Goal: Feedback & Contribution: Contribute content

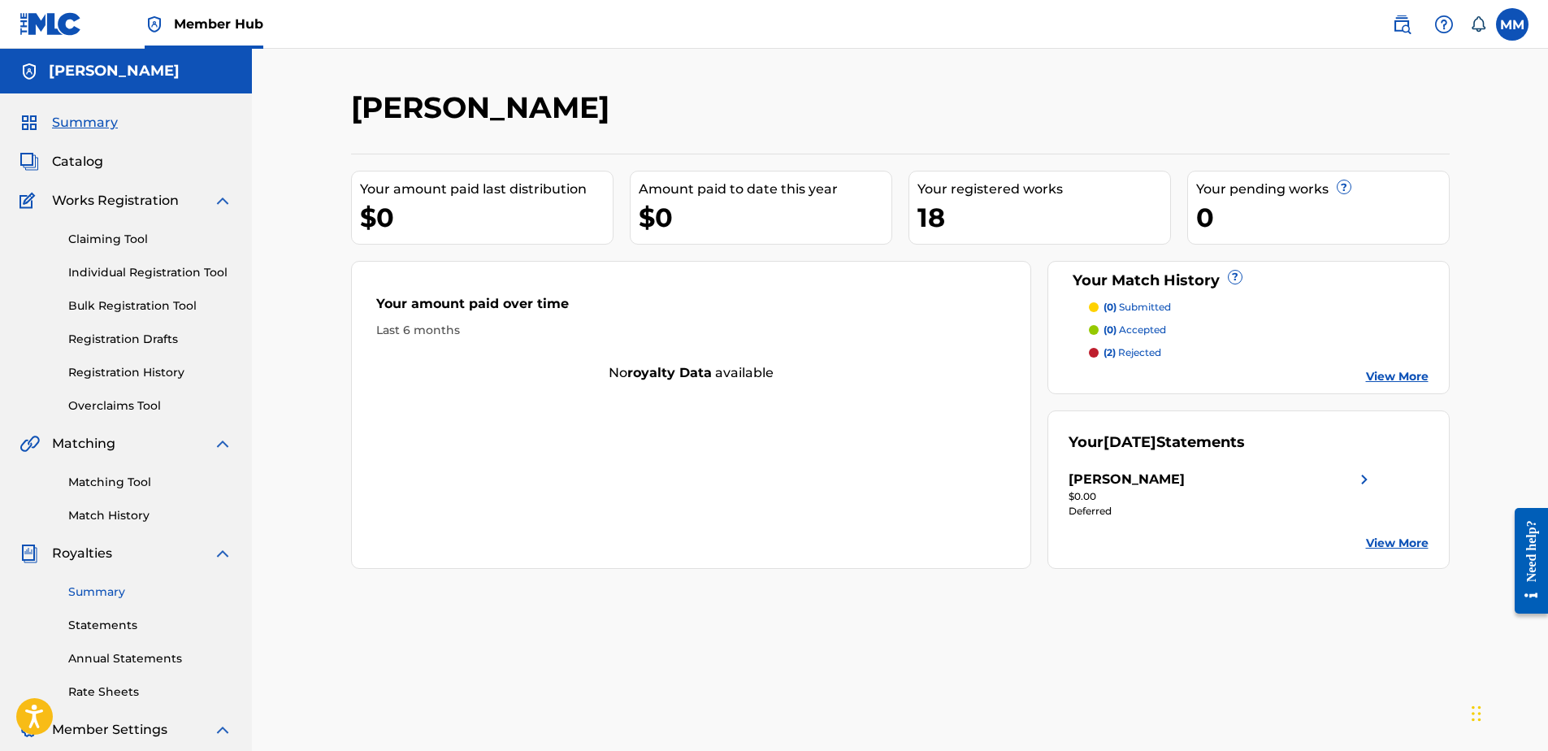
click at [112, 592] on link "Summary" at bounding box center [150, 591] width 164 height 17
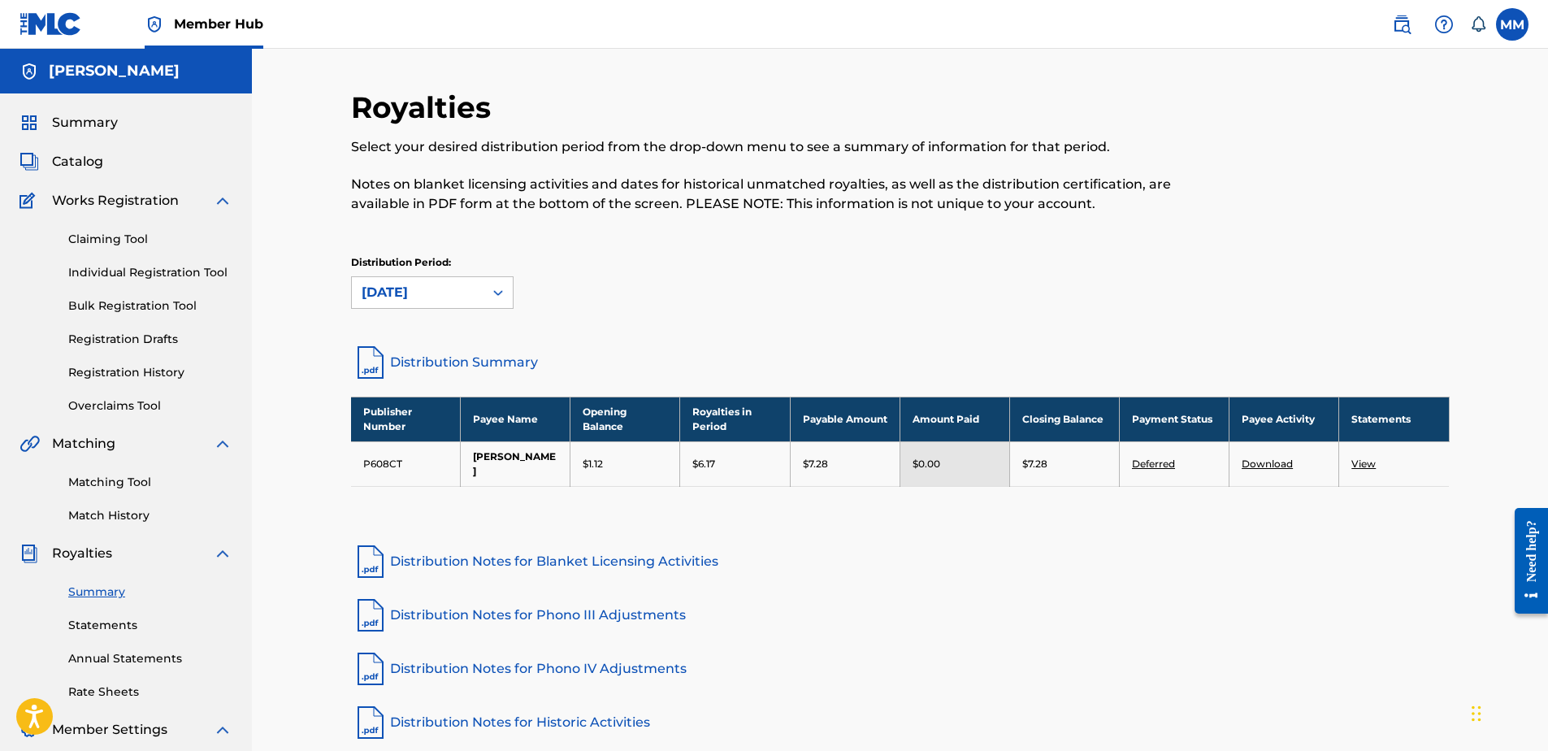
click at [101, 147] on div "Summary Catalog Works Registration Claiming Tool Individual Registration Tool B…" at bounding box center [126, 511] width 252 height 836
click at [94, 155] on span "Catalog" at bounding box center [77, 162] width 51 height 20
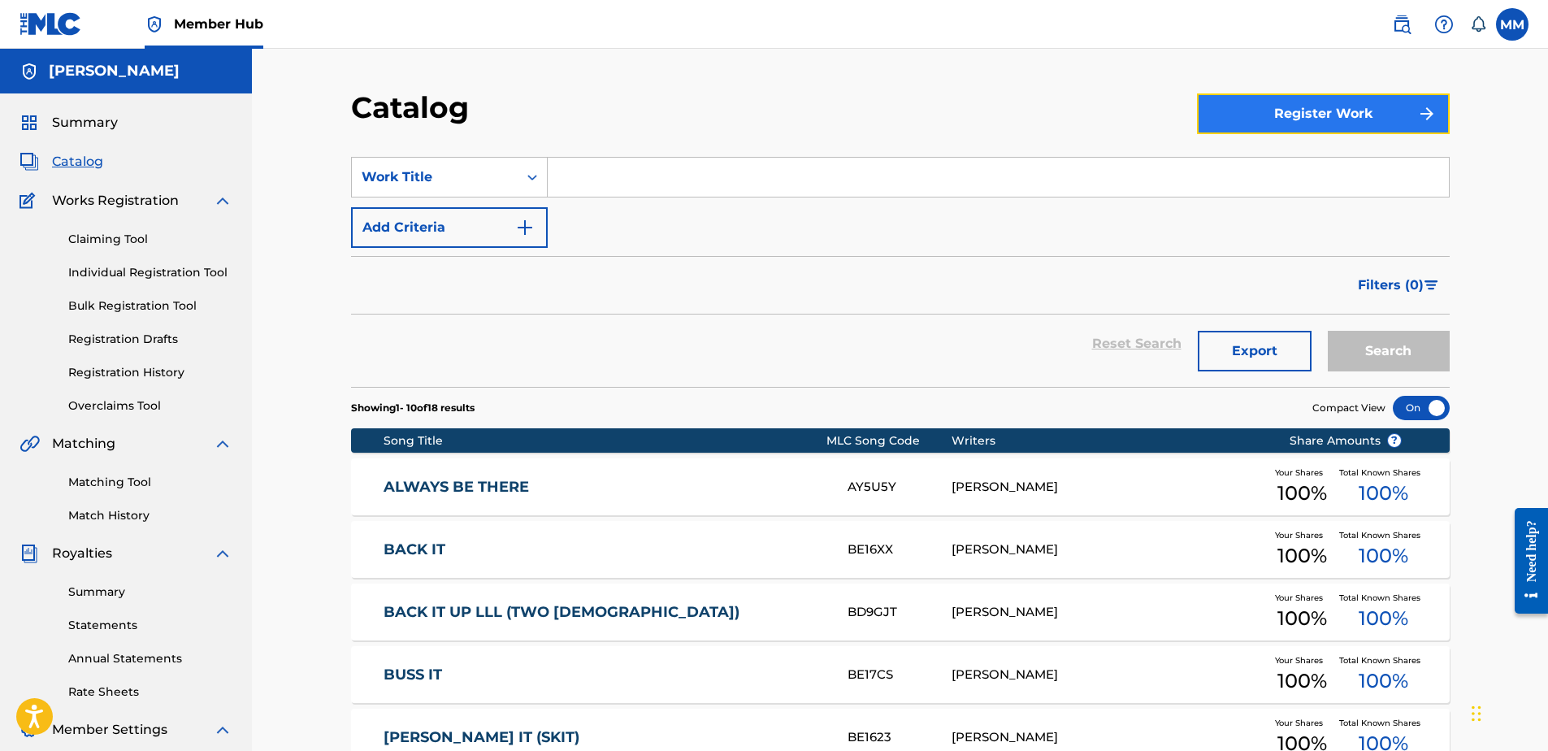
click at [1263, 100] on button "Register Work" at bounding box center [1323, 113] width 253 height 41
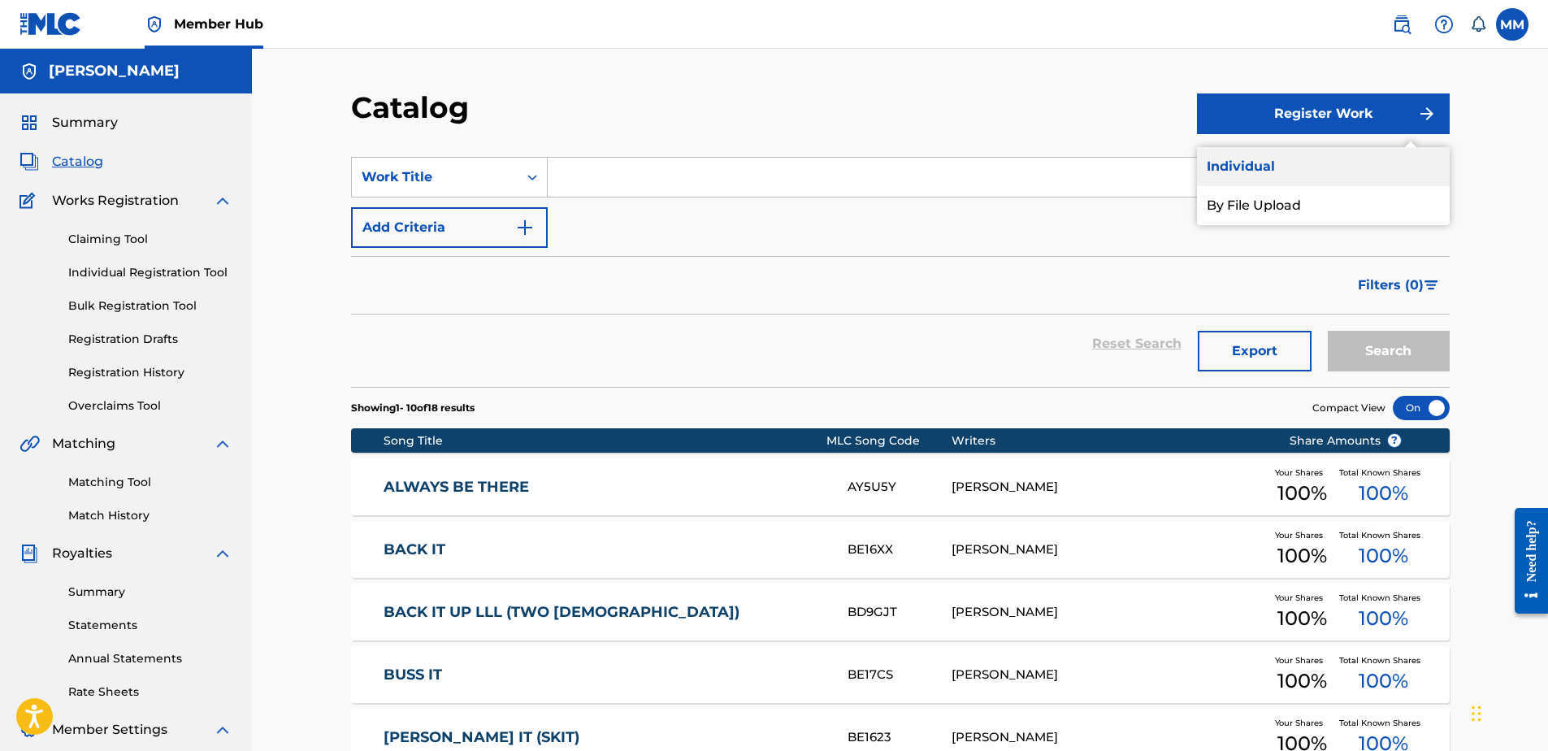
click at [1255, 167] on link "Individual" at bounding box center [1323, 166] width 253 height 39
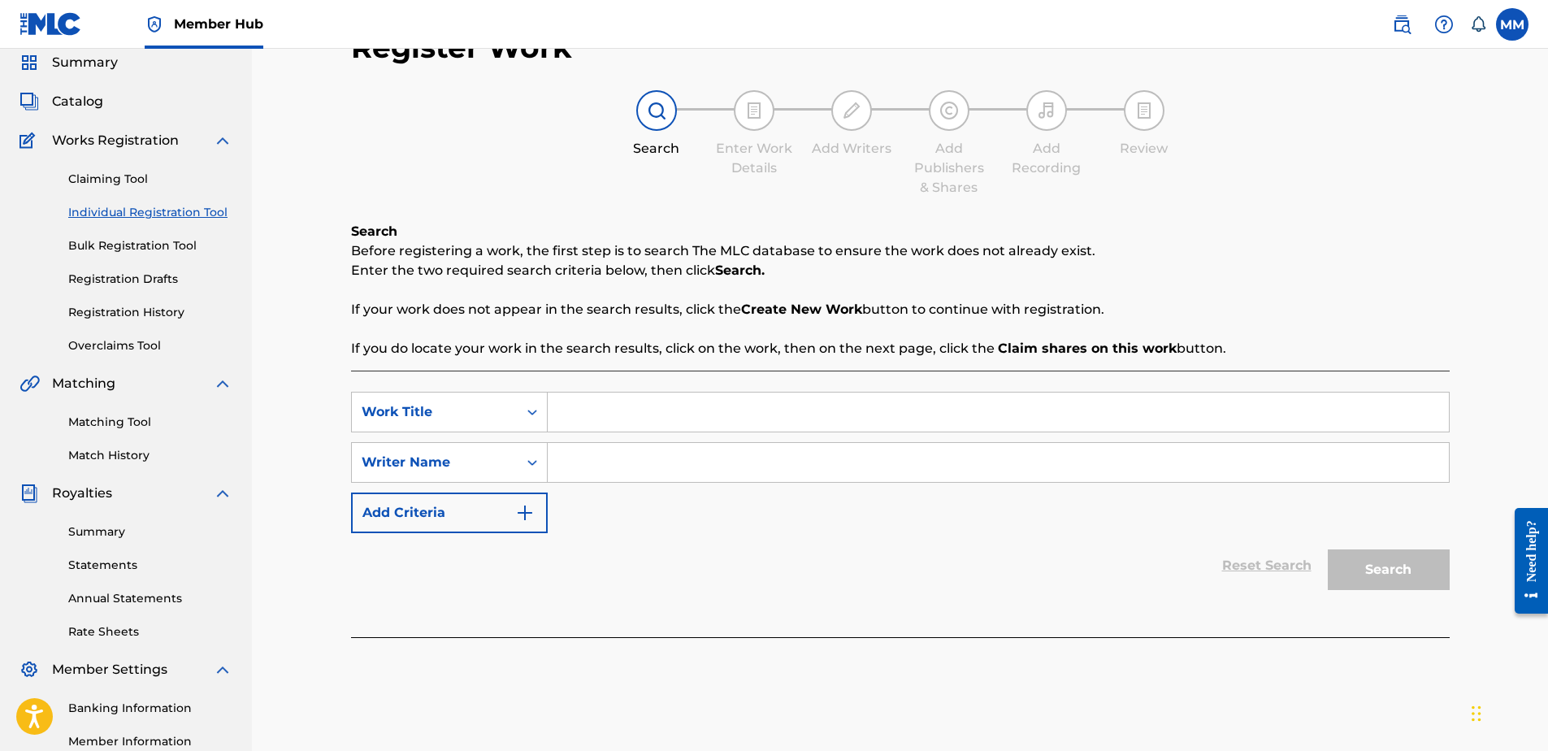
scroll to position [257, 0]
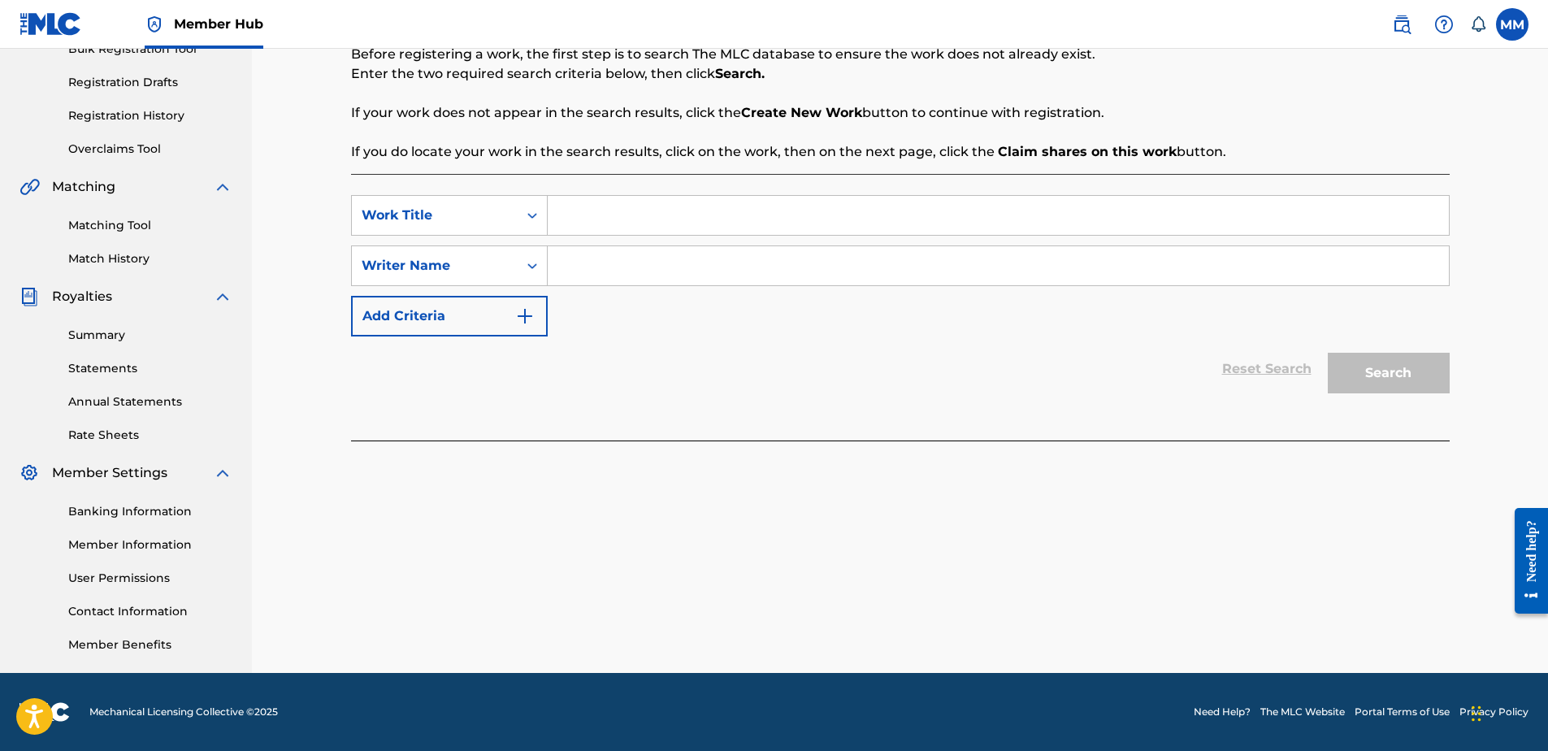
click at [689, 233] on input "Search Form" at bounding box center [998, 215] width 901 height 39
type input "C"
paste input "Don't Be At The Club"
type input "Don't Be At The Club"
click at [697, 292] on div "SearchWithCriteria3e118bc3-9ae7-441e-8ab8-8846f9ed6636 Work Title Don't Be At T…" at bounding box center [900, 265] width 1099 height 141
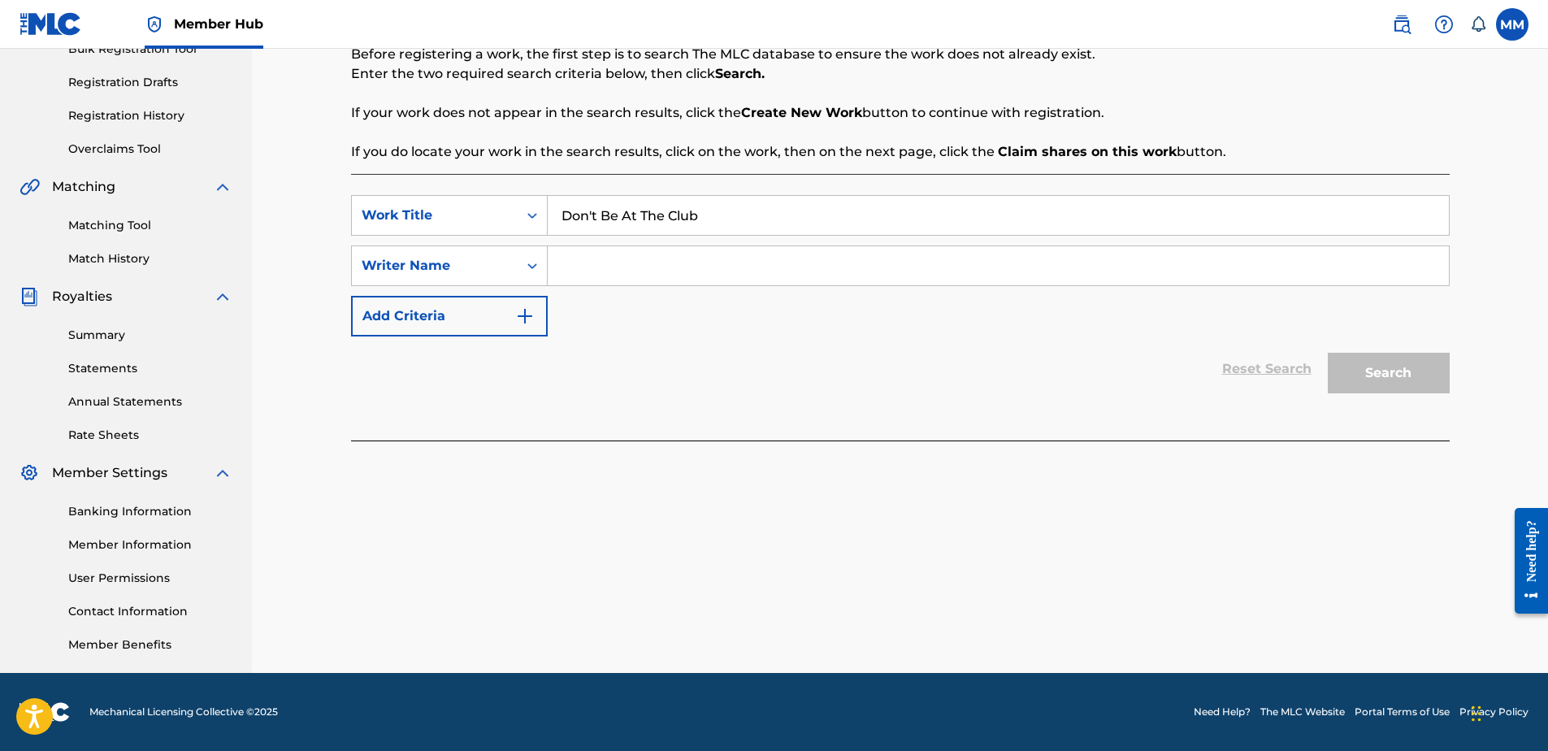
click at [707, 267] on input "Search Form" at bounding box center [998, 265] width 901 height 39
type input "Coyote"
click at [1379, 362] on button "Search" at bounding box center [1389, 373] width 122 height 41
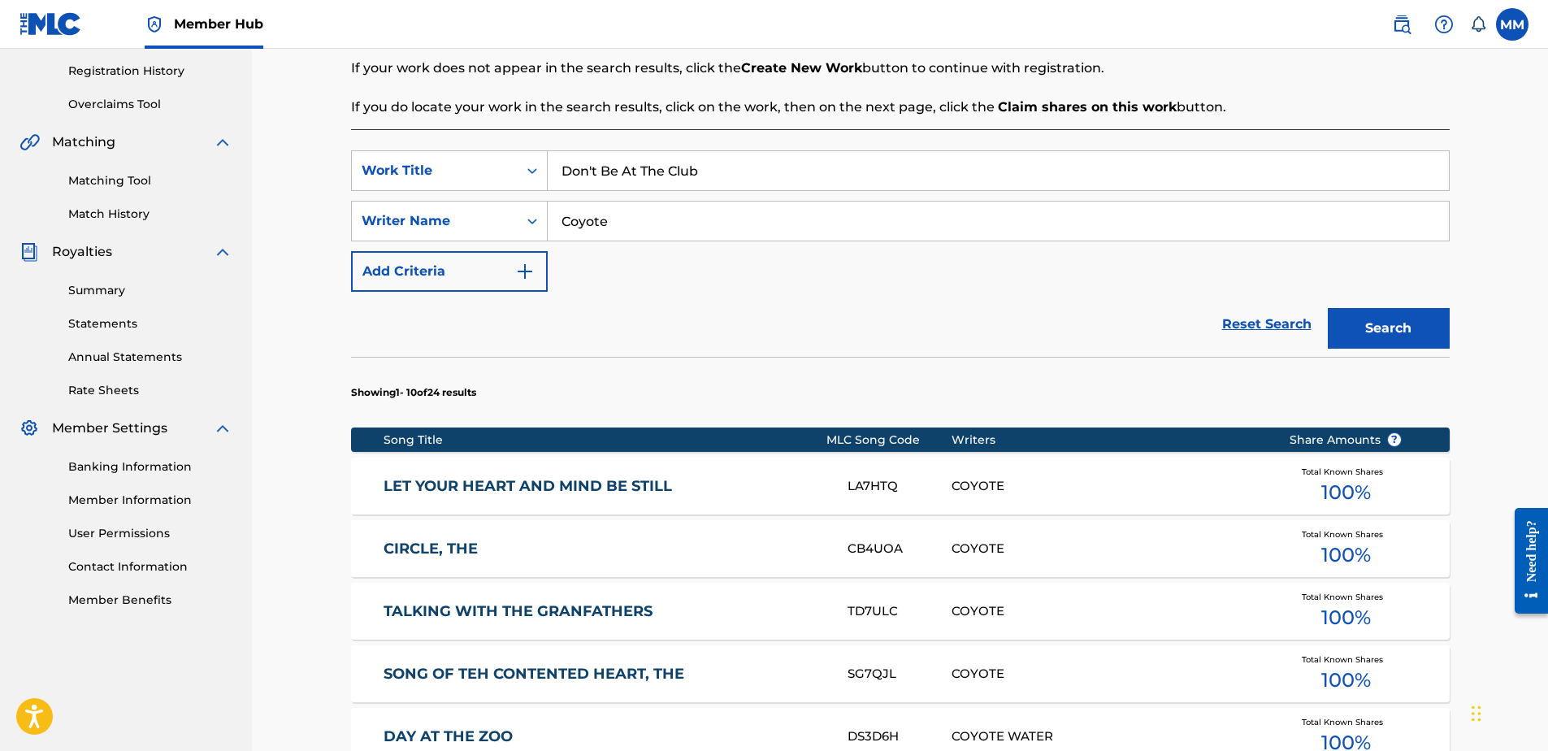
scroll to position [501, 0]
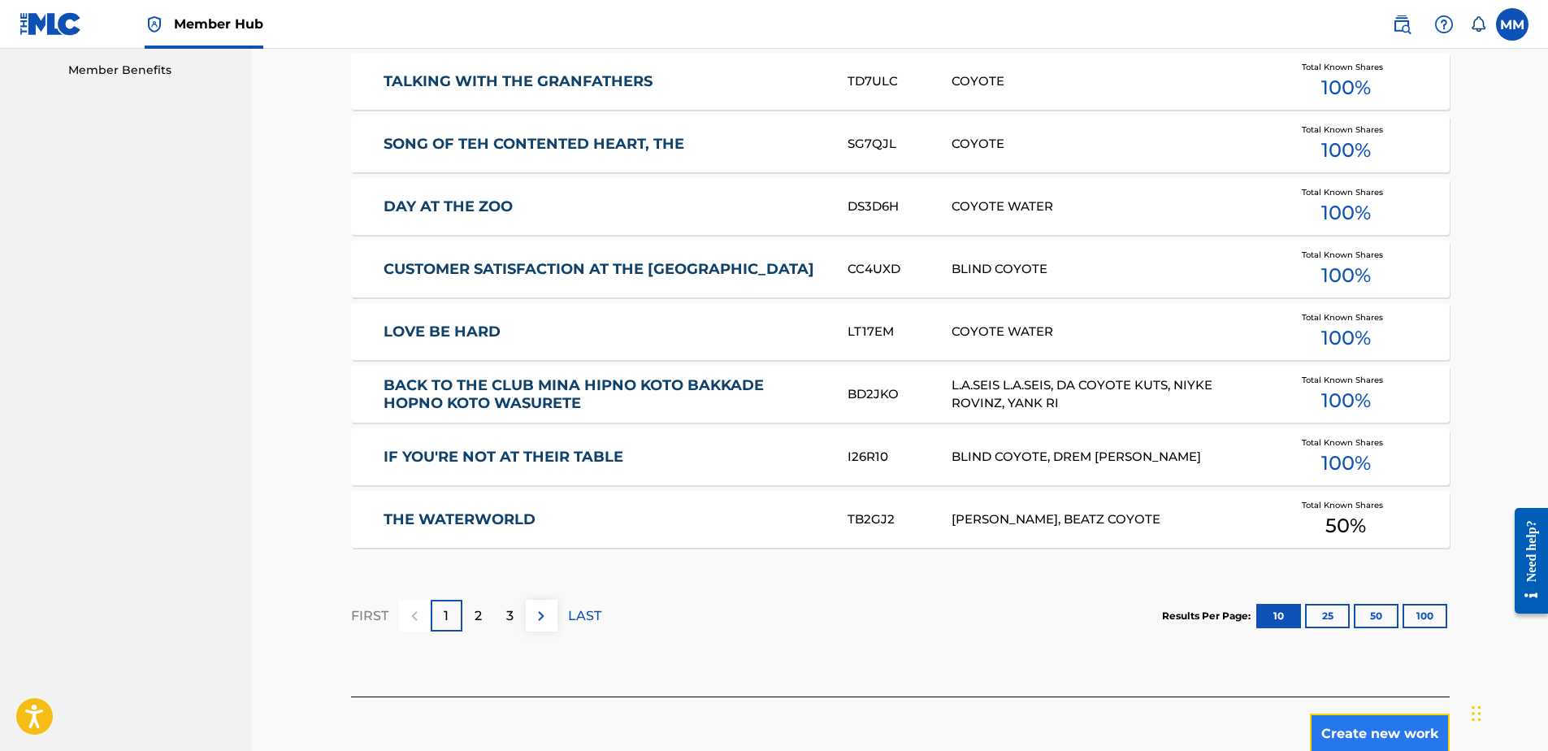
click at [1348, 722] on button "Create new work" at bounding box center [1380, 733] width 140 height 41
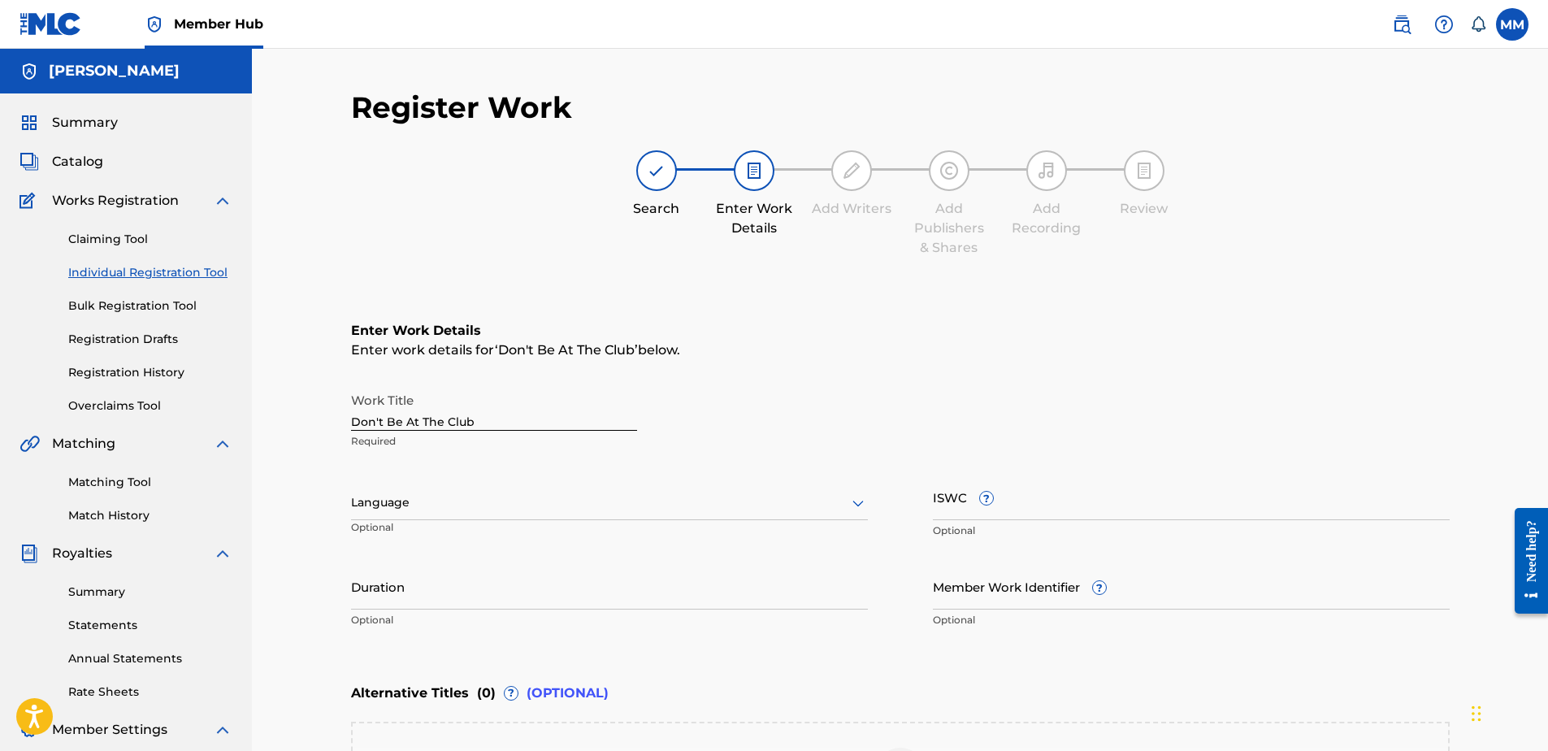
scroll to position [267, 0]
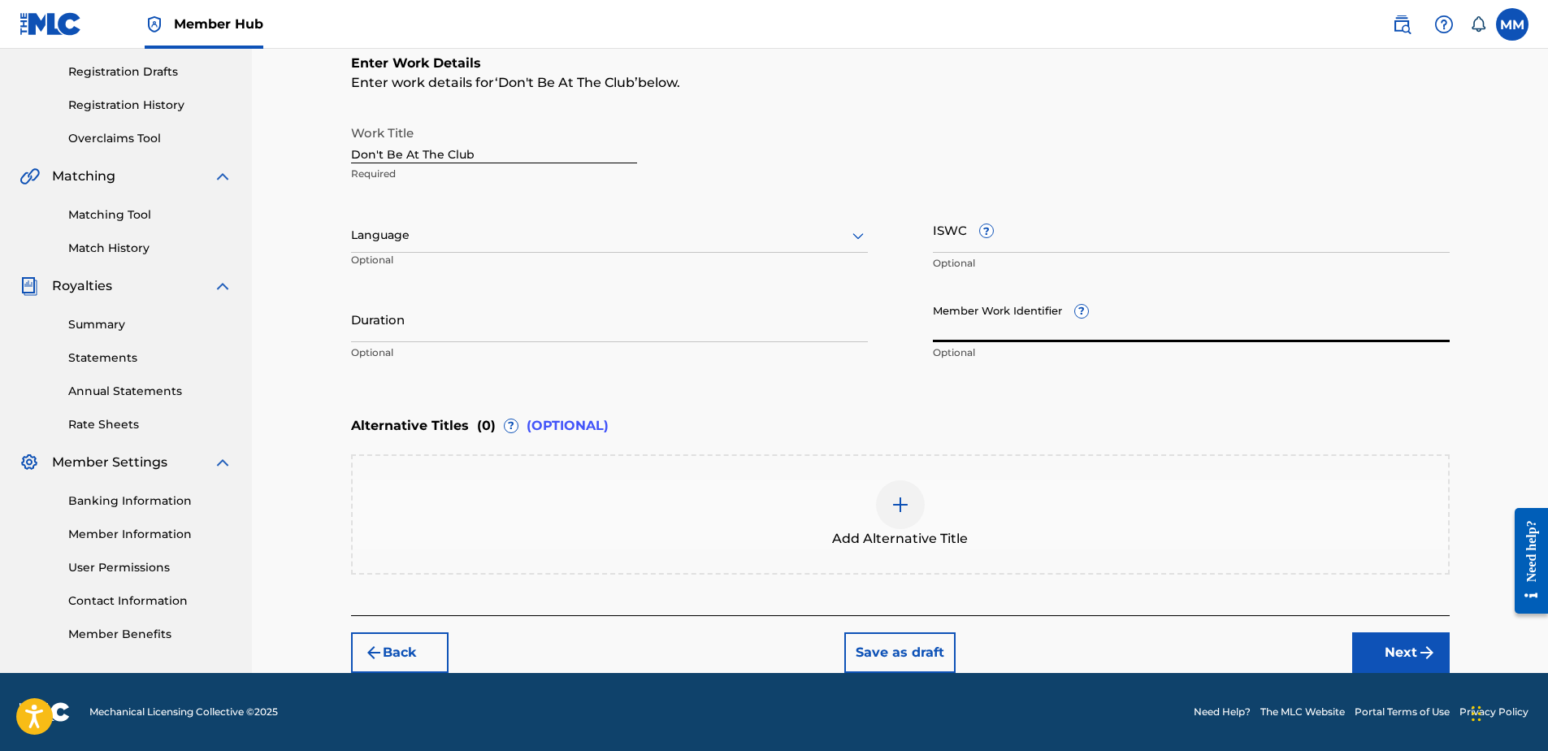
click at [975, 327] on input "Member Work Identifier ?" at bounding box center [1191, 319] width 517 height 46
click at [706, 323] on input "Duration" at bounding box center [609, 319] width 517 height 46
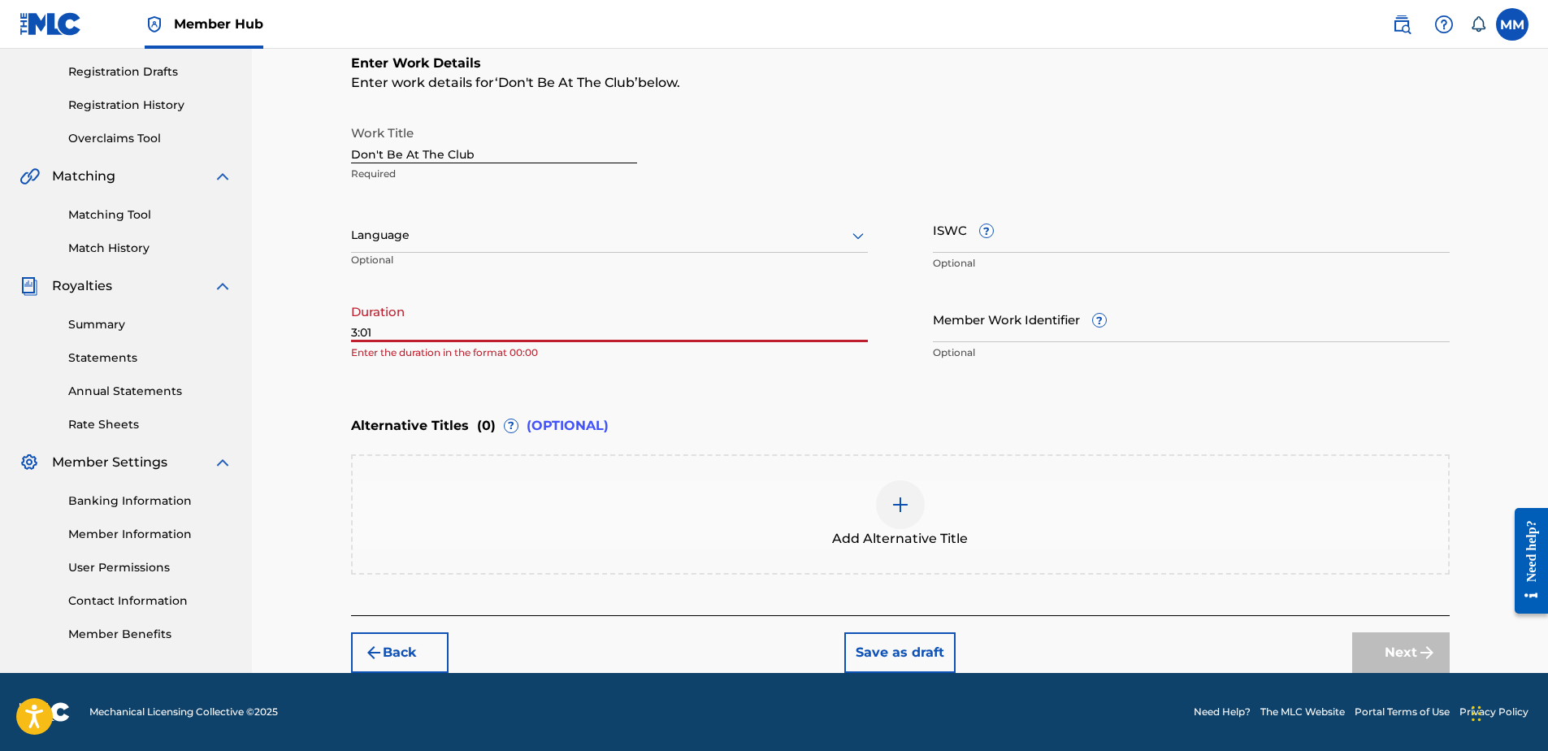
click at [822, 348] on p "Enter the duration in the format 00:00" at bounding box center [609, 352] width 517 height 15
click at [345, 332] on div "Register Work Search Enter Work Details Add Writers Add Publishers & Shares Add…" at bounding box center [901, 247] width 1138 height 851
click at [351, 332] on div "Register Work Search Enter Work Details Add Writers Add Publishers & Shares Add…" at bounding box center [901, 247] width 1138 height 851
click at [357, 336] on input "3:01" at bounding box center [609, 319] width 517 height 46
click at [353, 336] on input "3:01" at bounding box center [609, 319] width 517 height 46
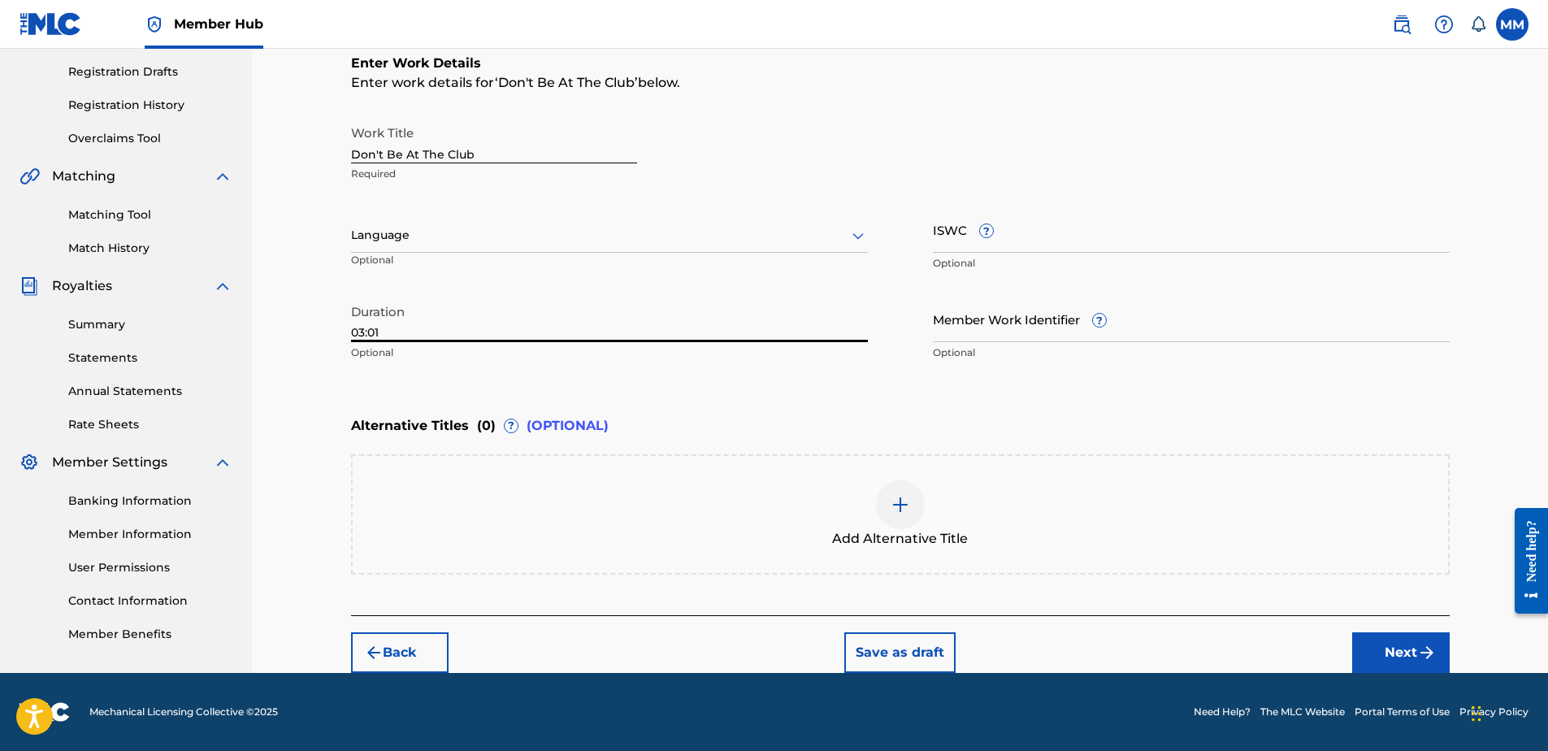
type input "03:01"
click at [447, 382] on div "Enter Work Details Enter work details for ‘ Don't Be At The Club ’ below. Work …" at bounding box center [900, 211] width 1099 height 393
click at [919, 497] on div at bounding box center [900, 504] width 49 height 49
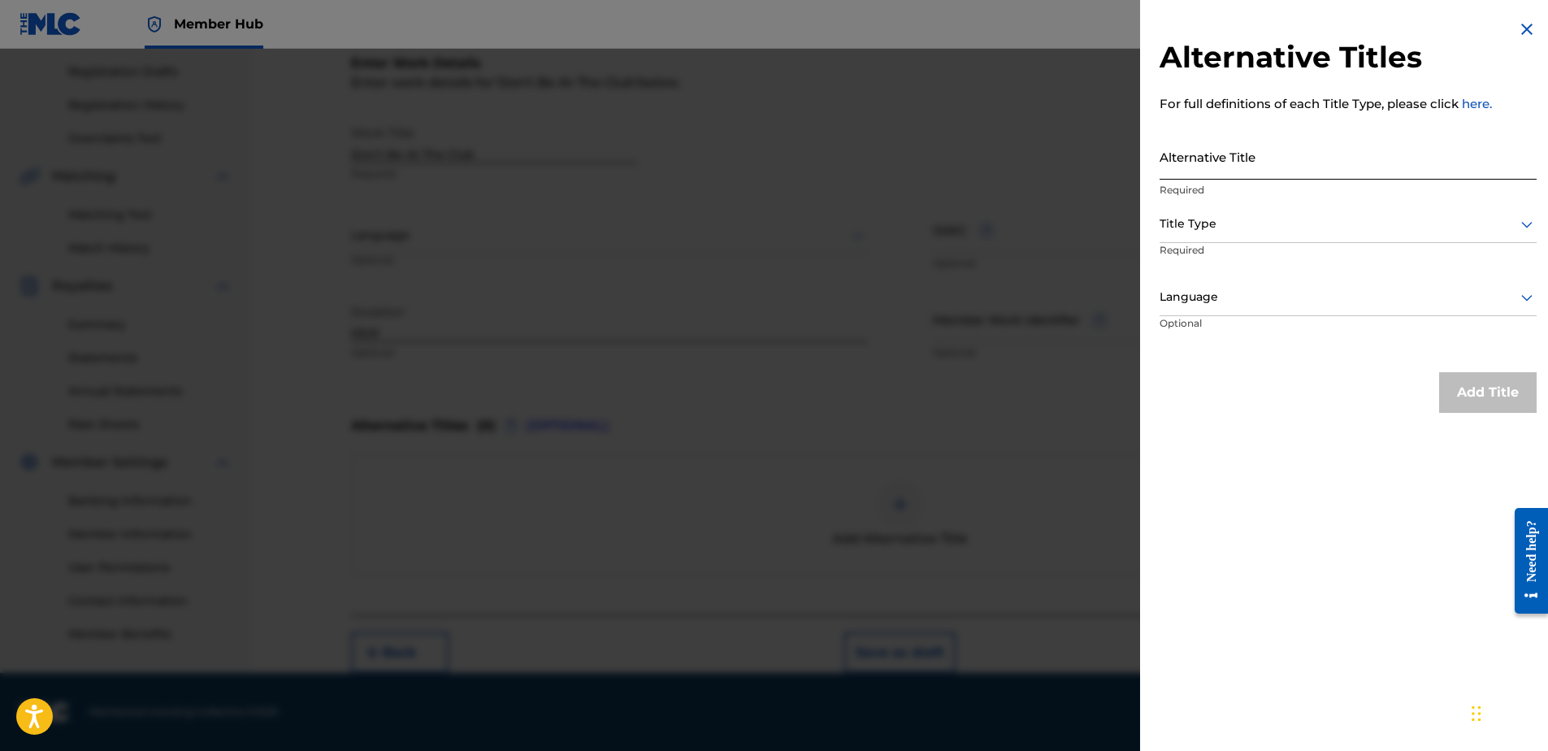
click at [1250, 158] on input "Alternative Title" at bounding box center [1348, 156] width 377 height 46
type input "Dont Be at the club coyote"
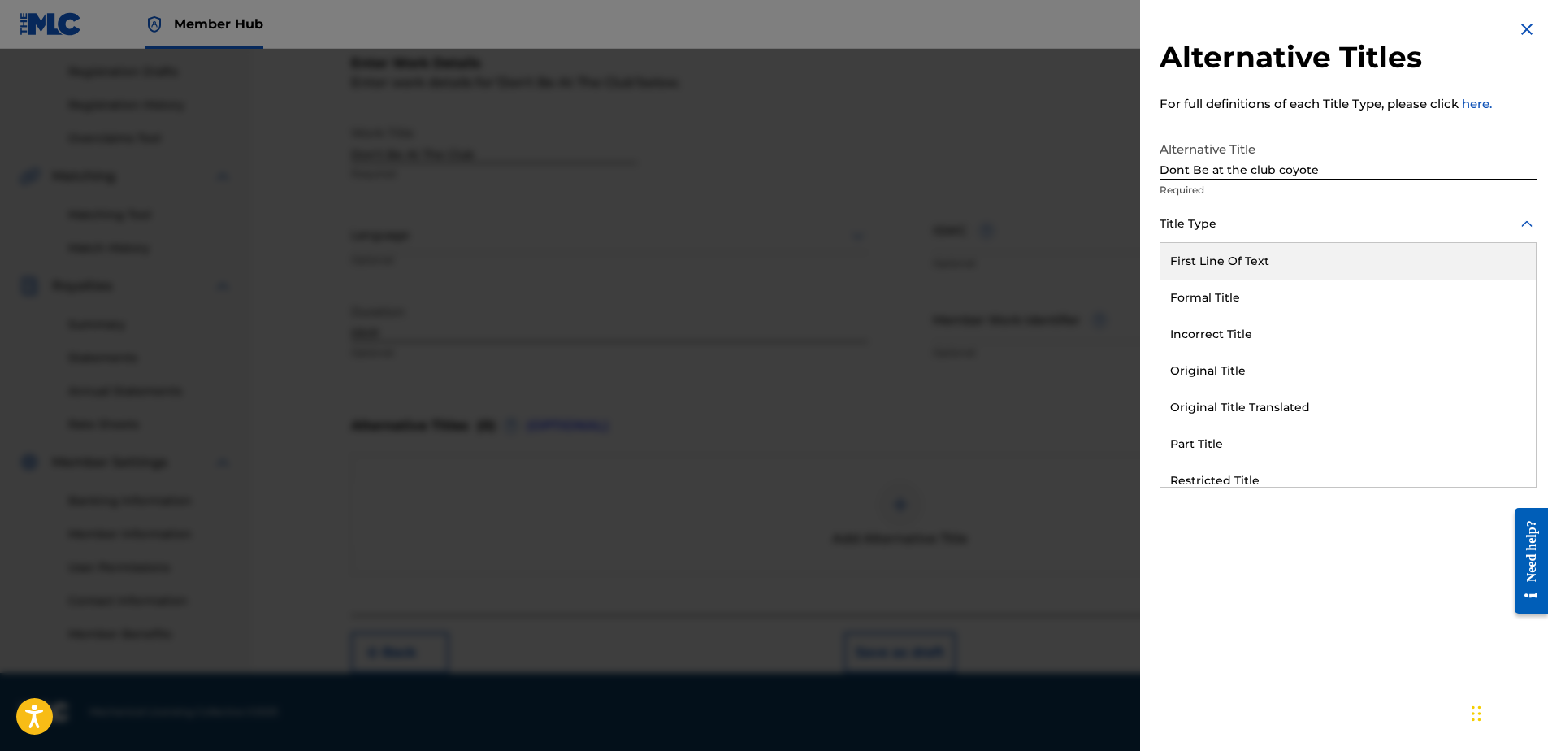
click at [1220, 236] on div "Title Type" at bounding box center [1348, 224] width 377 height 37
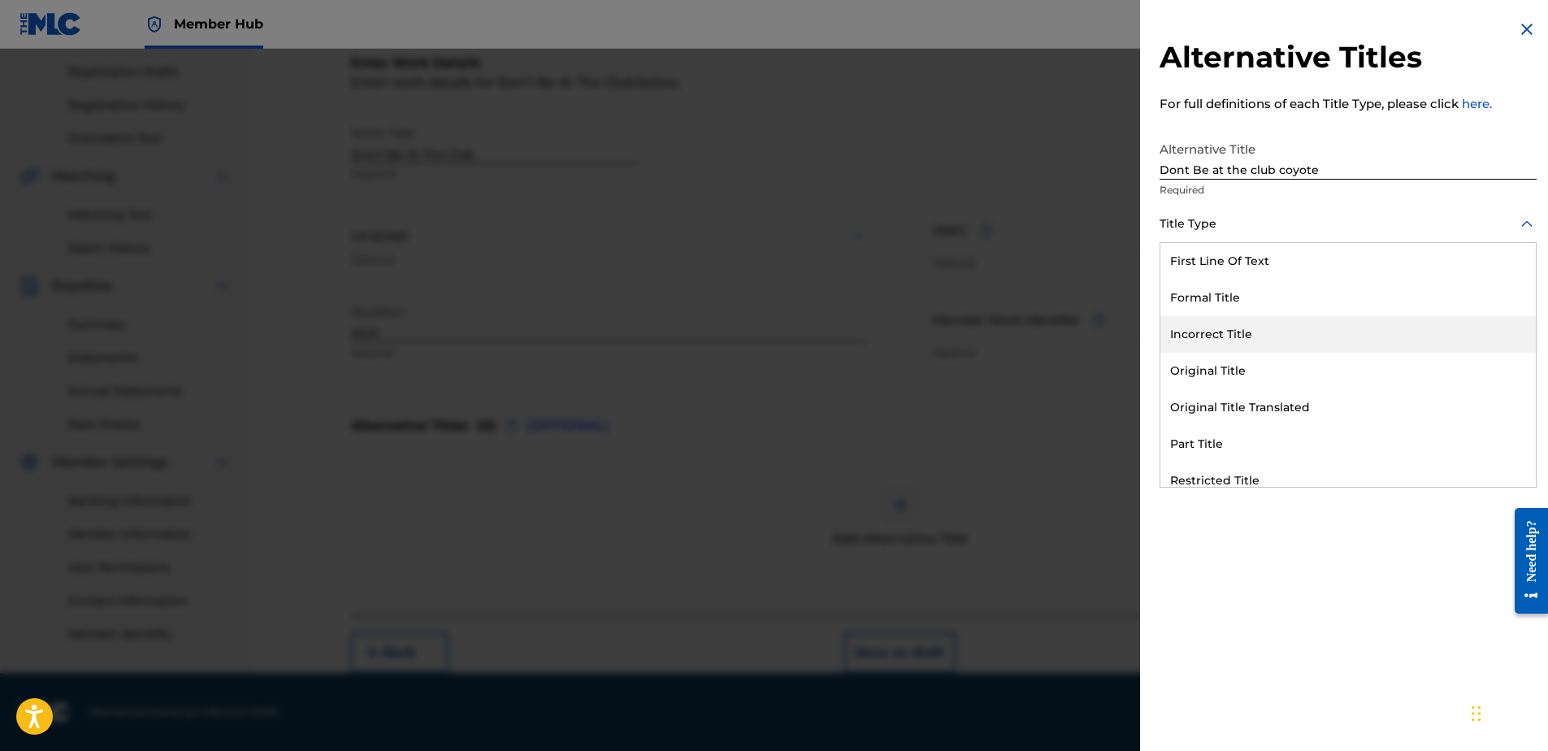
click at [1234, 332] on div "Incorrect Title" at bounding box center [1347, 334] width 375 height 37
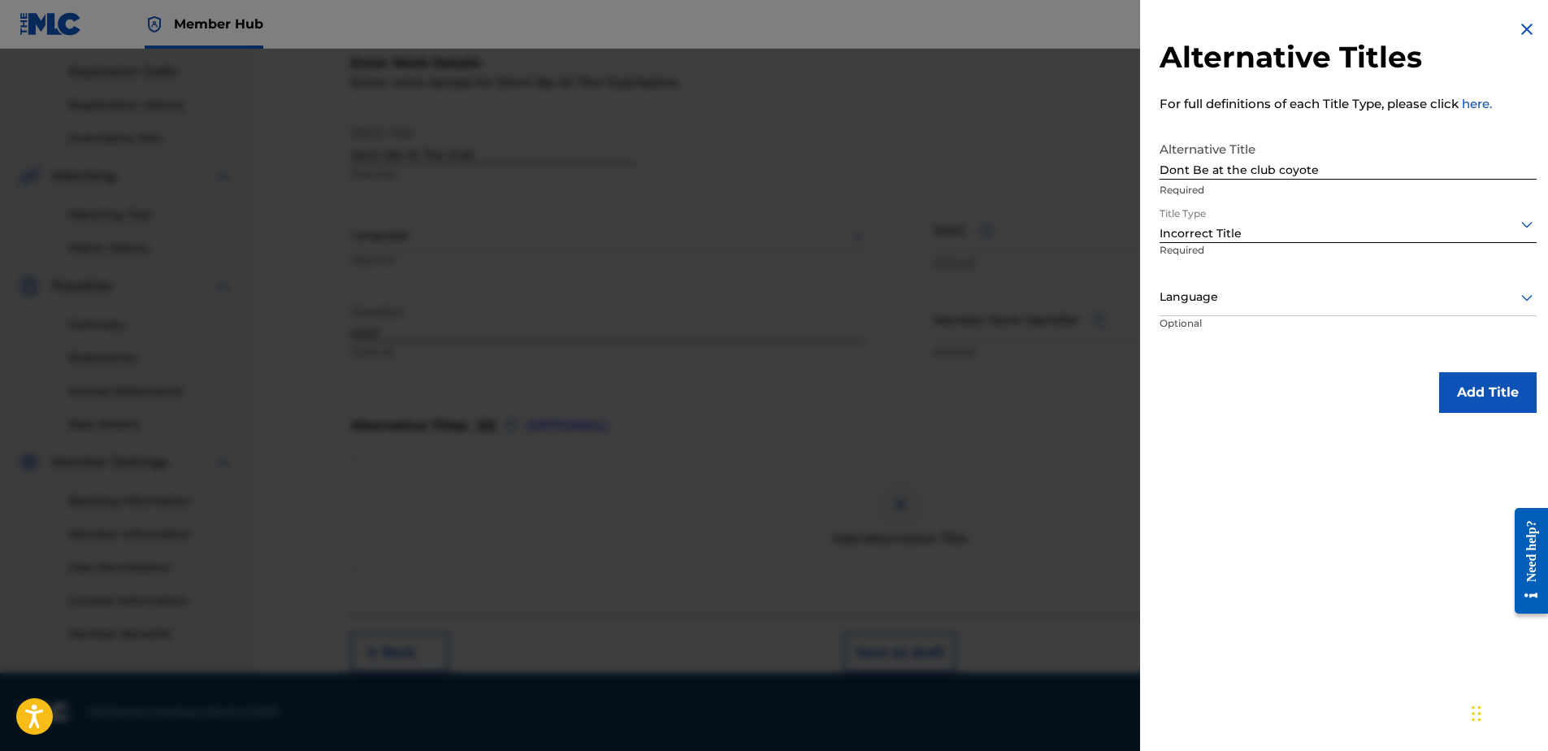
click at [1213, 288] on div at bounding box center [1348, 297] width 377 height 20
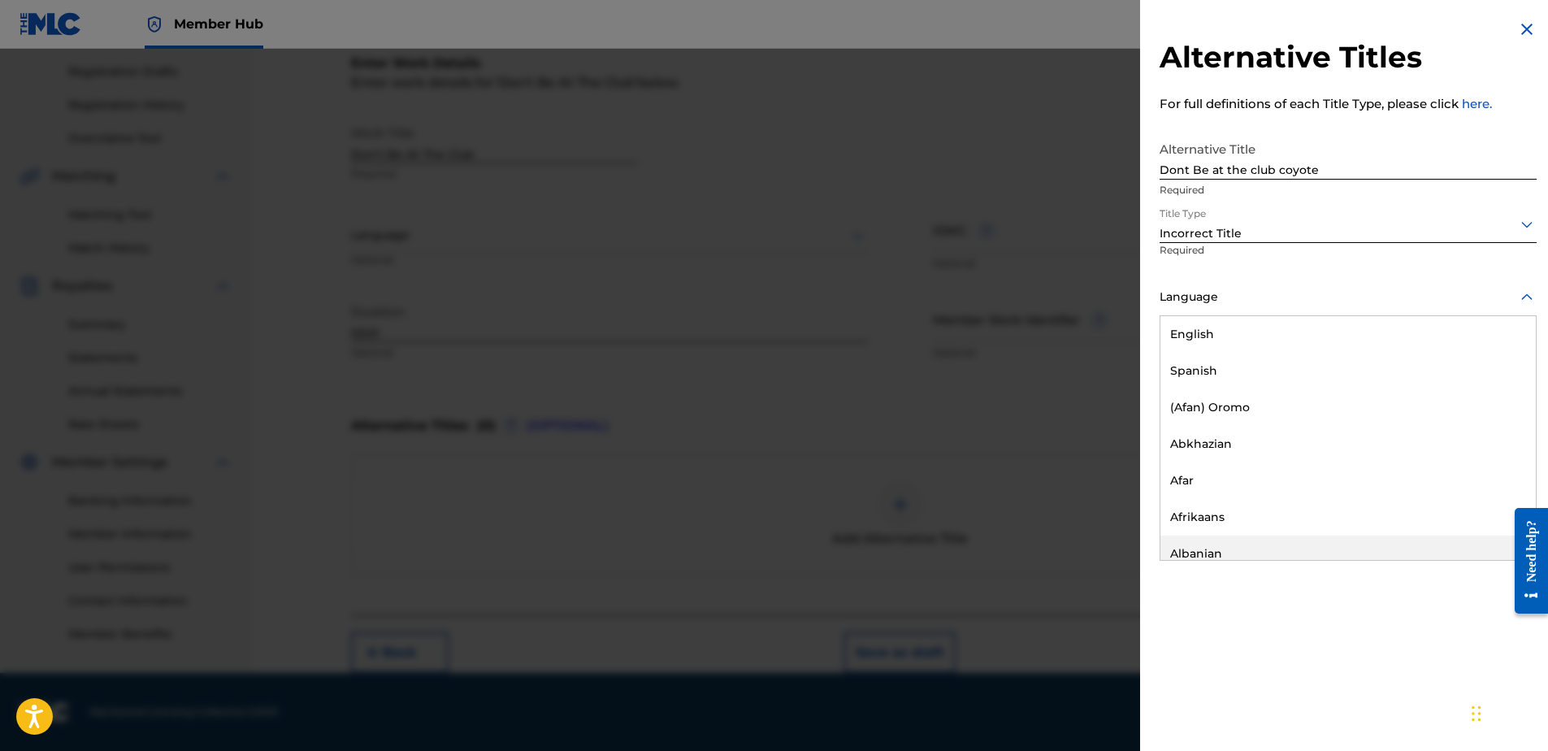
click at [1437, 618] on div "Alternative Titles For full definitions of each Title Type, please click here. …" at bounding box center [1348, 375] width 416 height 751
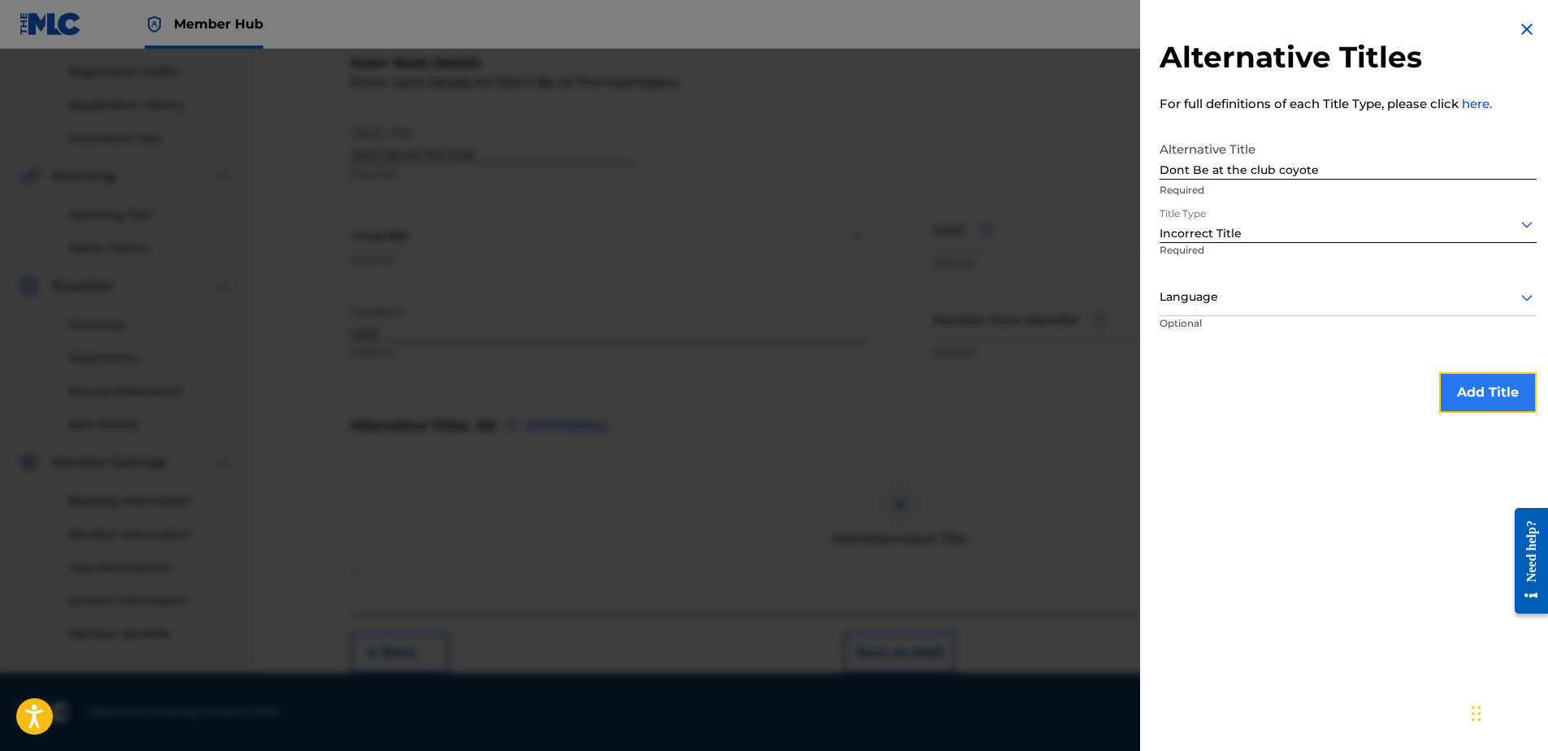
click at [1467, 397] on button "Add Title" at bounding box center [1488, 392] width 98 height 41
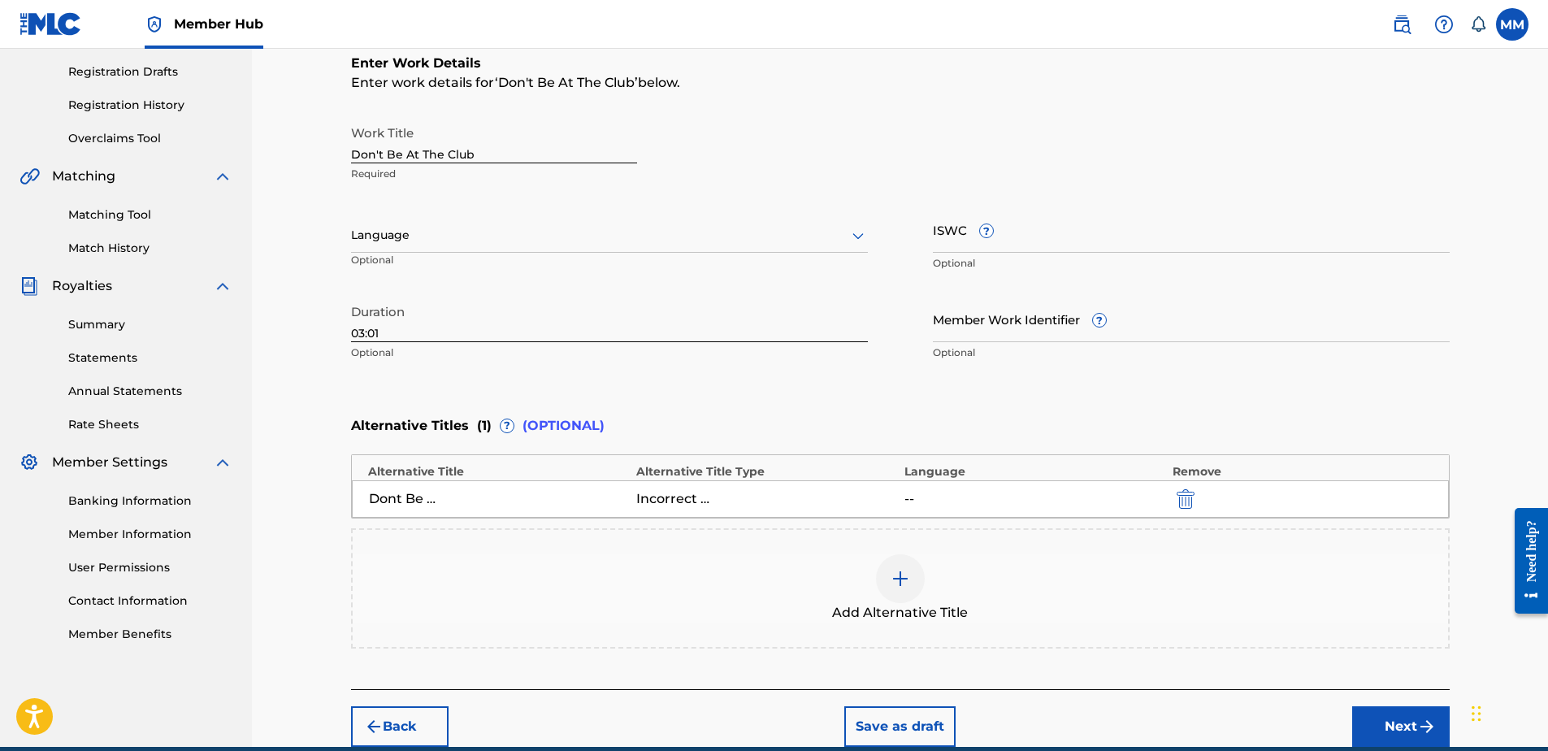
click at [864, 568] on div "Add Alternative Title" at bounding box center [900, 588] width 1095 height 68
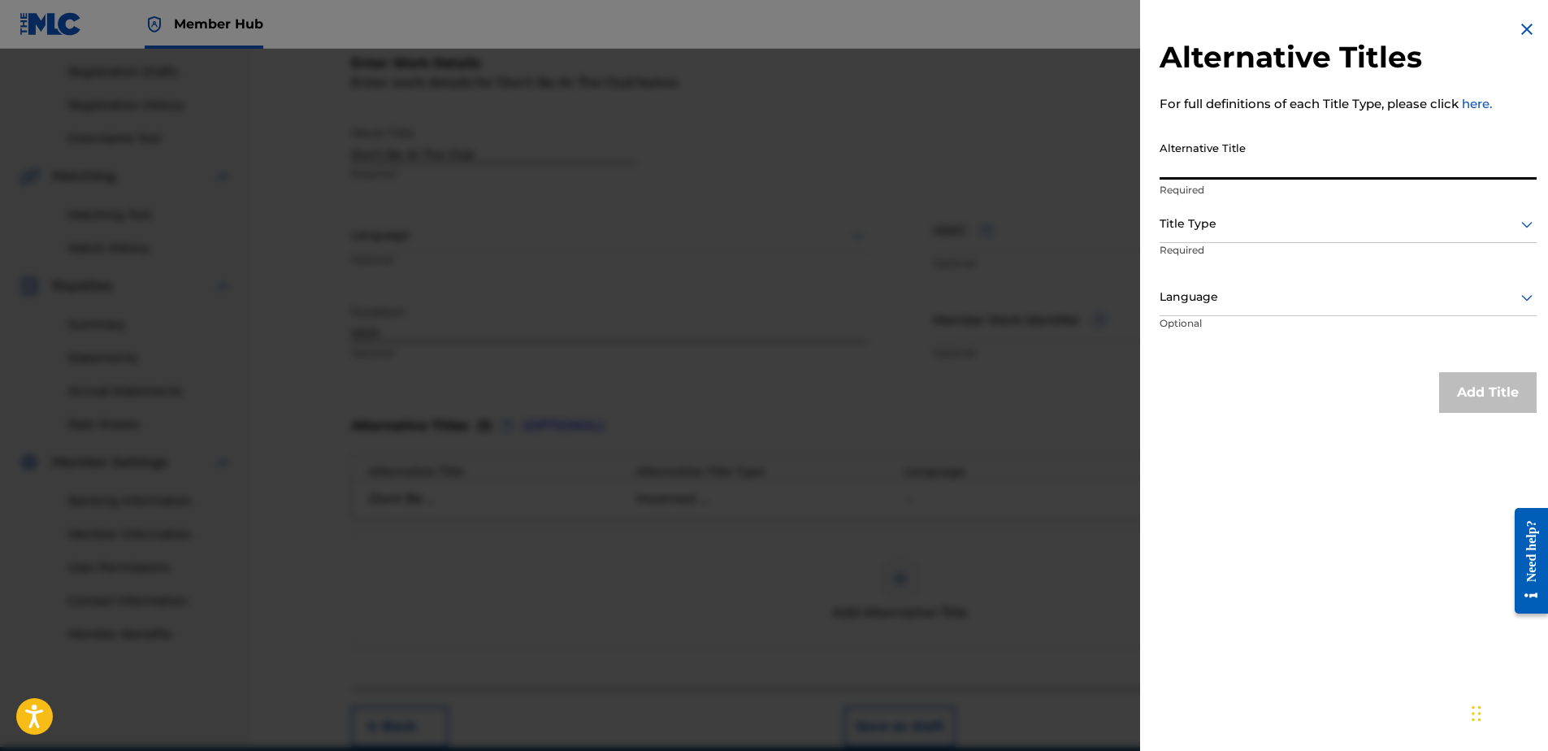
click at [1210, 161] on input "Alternative Title" at bounding box center [1348, 156] width 377 height 46
type input "Don't be at the club"
click at [1223, 232] on div at bounding box center [1348, 224] width 377 height 20
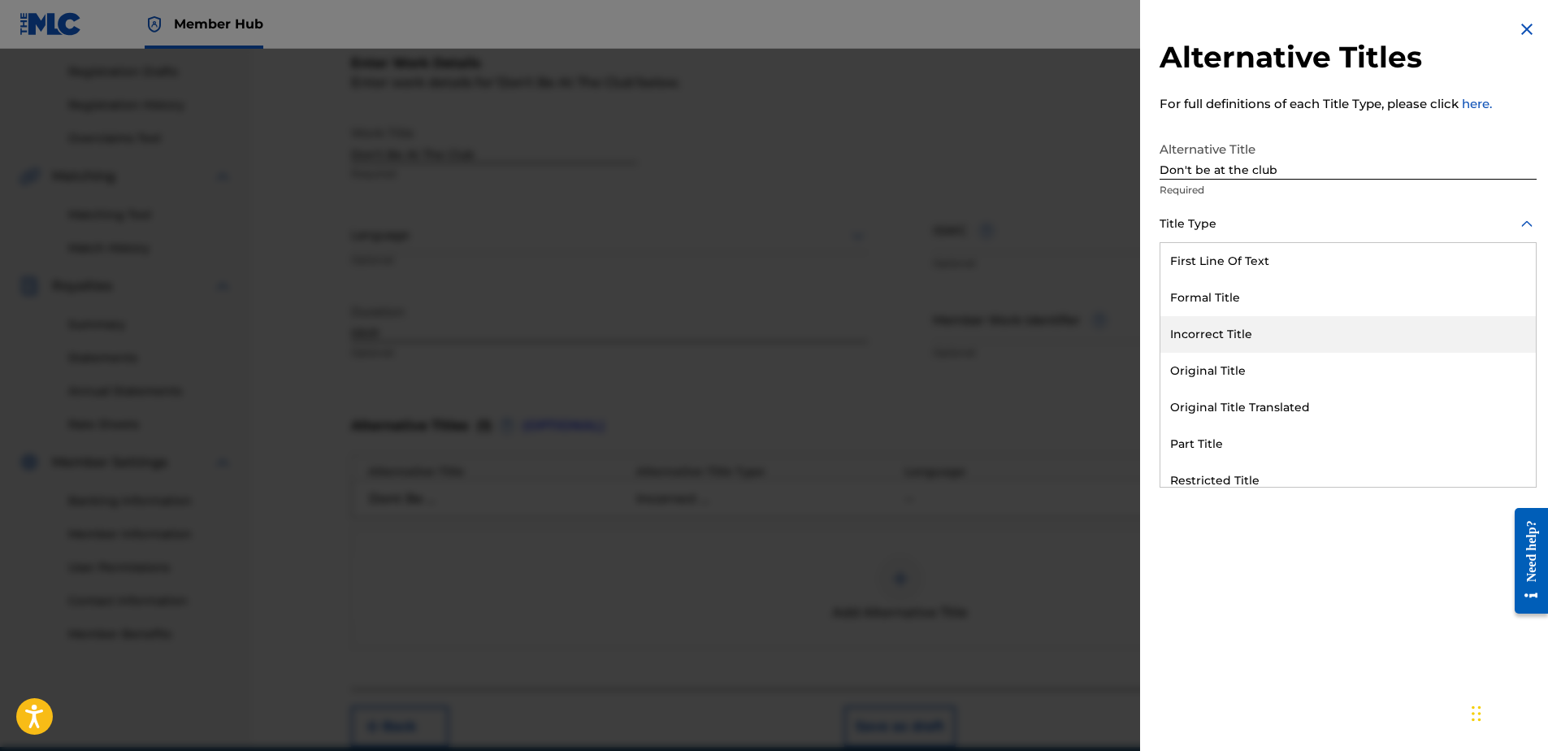
click at [1227, 336] on div "Incorrect Title" at bounding box center [1347, 334] width 375 height 37
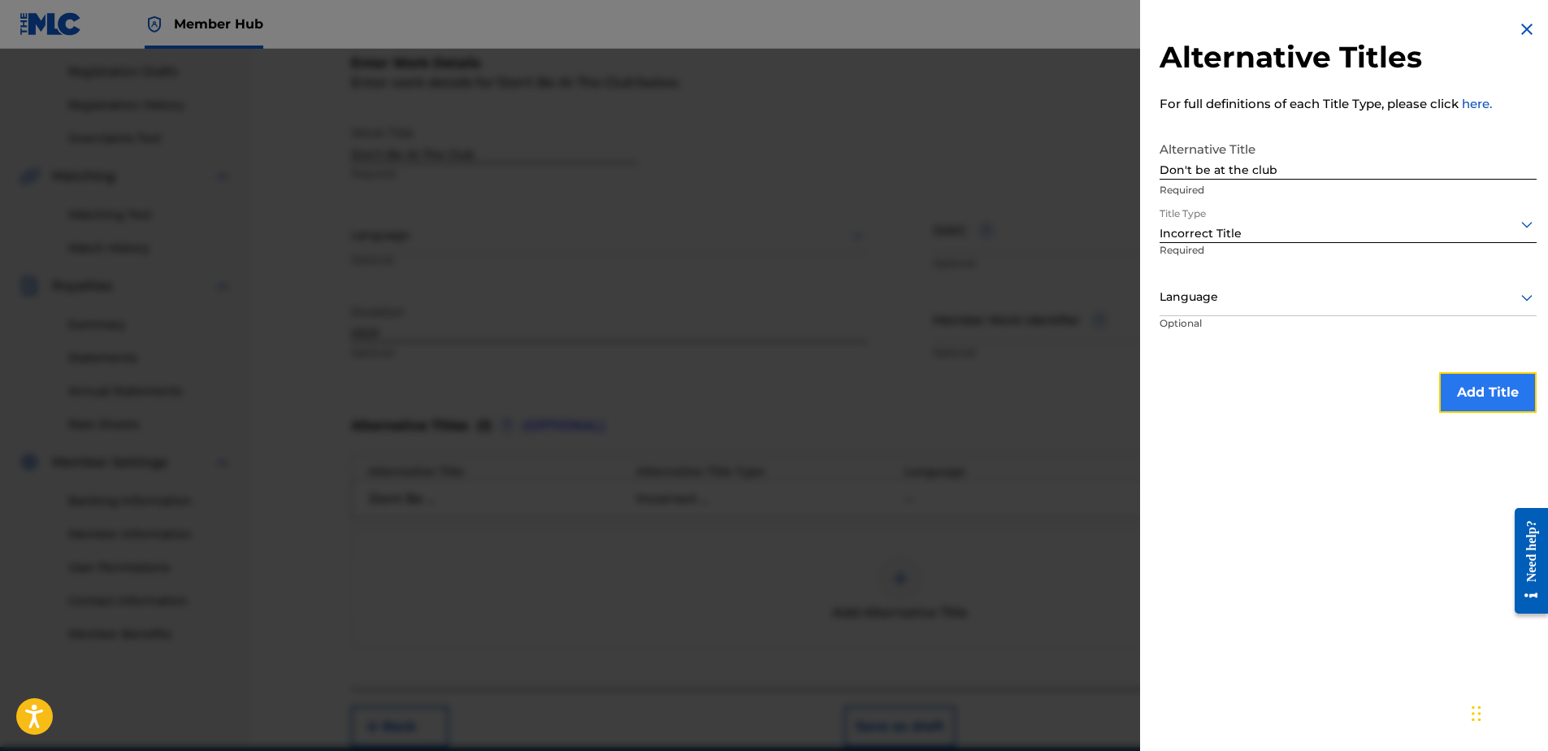
click at [1455, 393] on button "Add Title" at bounding box center [1488, 392] width 98 height 41
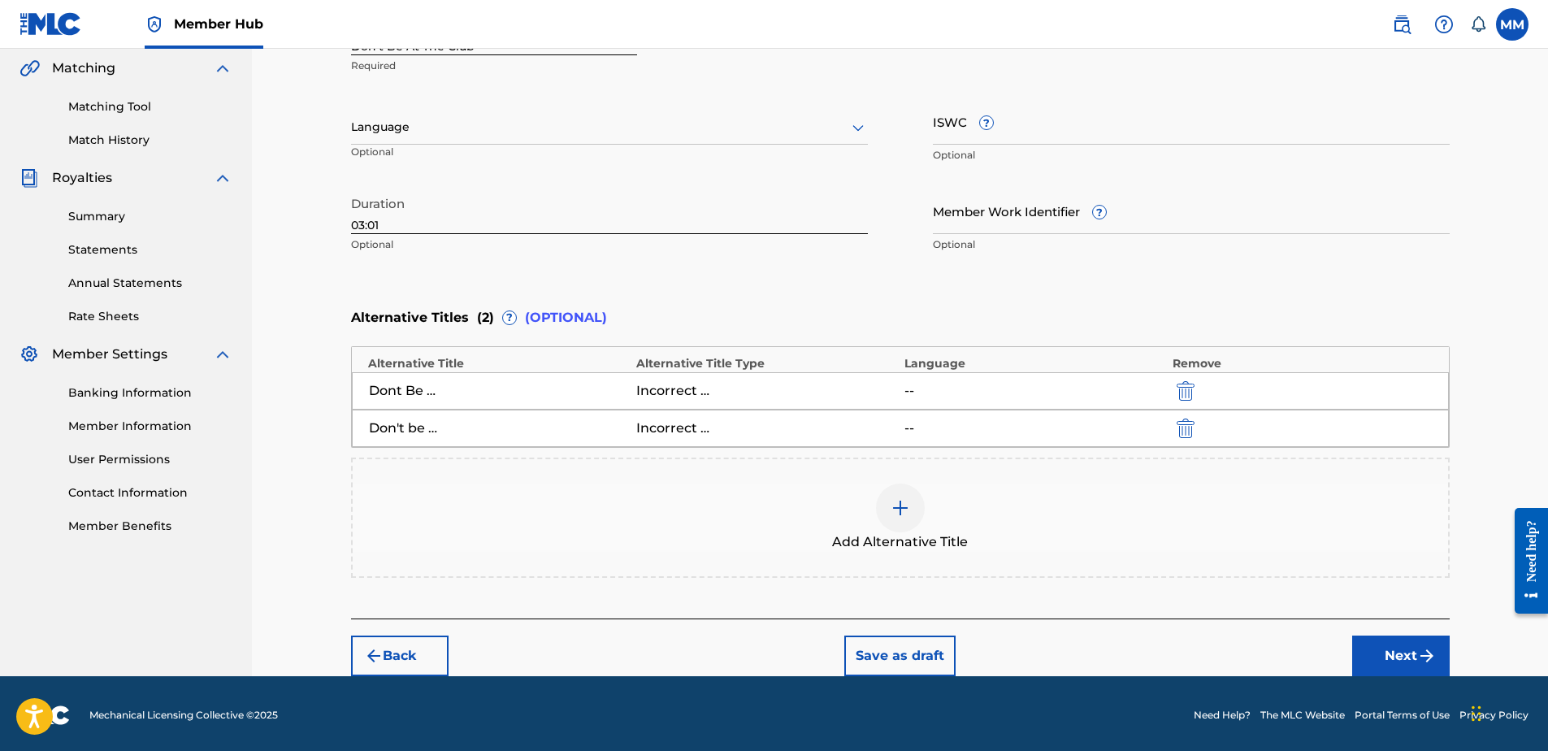
scroll to position [379, 0]
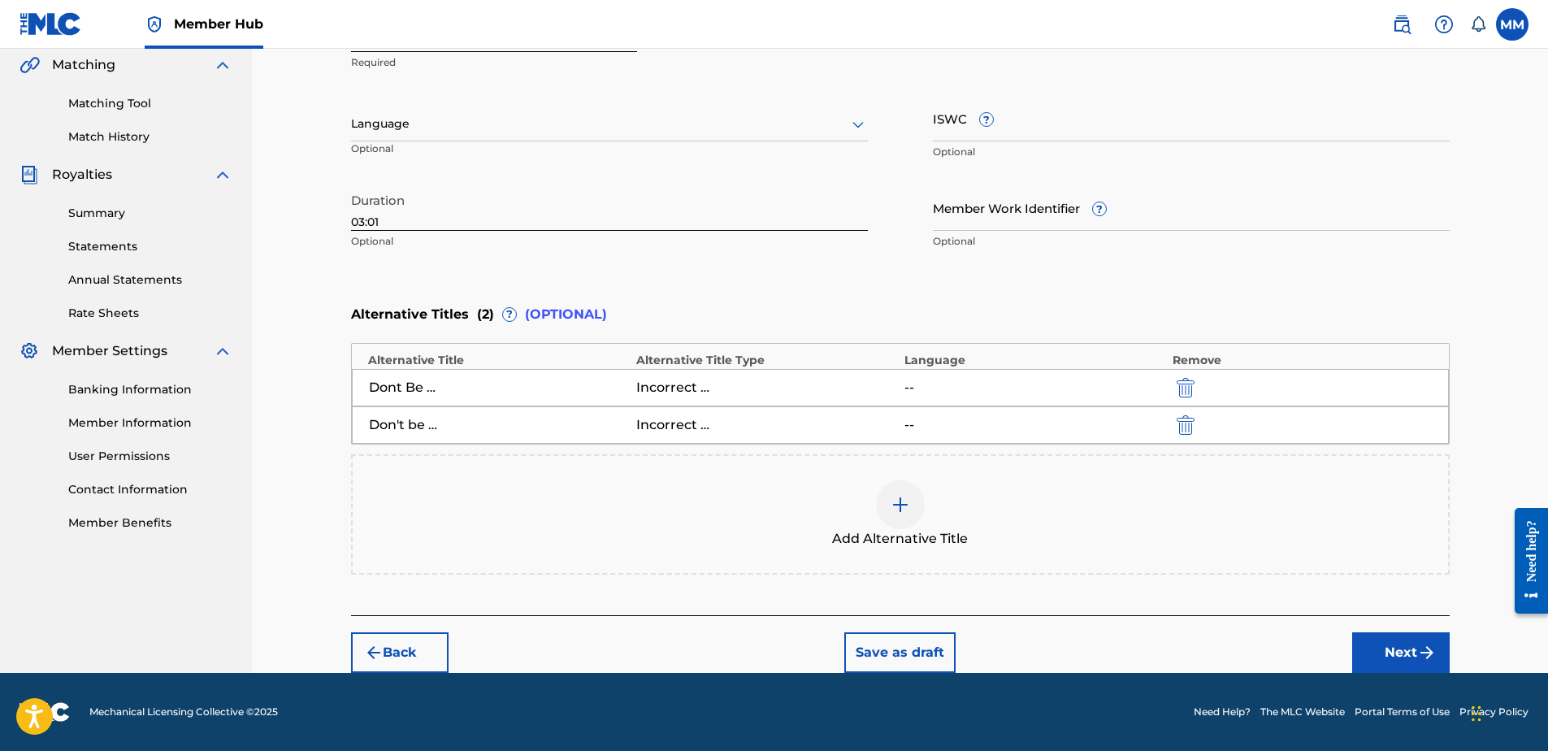
click at [914, 499] on div at bounding box center [900, 504] width 49 height 49
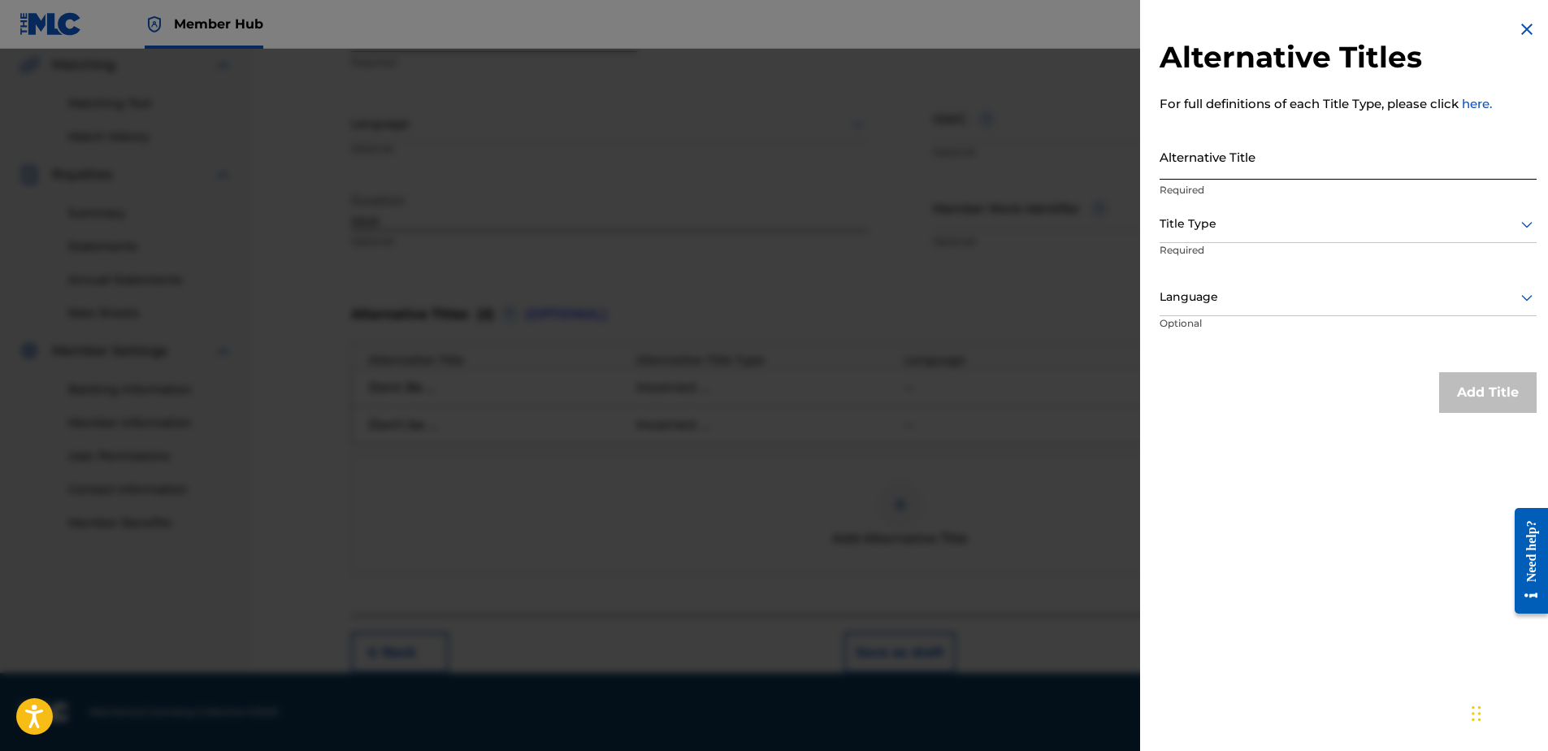
click at [1262, 154] on input "Alternative Title" at bounding box center [1348, 156] width 377 height 46
type input "dont be at the club"
click at [1231, 243] on p "Required" at bounding box center [1222, 261] width 124 height 37
click at [1230, 241] on div "Title Type" at bounding box center [1348, 224] width 377 height 37
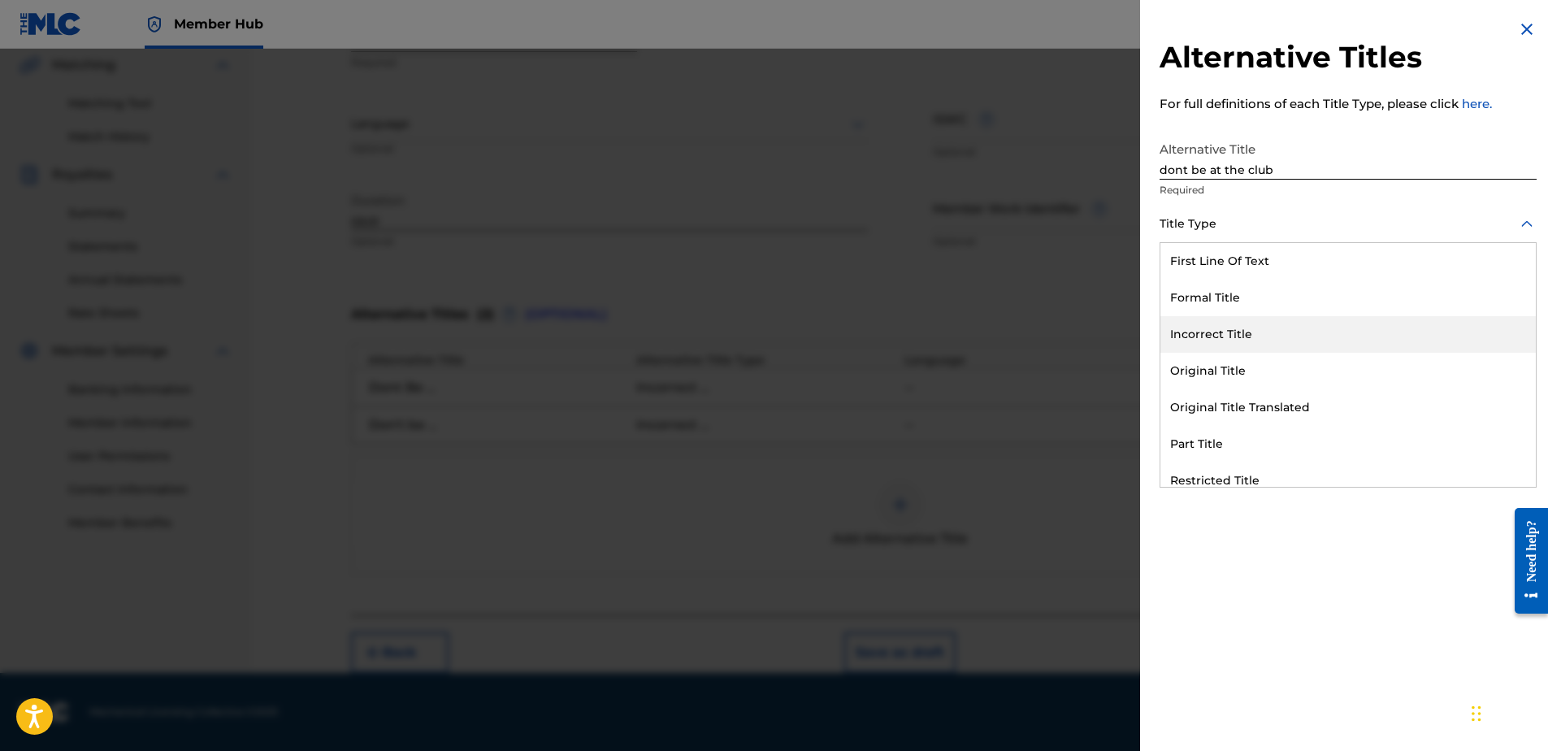
click at [1217, 340] on div "Incorrect Title" at bounding box center [1347, 334] width 375 height 37
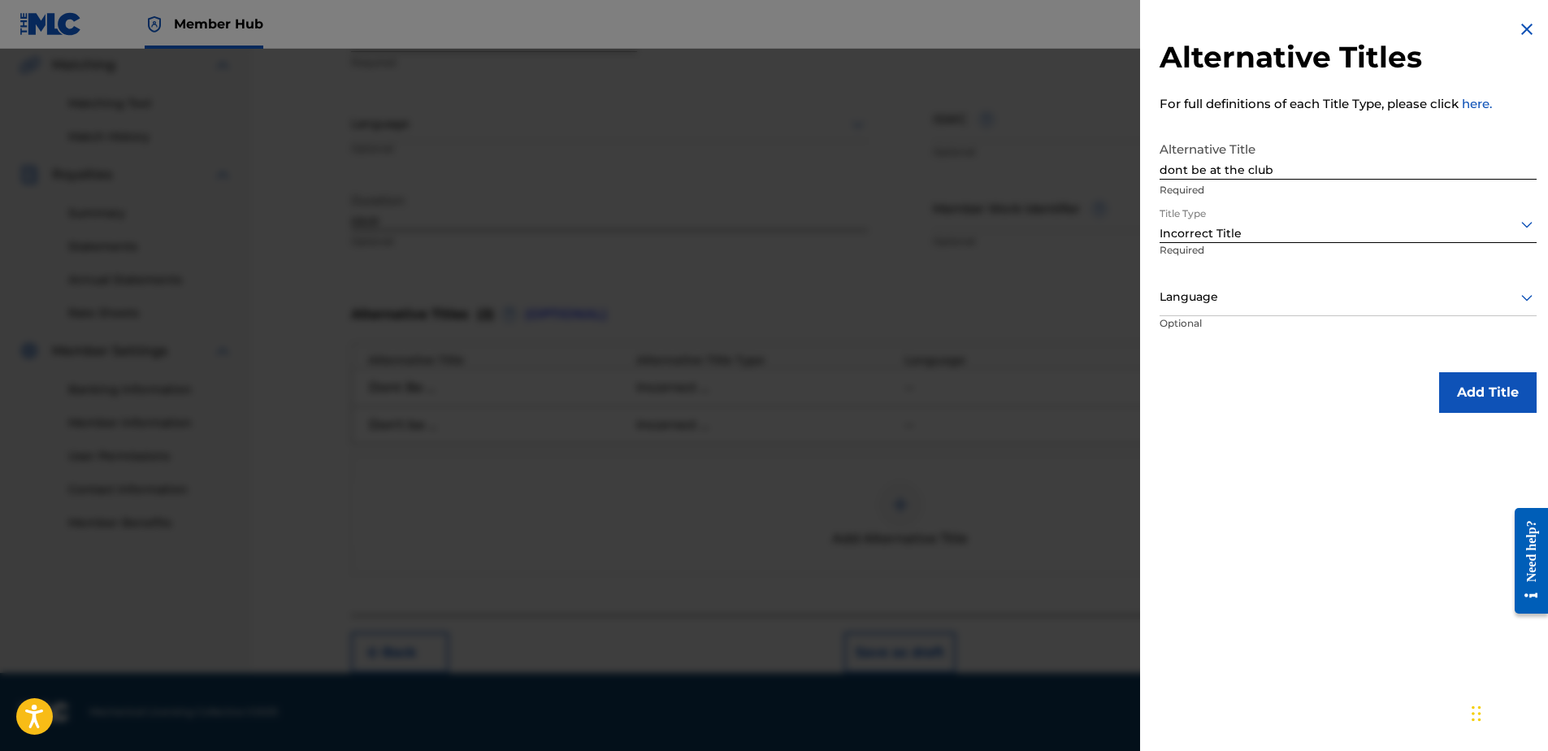
click at [1450, 371] on div "Alternative Titles For full definitions of each Title Type, please click here. …" at bounding box center [1348, 216] width 416 height 432
click at [1457, 390] on button "Add Title" at bounding box center [1488, 392] width 98 height 41
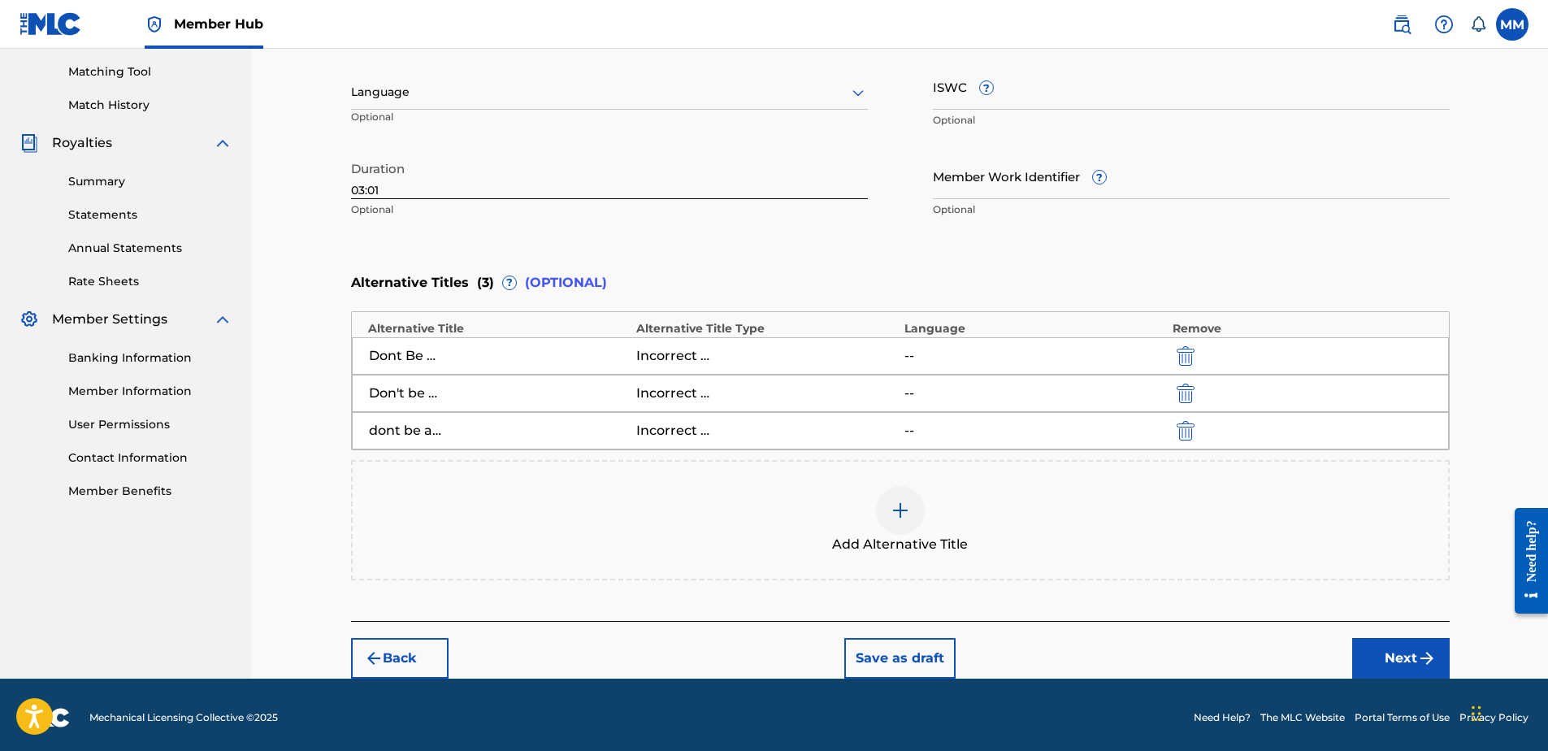
scroll to position [416, 0]
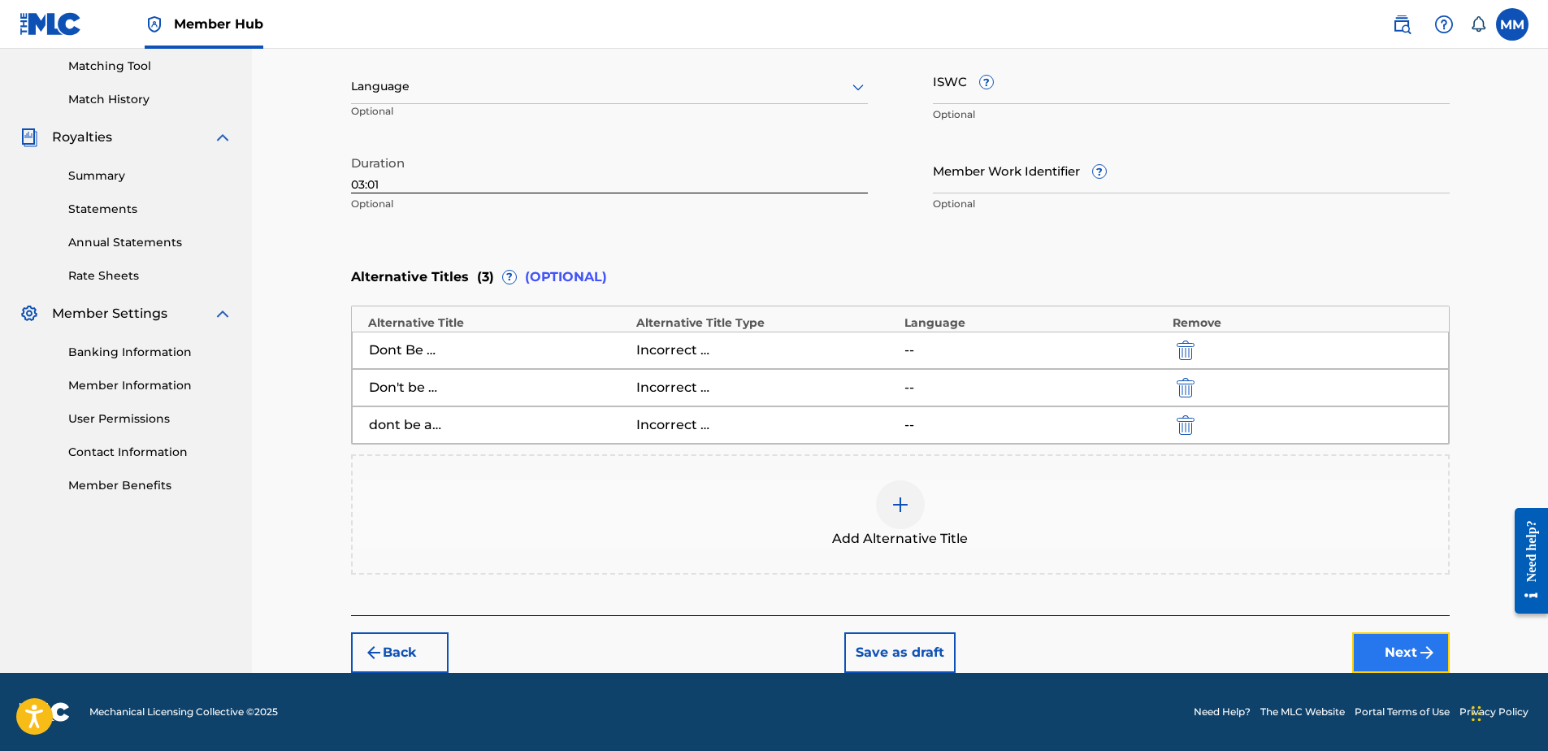
click at [1398, 653] on button "Next" at bounding box center [1401, 652] width 98 height 41
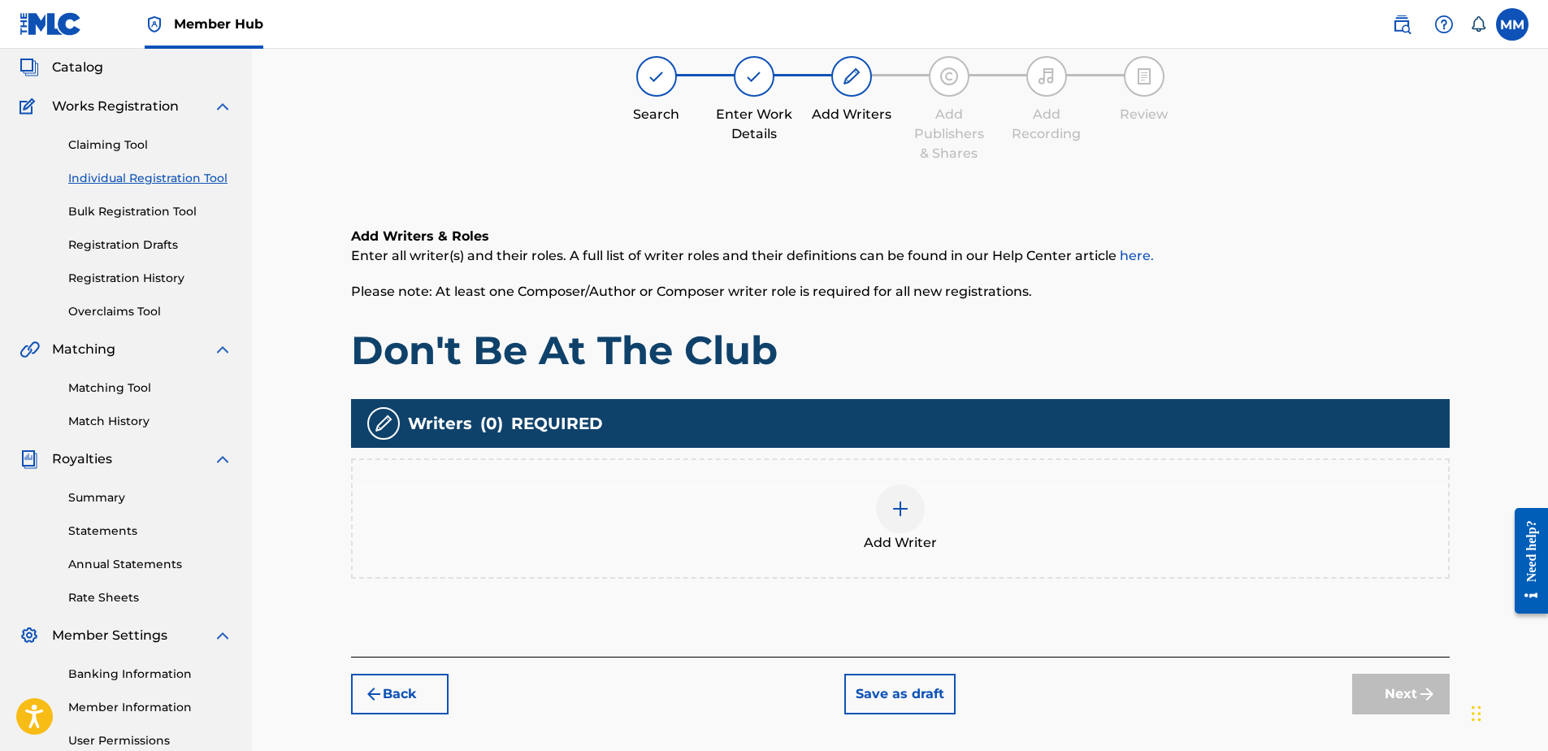
scroll to position [73, 0]
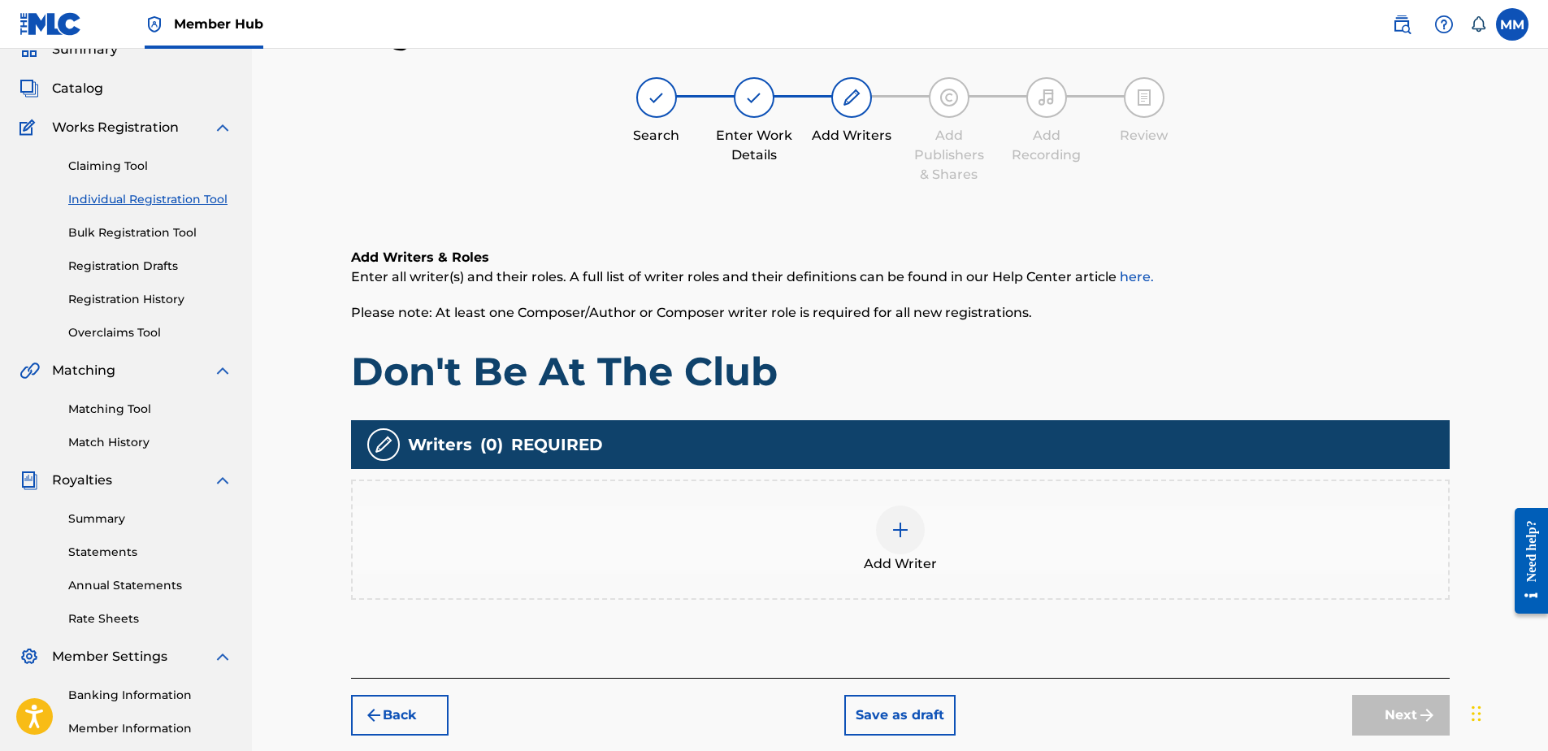
click at [859, 522] on div "Add Writer" at bounding box center [900, 539] width 1095 height 68
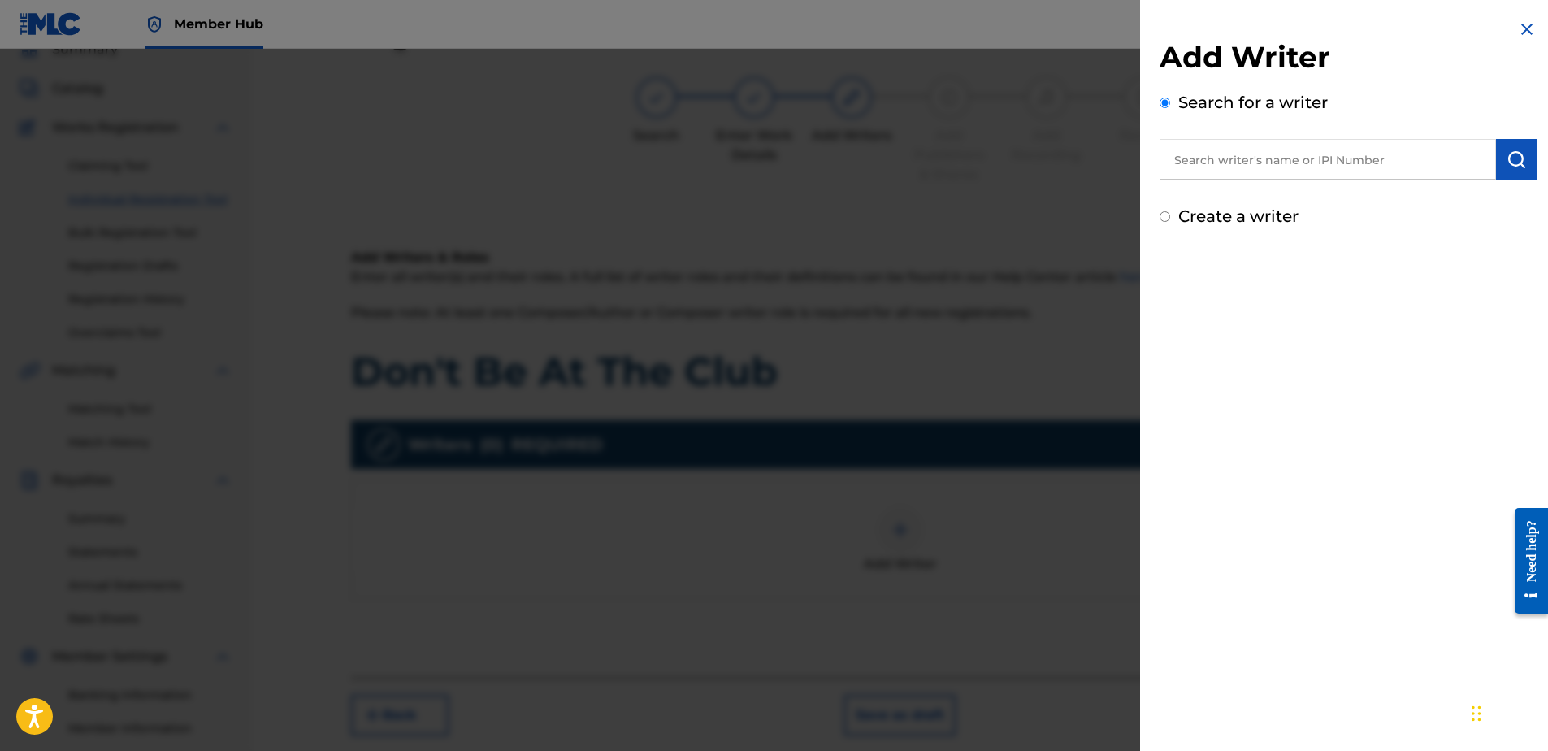
drag, startPoint x: 1319, startPoint y: 163, endPoint x: 1307, endPoint y: 198, distance: 37.5
click at [1319, 161] on input "text" at bounding box center [1328, 159] width 336 height 41
click at [1301, 168] on input "text" at bounding box center [1328, 159] width 336 height 41
click at [1255, 223] on label "Create a writer" at bounding box center [1238, 216] width 120 height 20
radio input "true"
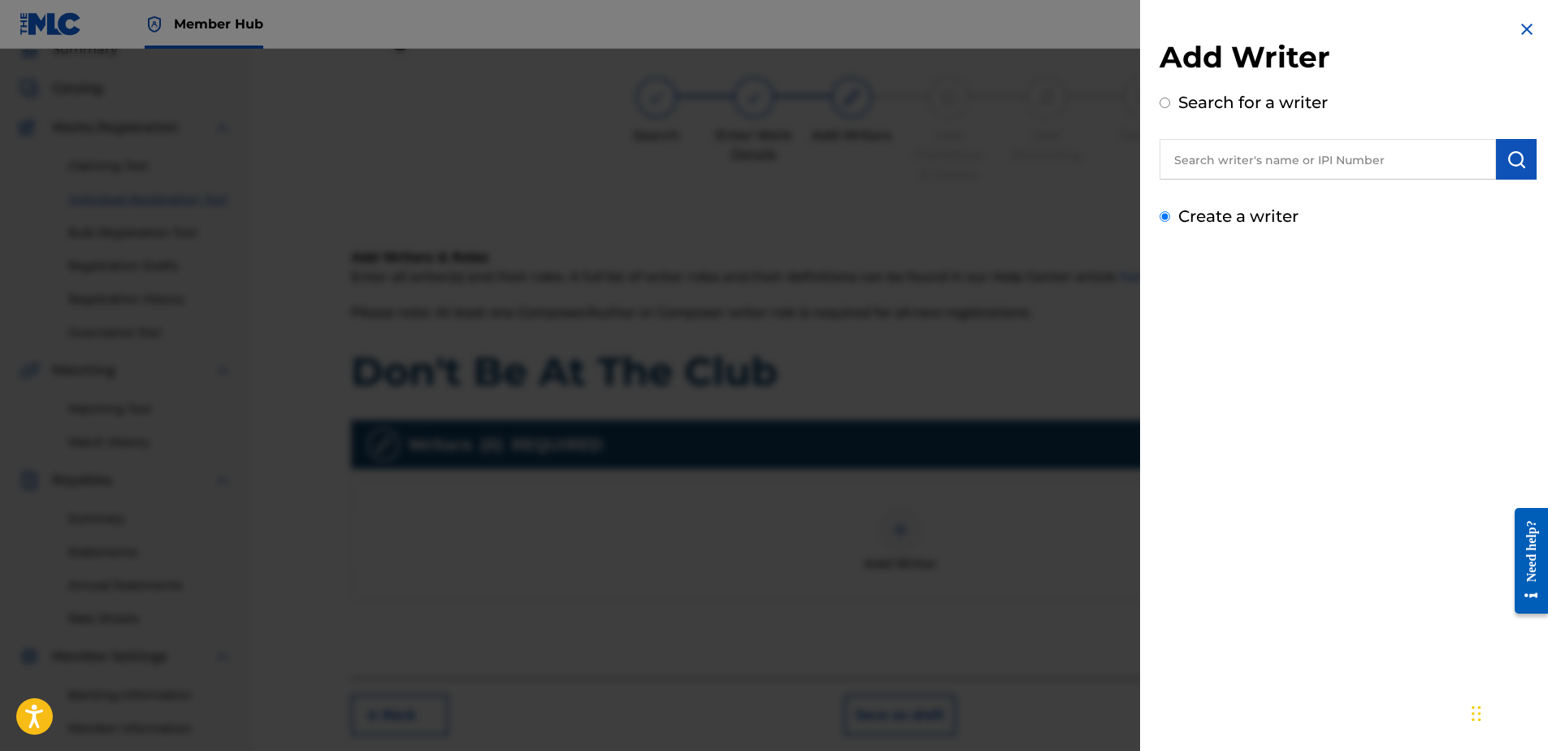
click at [1170, 222] on input "Create a writer" at bounding box center [1165, 216] width 11 height 11
radio input "false"
radio input "true"
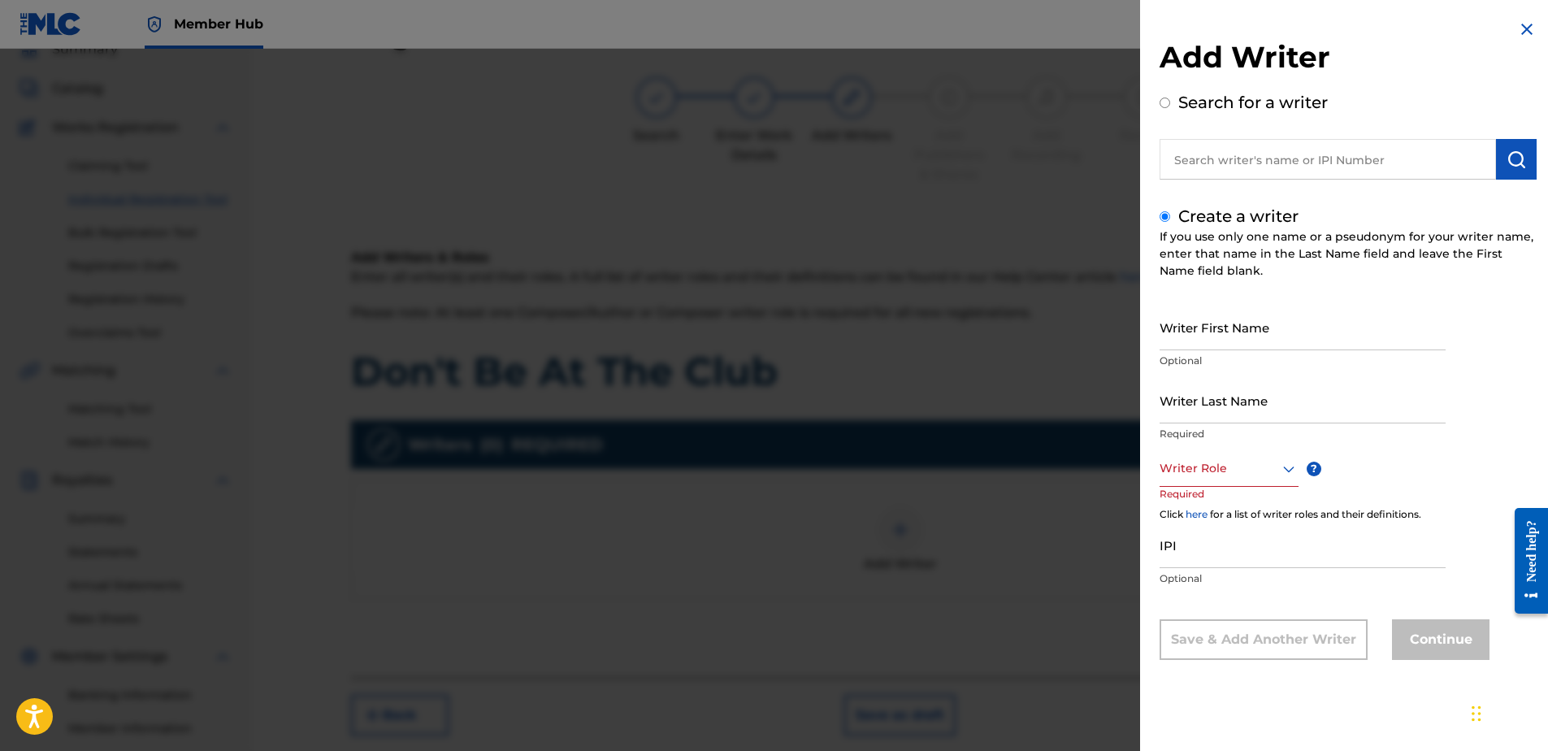
drag, startPoint x: 1275, startPoint y: 151, endPoint x: 1268, endPoint y: 167, distance: 17.5
click at [1274, 150] on input "text" at bounding box center [1328, 159] width 336 height 41
radio input "true"
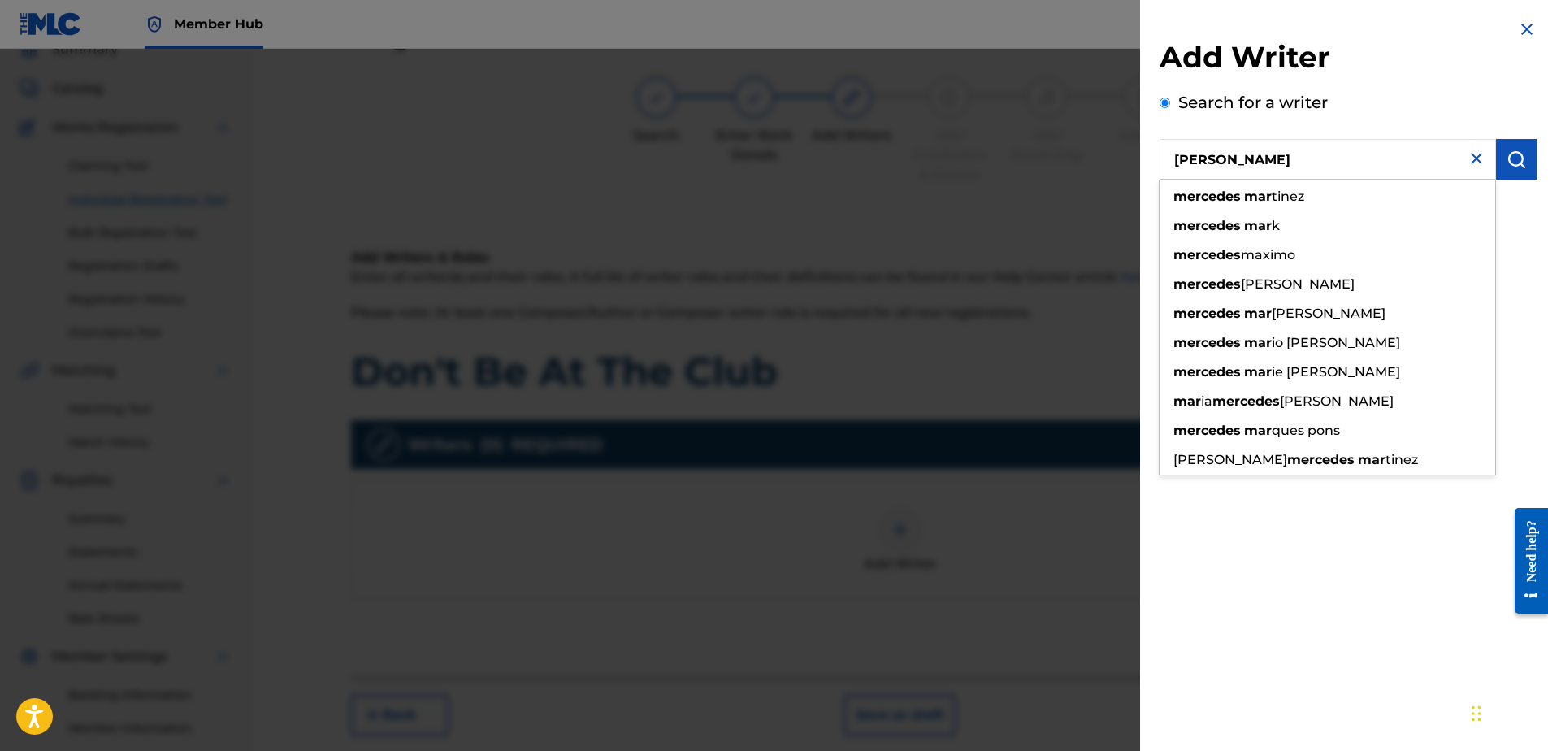
type input "[PERSON_NAME]"
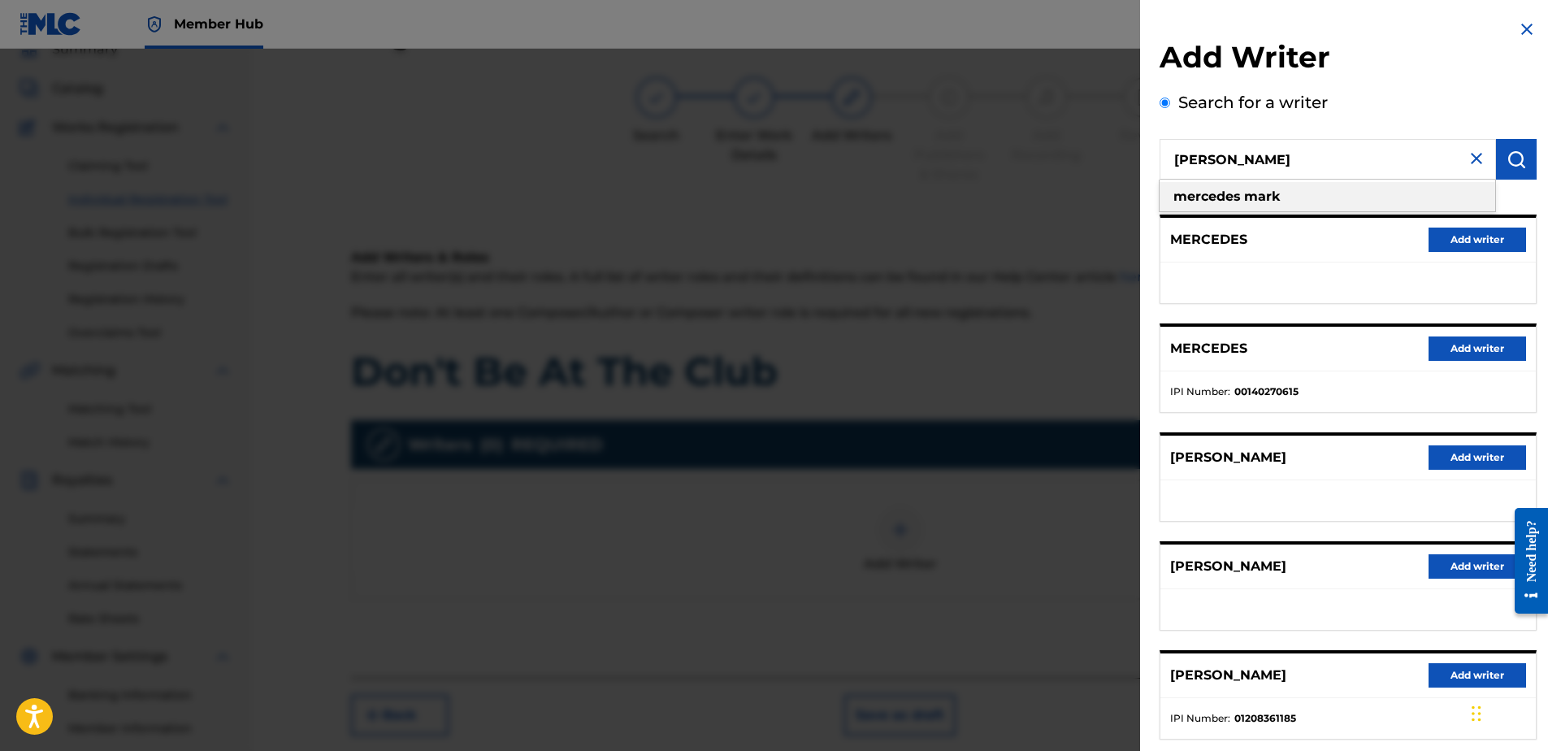
click at [1289, 194] on div "[PERSON_NAME]" at bounding box center [1328, 196] width 336 height 29
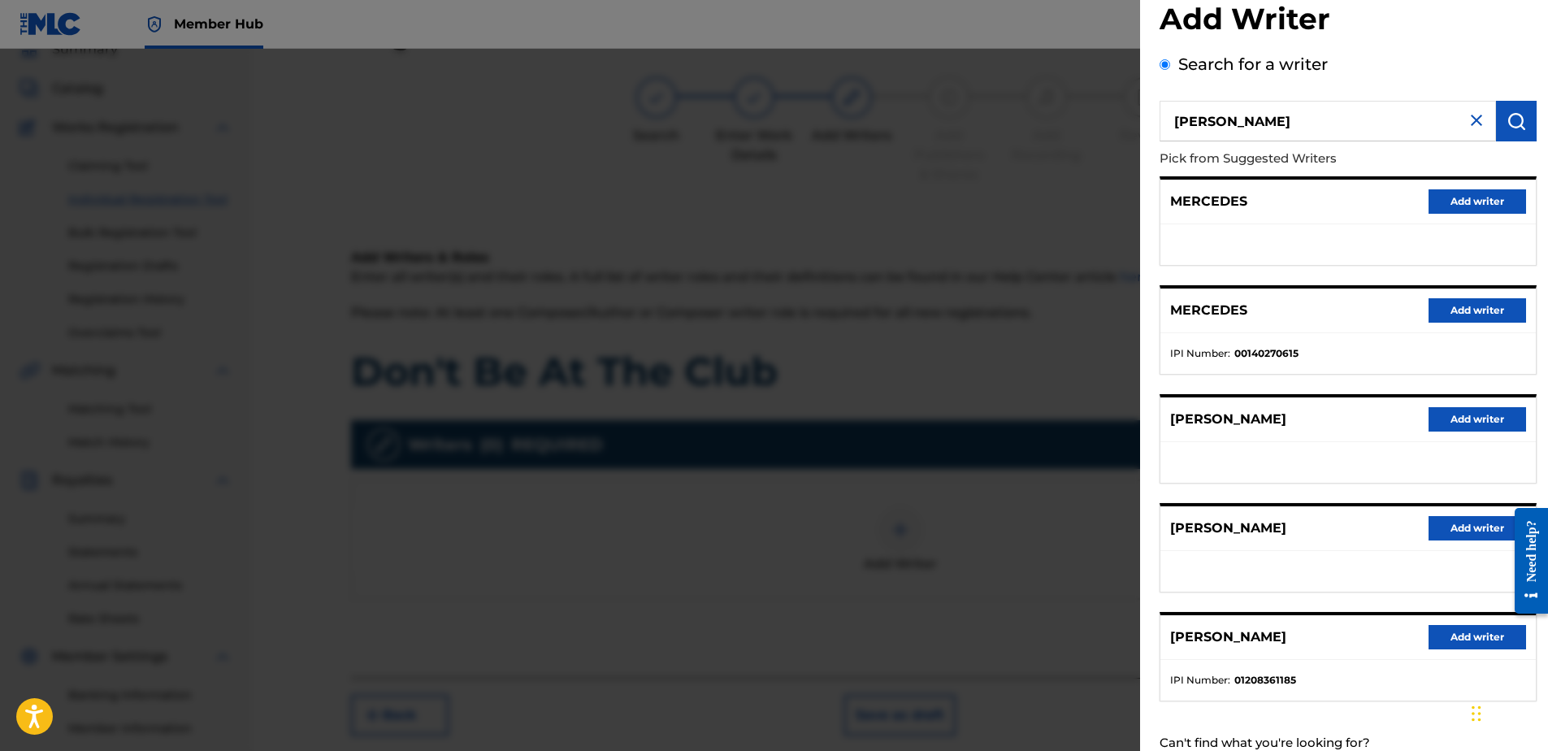
scroll to position [91, 0]
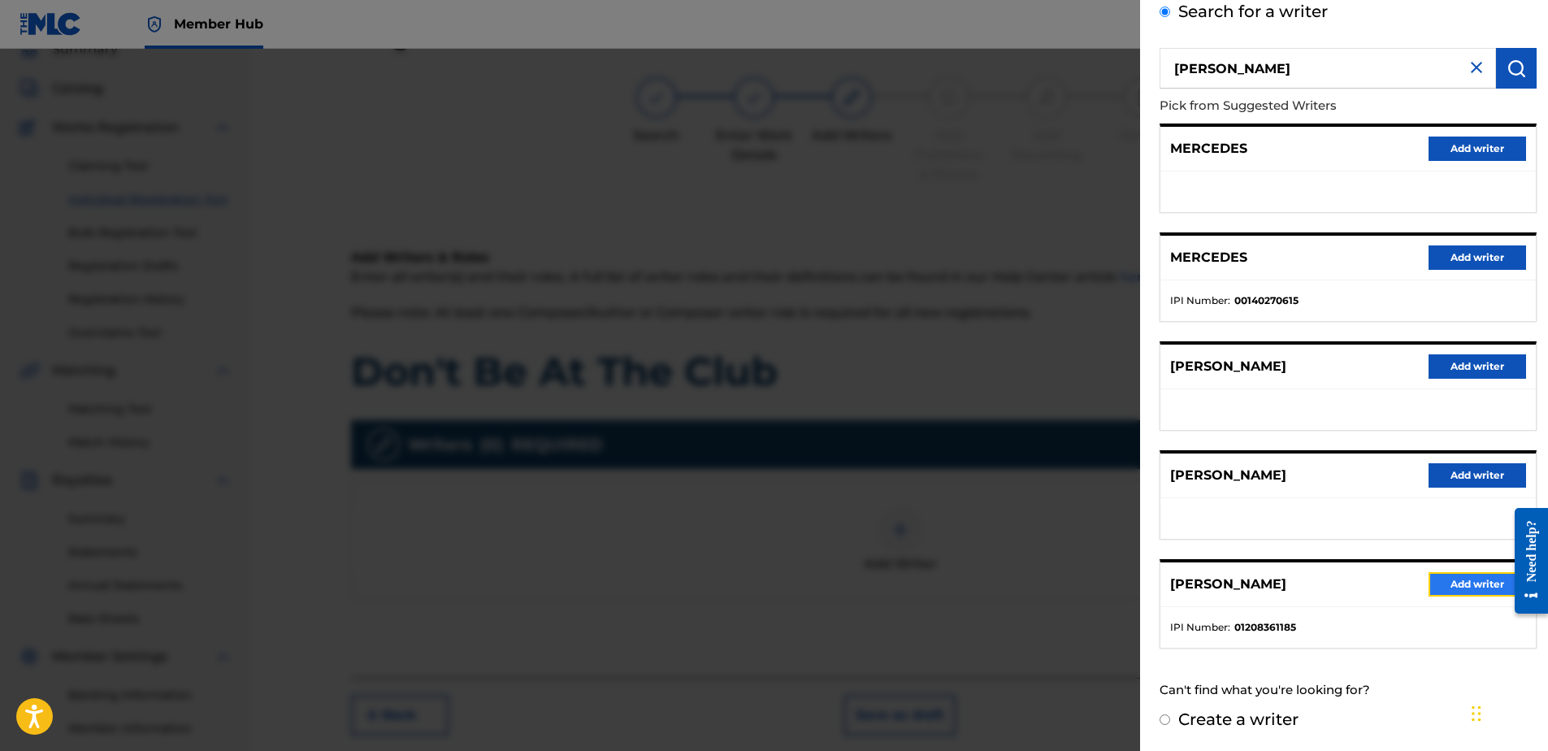
click at [1473, 586] on button "Add writer" at bounding box center [1477, 584] width 98 height 24
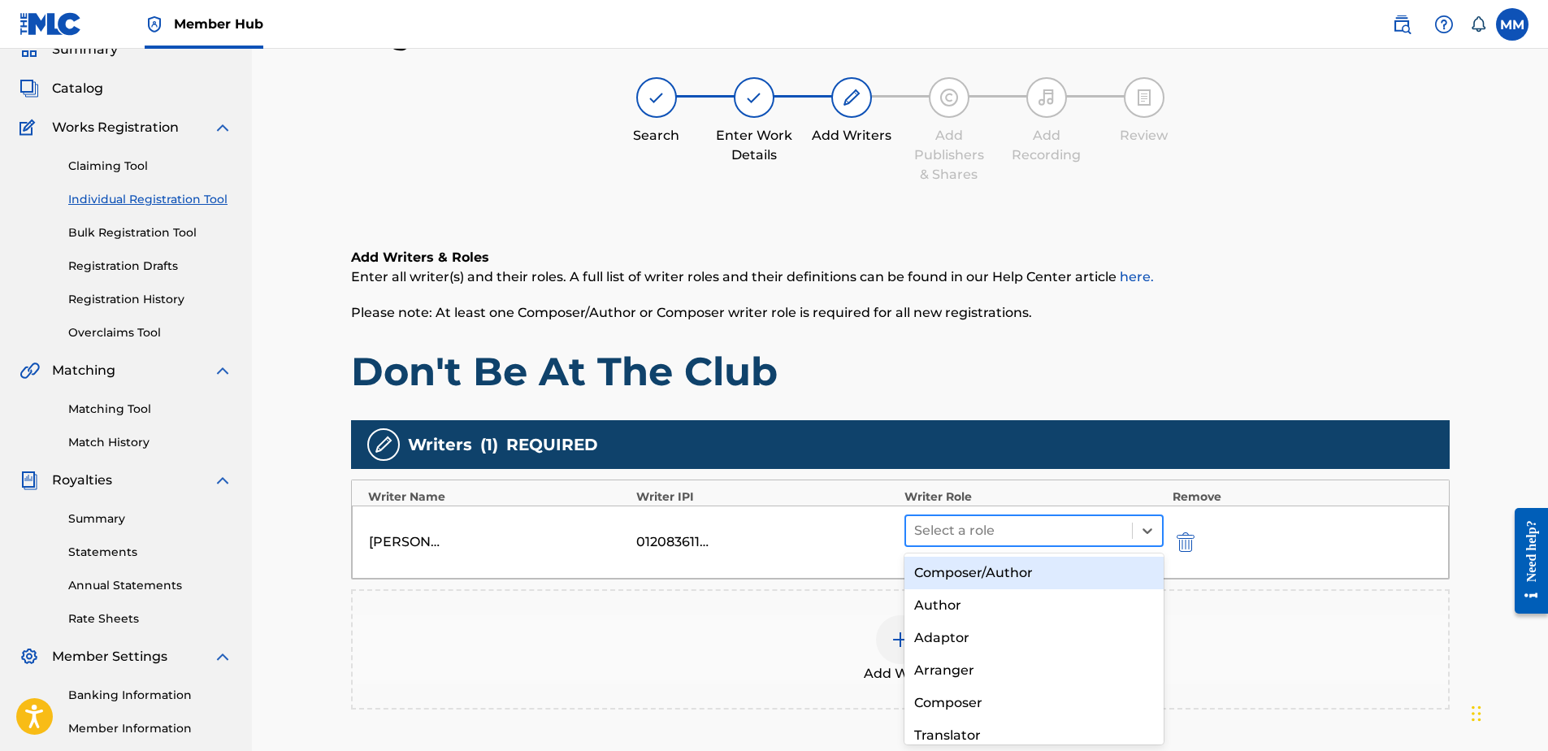
click at [1056, 532] on div at bounding box center [1019, 530] width 210 height 23
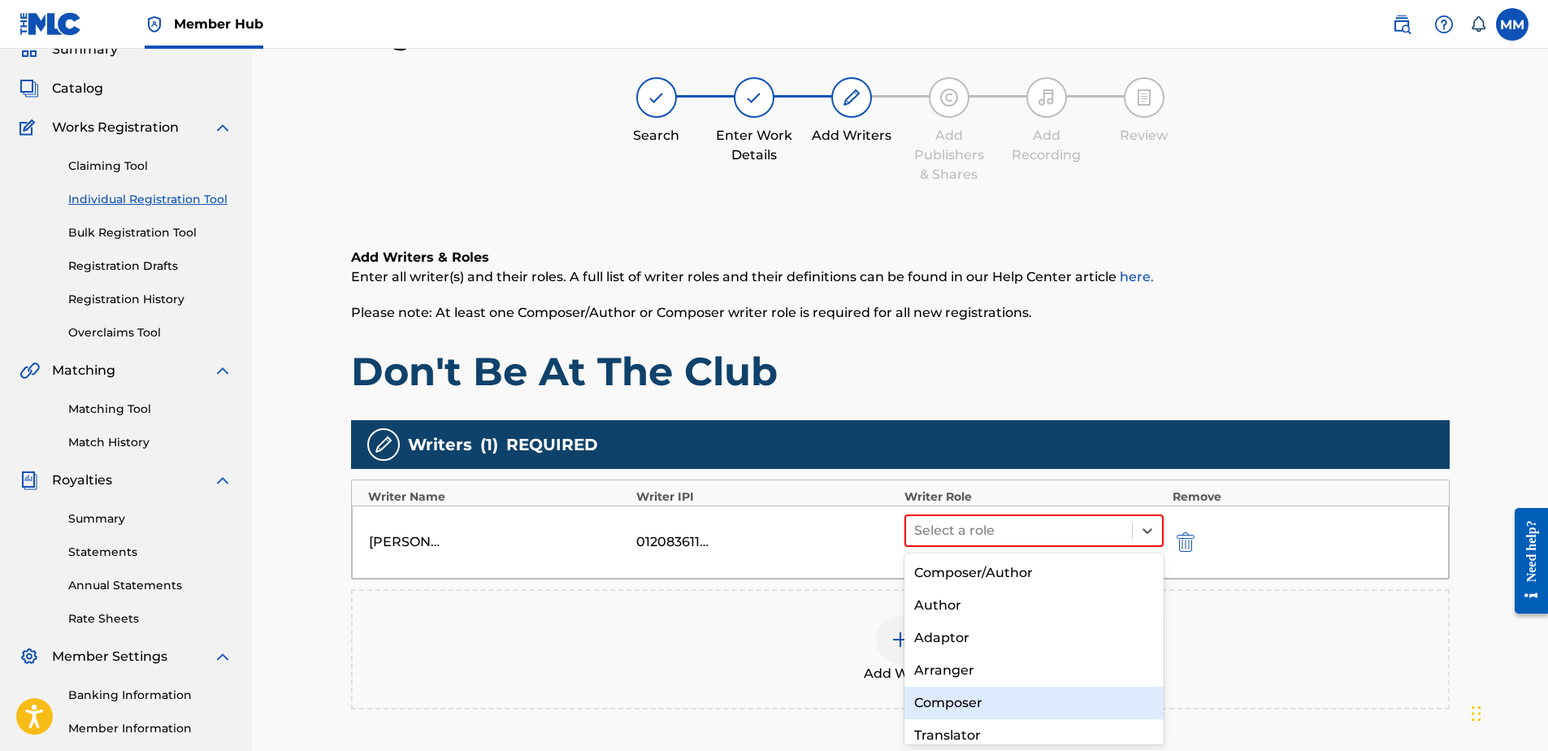
click at [944, 698] on div "Composer" at bounding box center [1034, 703] width 260 height 33
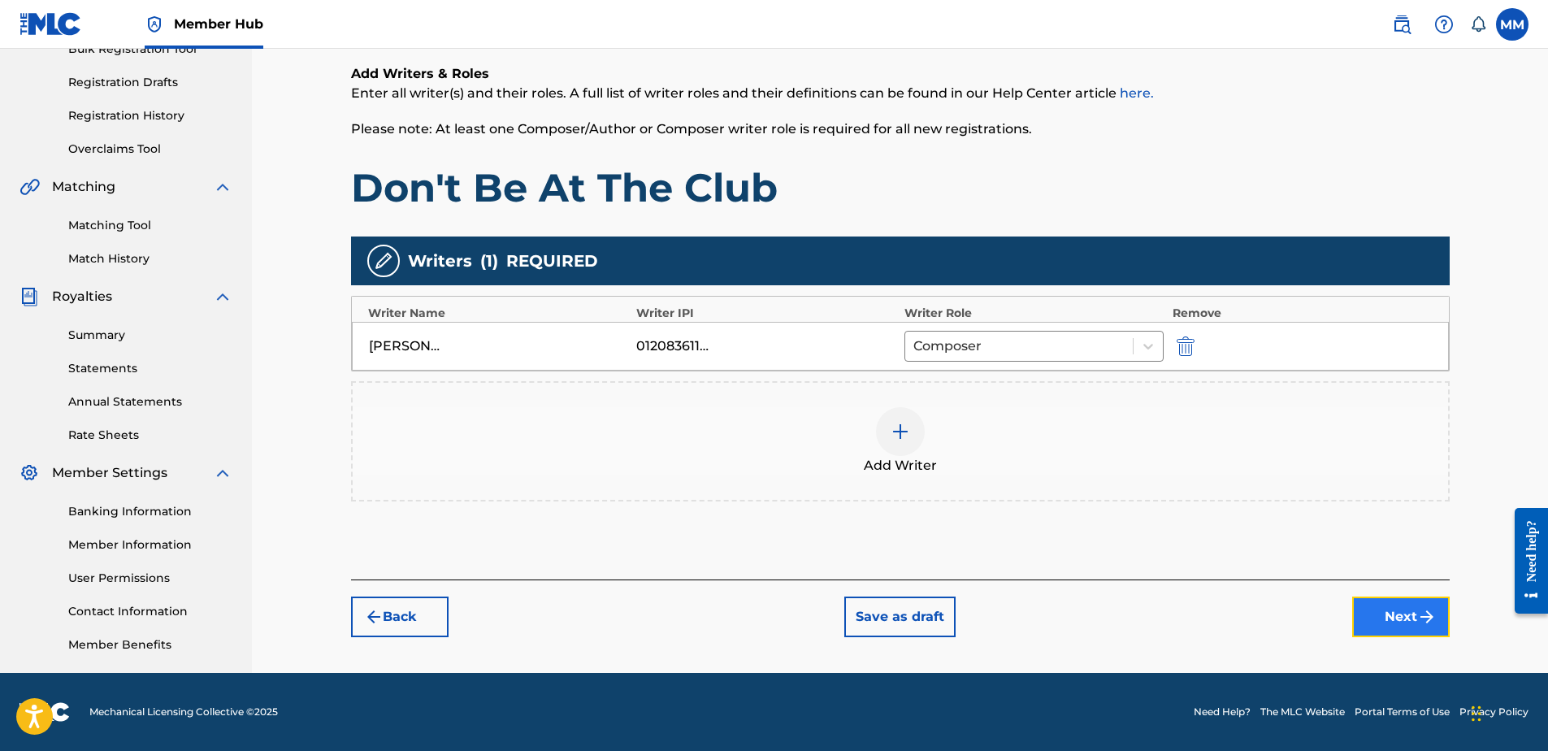
click at [1385, 603] on button "Next" at bounding box center [1401, 616] width 98 height 41
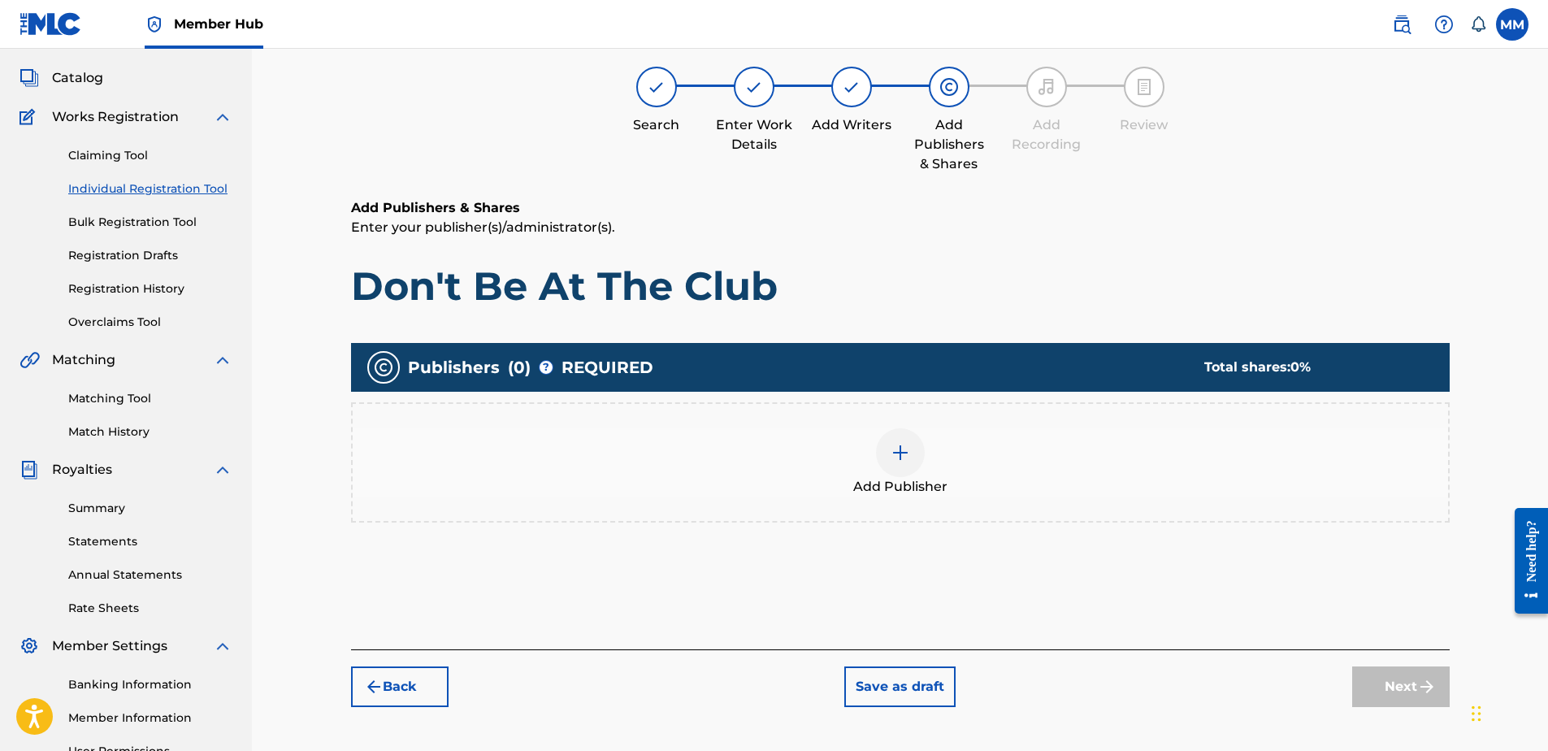
scroll to position [73, 0]
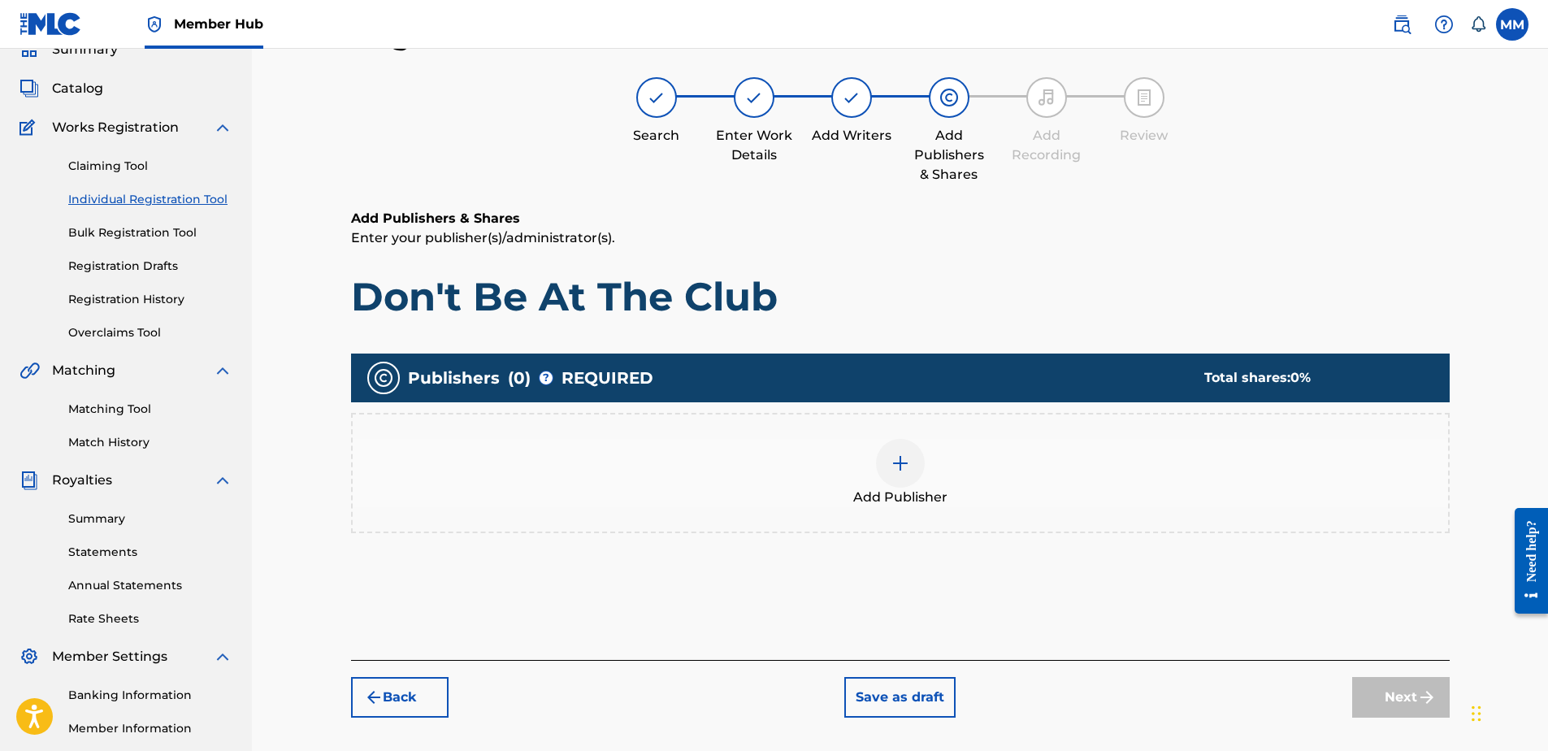
click at [901, 467] on img at bounding box center [901, 463] width 20 height 20
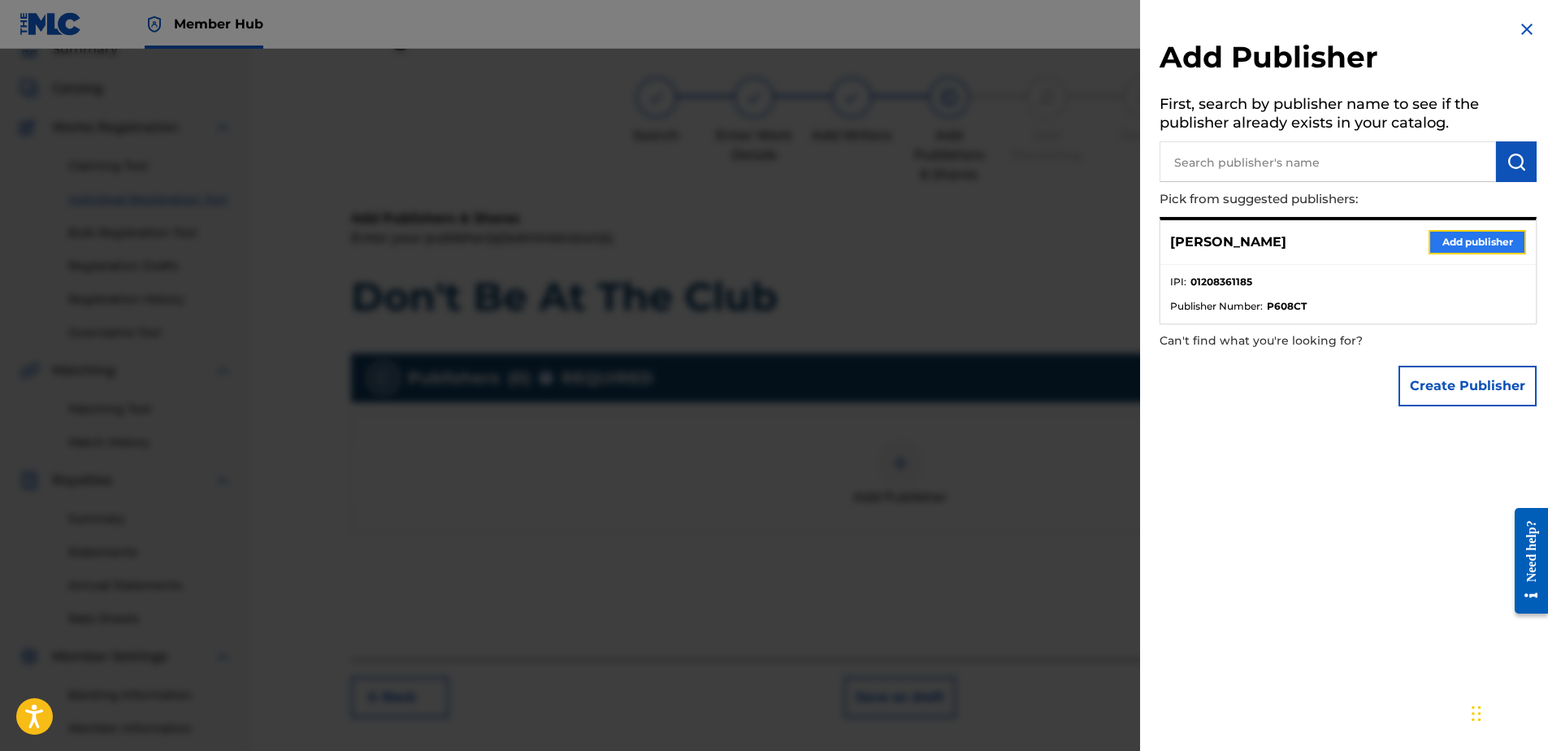
click at [1465, 234] on button "Add publisher" at bounding box center [1477, 242] width 98 height 24
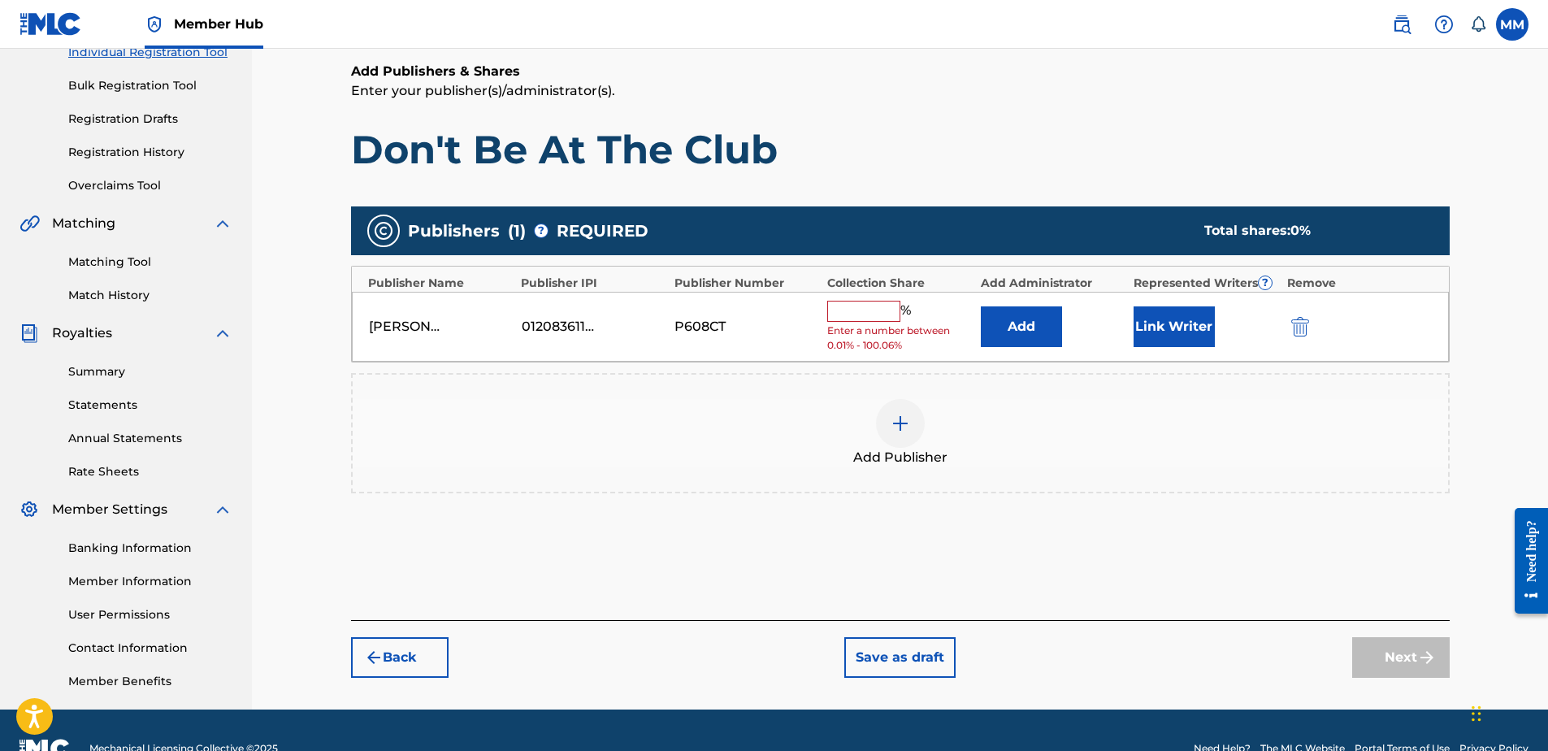
scroll to position [257, 0]
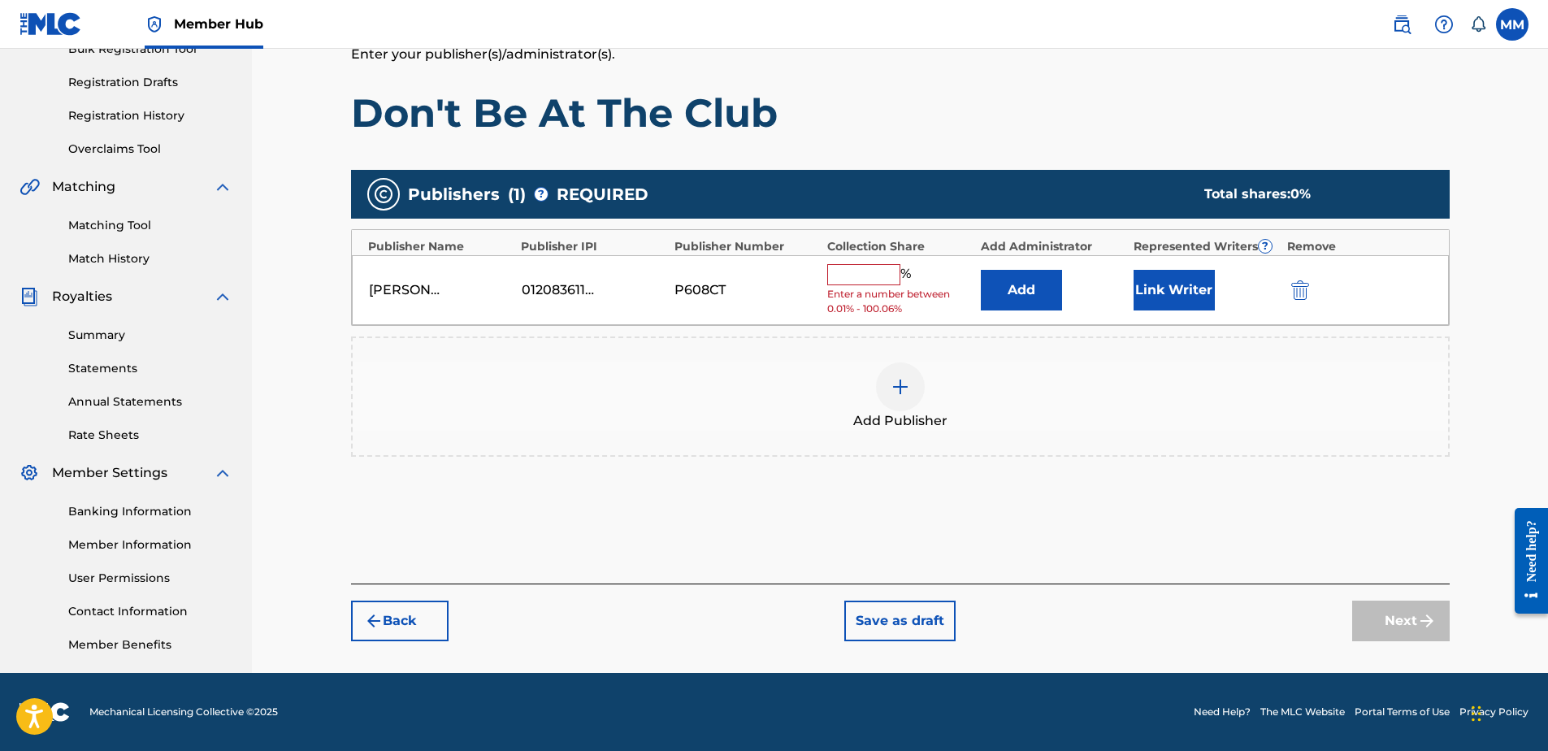
click at [855, 288] on span "Enter a number between 0.01% - 100.06%" at bounding box center [899, 301] width 145 height 29
click at [857, 286] on div "% Enter a number between 0.01% - 100.06%" at bounding box center [899, 290] width 145 height 53
click at [868, 271] on input "text" at bounding box center [863, 274] width 73 height 21
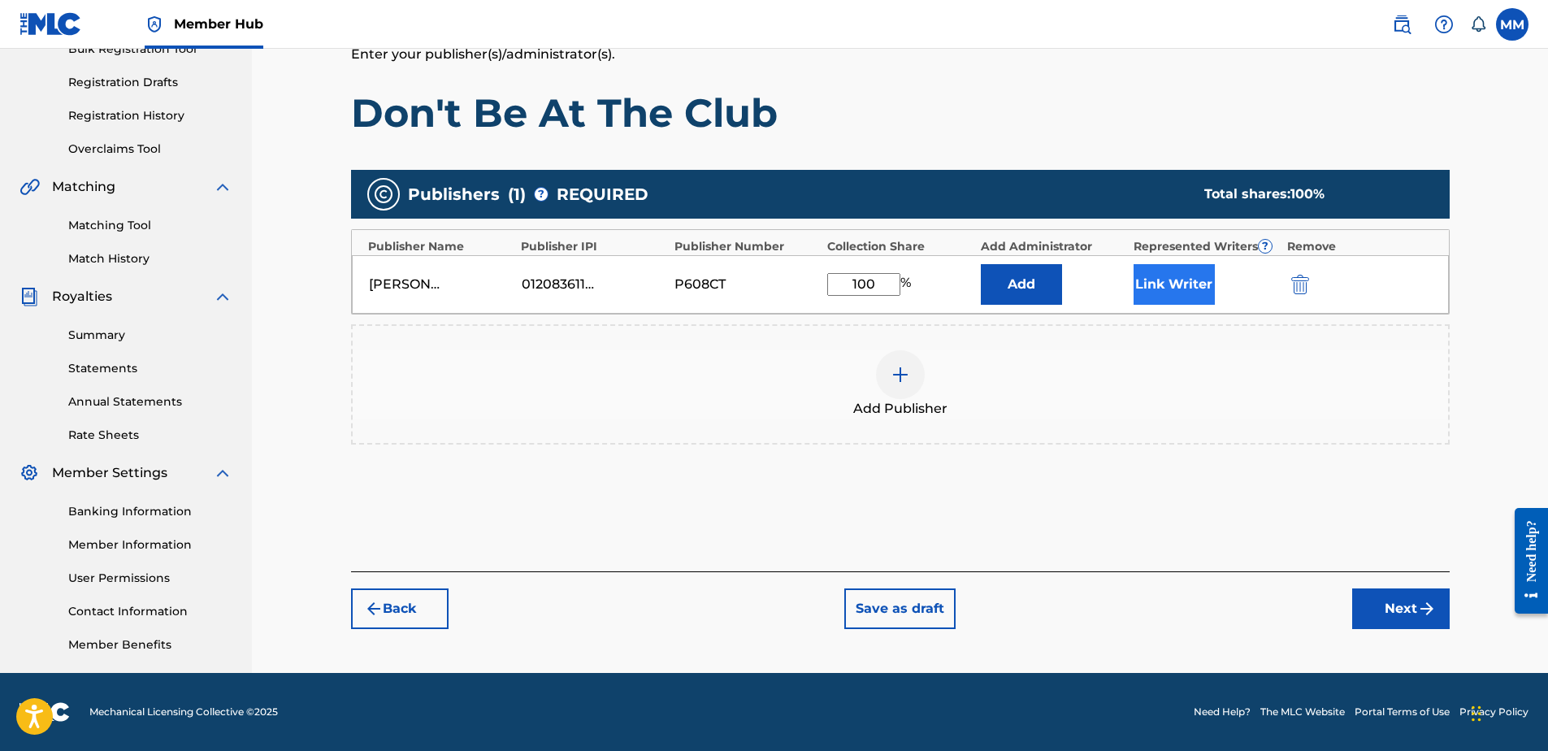
type input "100"
click at [1164, 293] on button "Link Writer" at bounding box center [1174, 284] width 81 height 41
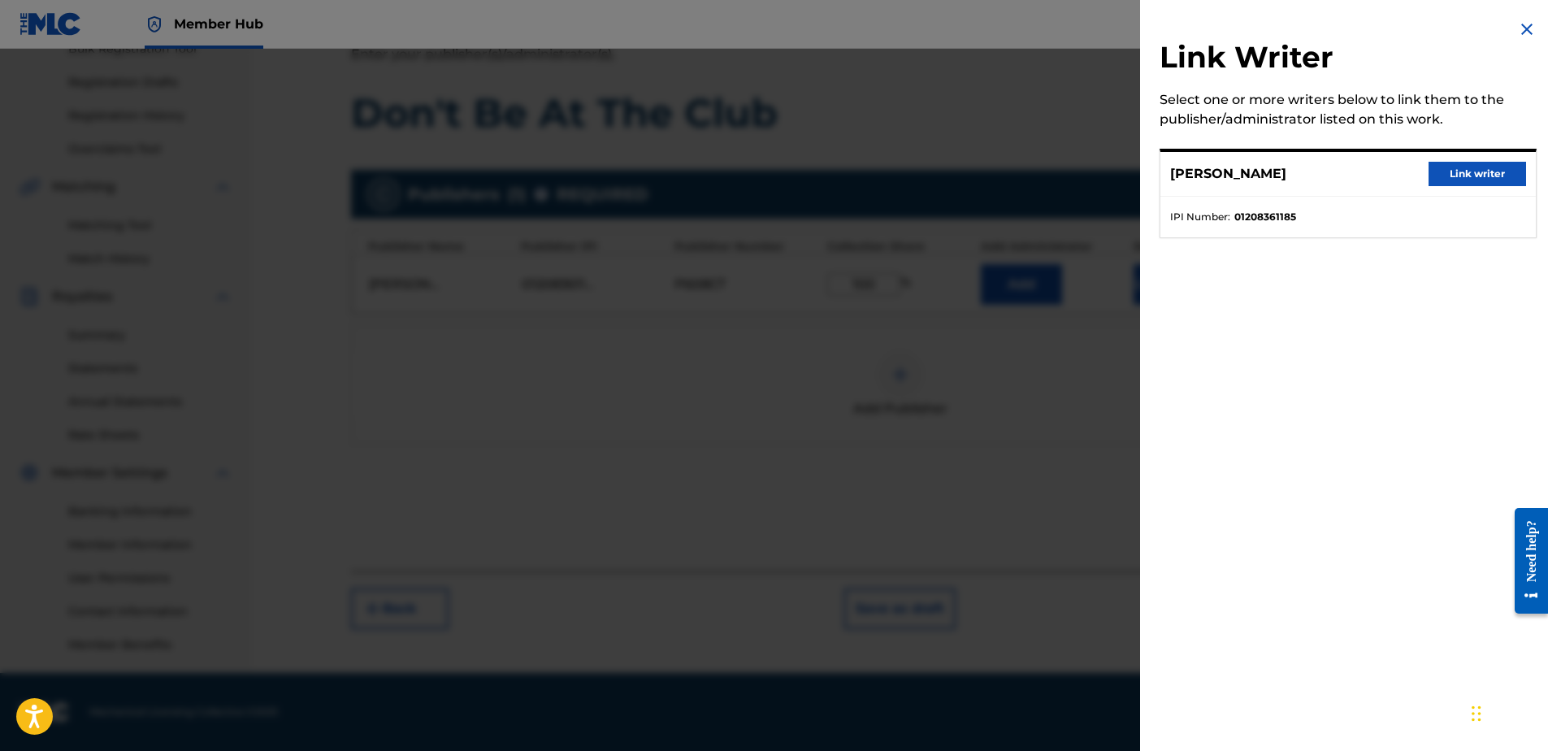
click at [1464, 154] on div "[PERSON_NAME] writer" at bounding box center [1347, 174] width 375 height 45
click at [1460, 168] on button "Link writer" at bounding box center [1477, 174] width 98 height 24
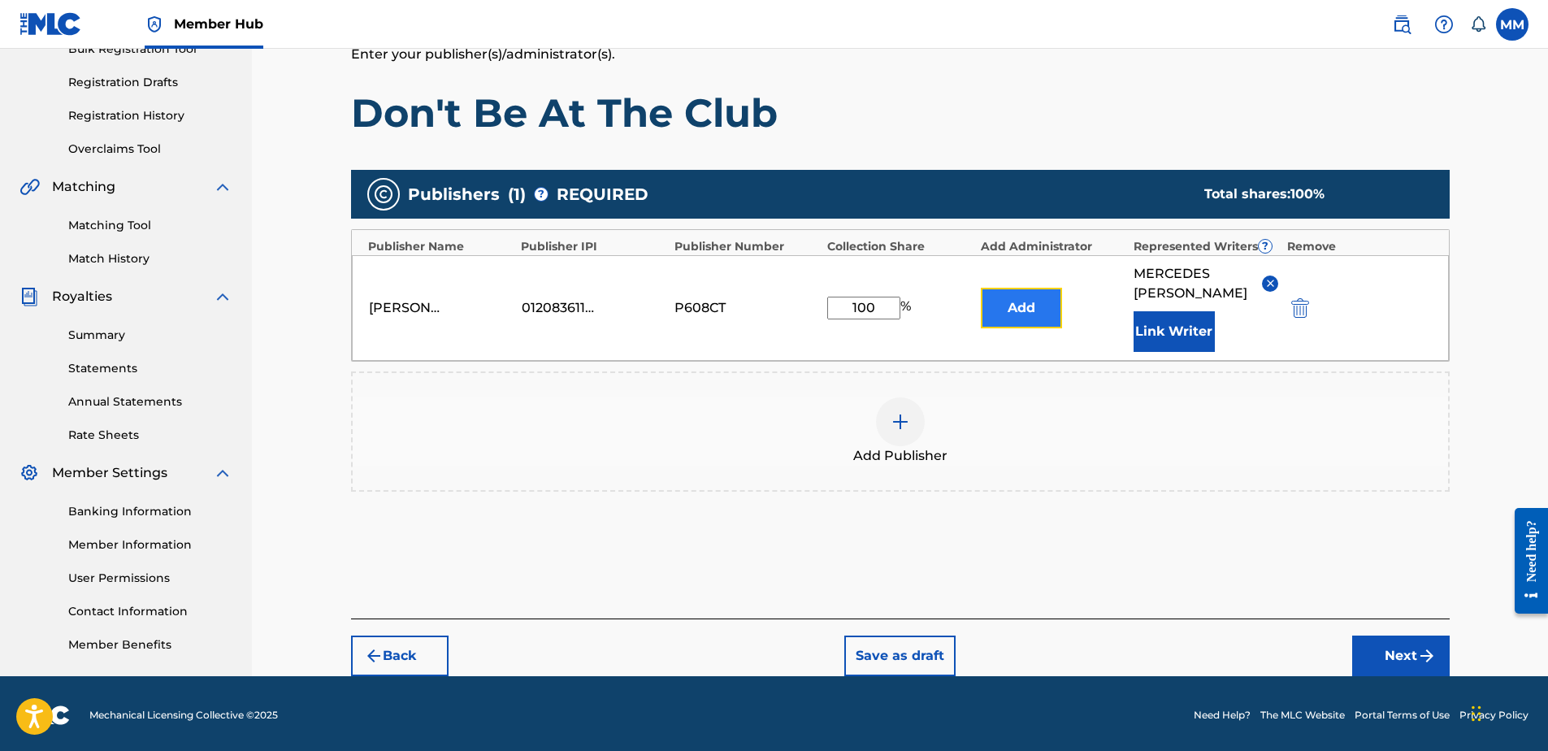
click at [1038, 305] on button "Add" at bounding box center [1021, 308] width 81 height 41
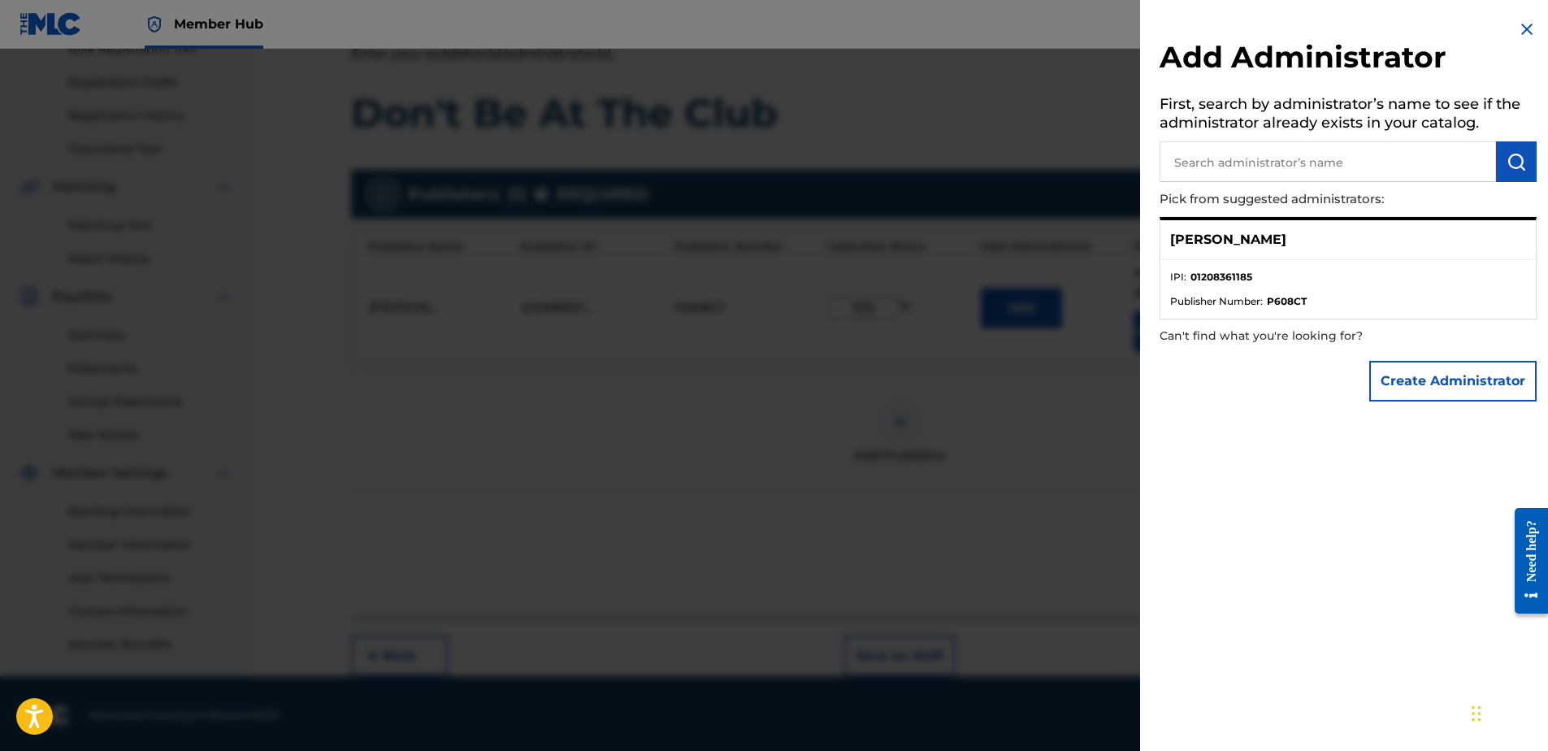
click at [1292, 280] on li "IPI : 01208361185" at bounding box center [1348, 282] width 356 height 24
click at [1220, 241] on p "[PERSON_NAME]" at bounding box center [1228, 240] width 116 height 20
click at [1238, 275] on strong "01208361185" at bounding box center [1221, 277] width 62 height 15
click at [1300, 238] on div "[PERSON_NAME]" at bounding box center [1347, 240] width 375 height 40
drag, startPoint x: 1300, startPoint y: 238, endPoint x: 1247, endPoint y: 239, distance: 52.8
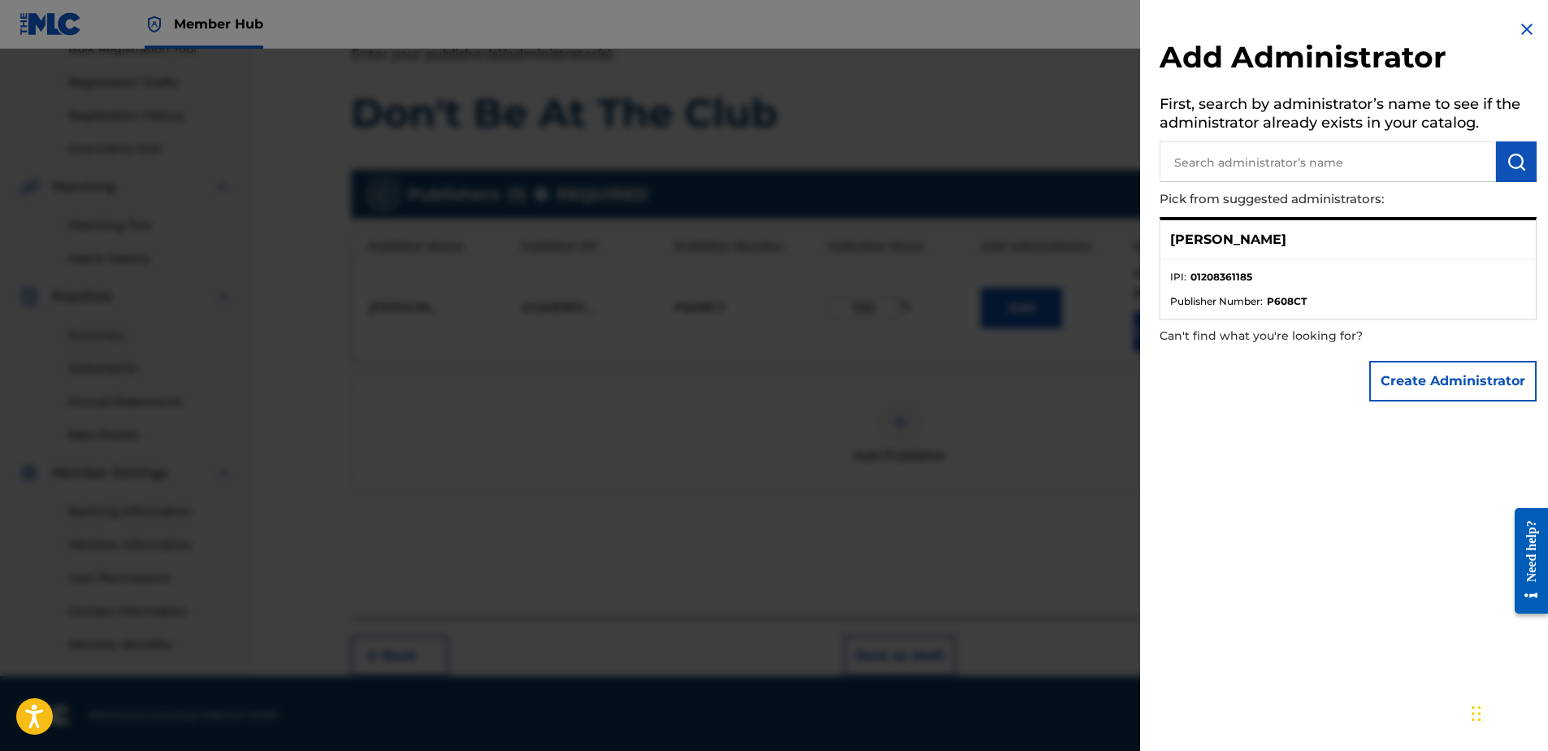
click at [1298, 239] on div "[PERSON_NAME]" at bounding box center [1347, 240] width 375 height 40
click at [1243, 238] on p "[PERSON_NAME]" at bounding box center [1228, 240] width 116 height 20
click at [1372, 288] on li "IPI : 01208361185" at bounding box center [1348, 282] width 356 height 24
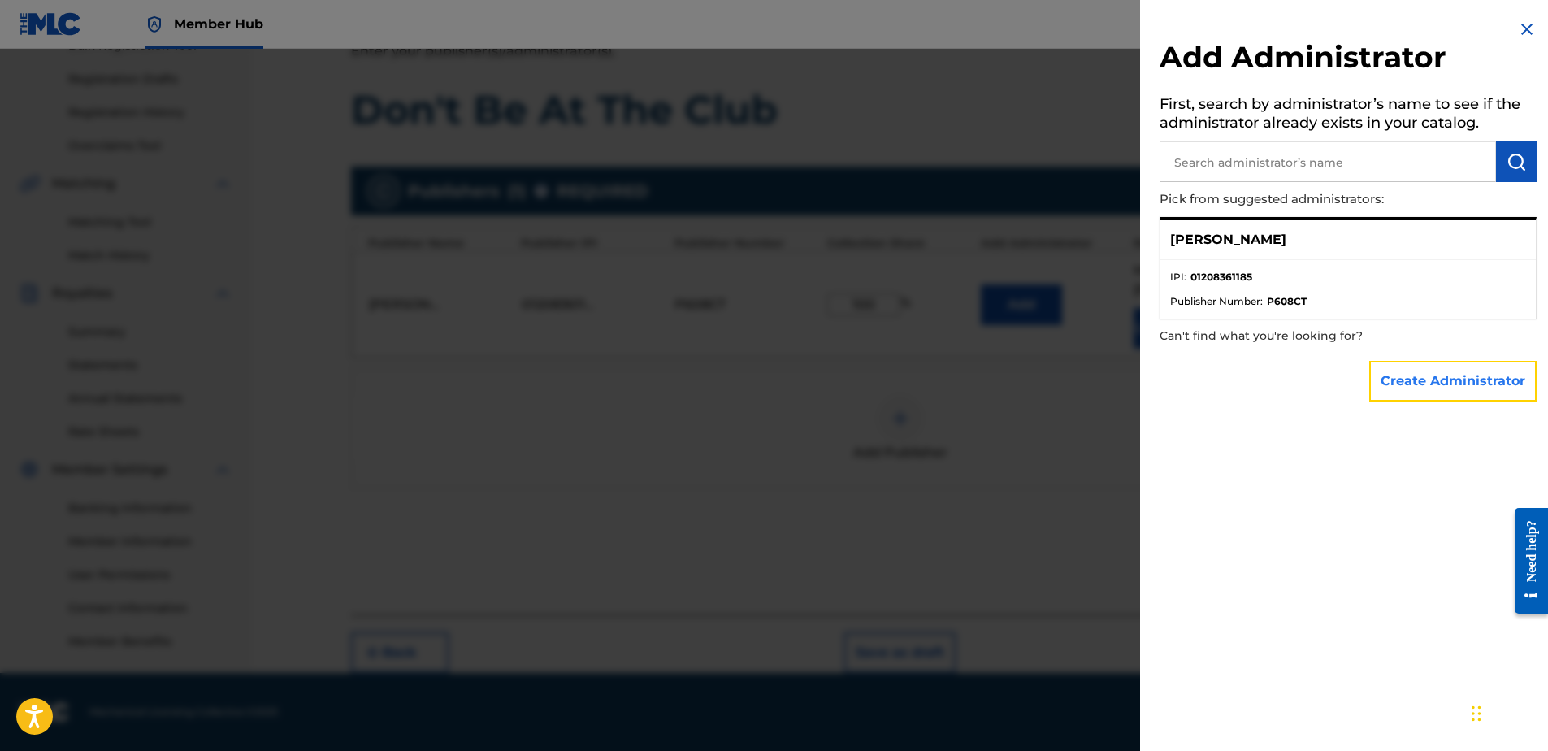
click at [1413, 367] on button "Create Administrator" at bounding box center [1452, 381] width 167 height 41
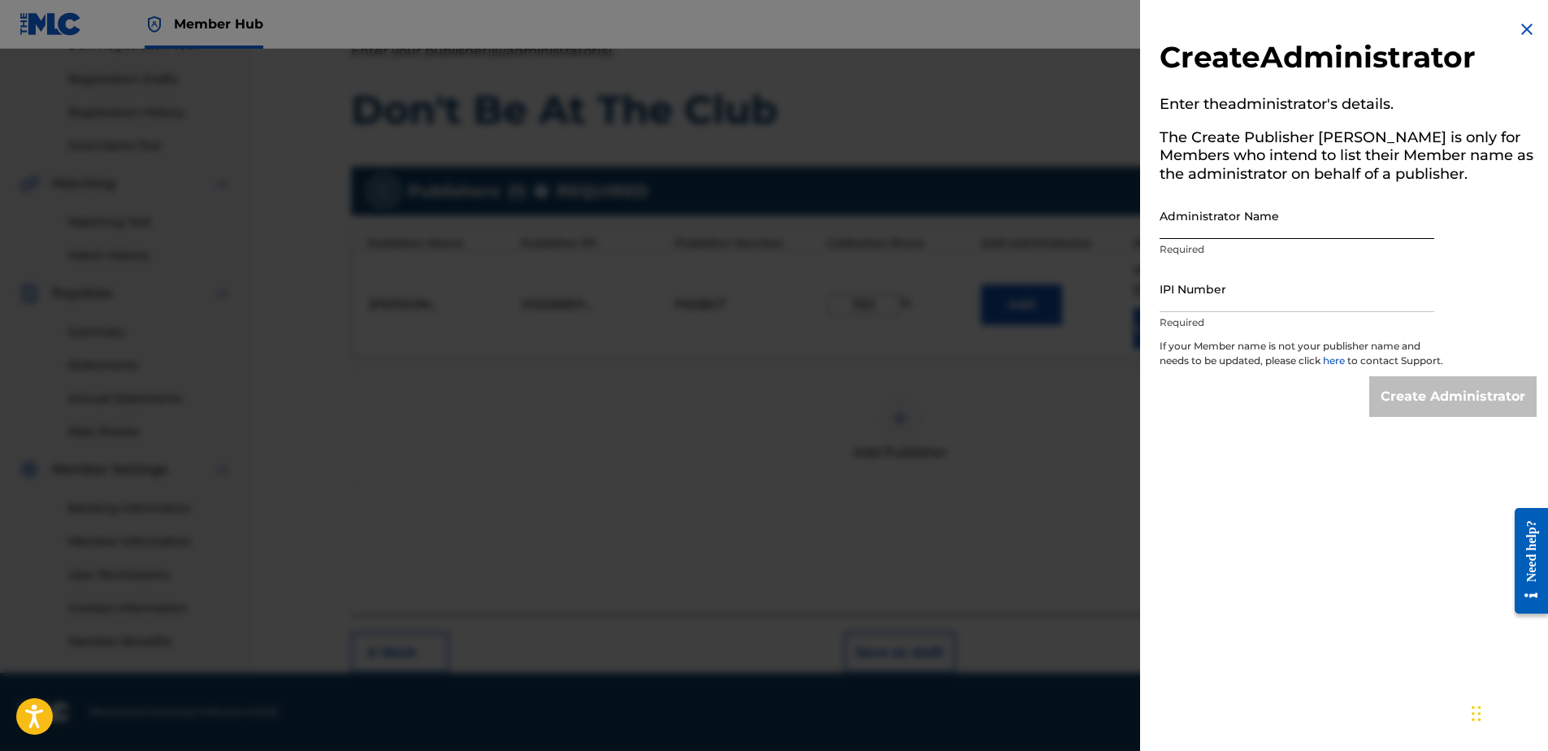
click at [1229, 205] on input "Administrator Name" at bounding box center [1297, 216] width 275 height 46
click at [1506, 28] on div "Create Administrator Enter the administrator 's details. The Create Publisher b…" at bounding box center [1348, 218] width 416 height 436
click at [1511, 24] on div "Create Administrator Enter the administrator 's details. The Create Publisher b…" at bounding box center [1348, 375] width 416 height 751
drag, startPoint x: 1511, startPoint y: 24, endPoint x: 1504, endPoint y: 36, distance: 14.2
click at [1517, 31] on img at bounding box center [1527, 30] width 20 height 20
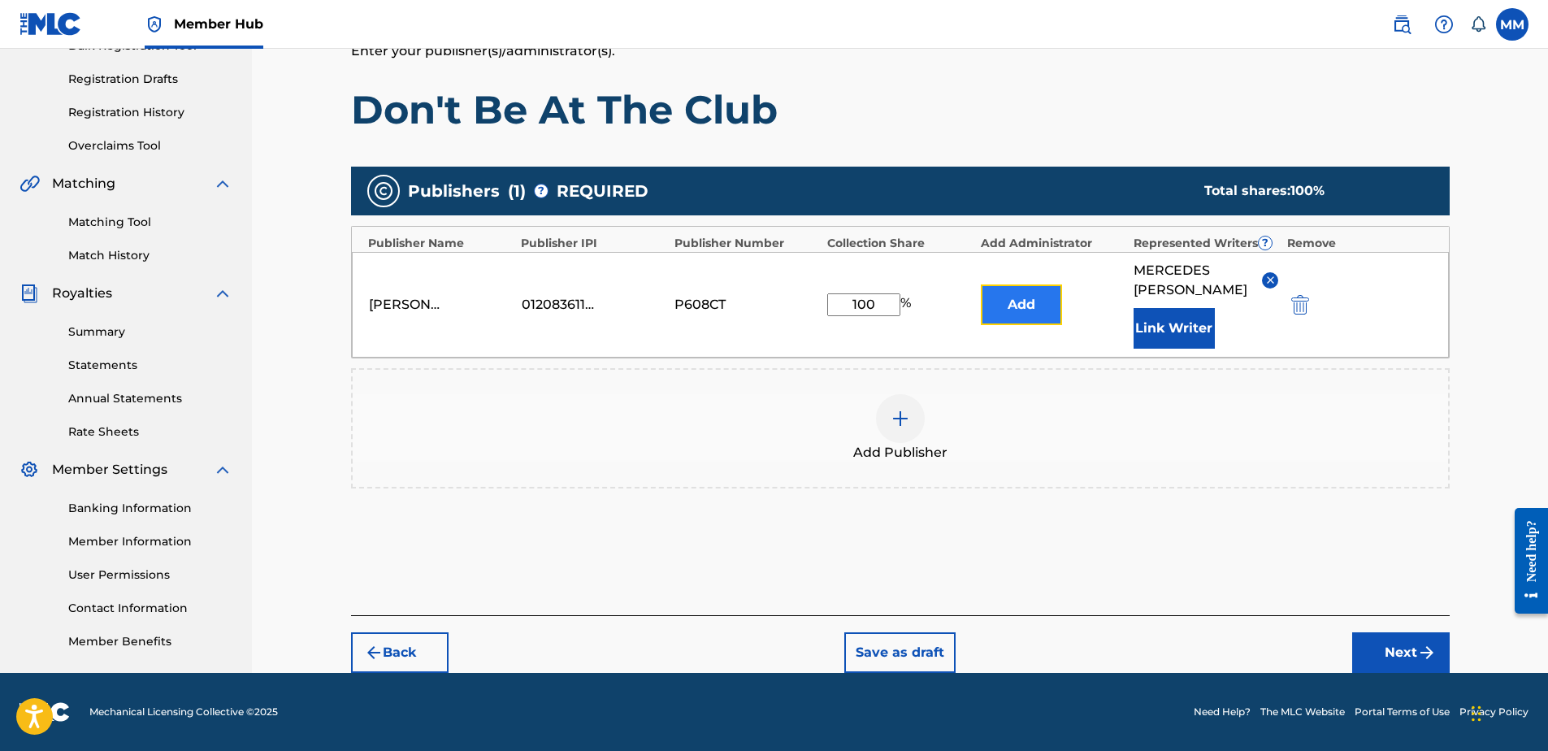
click at [1009, 315] on button "Add" at bounding box center [1021, 304] width 81 height 41
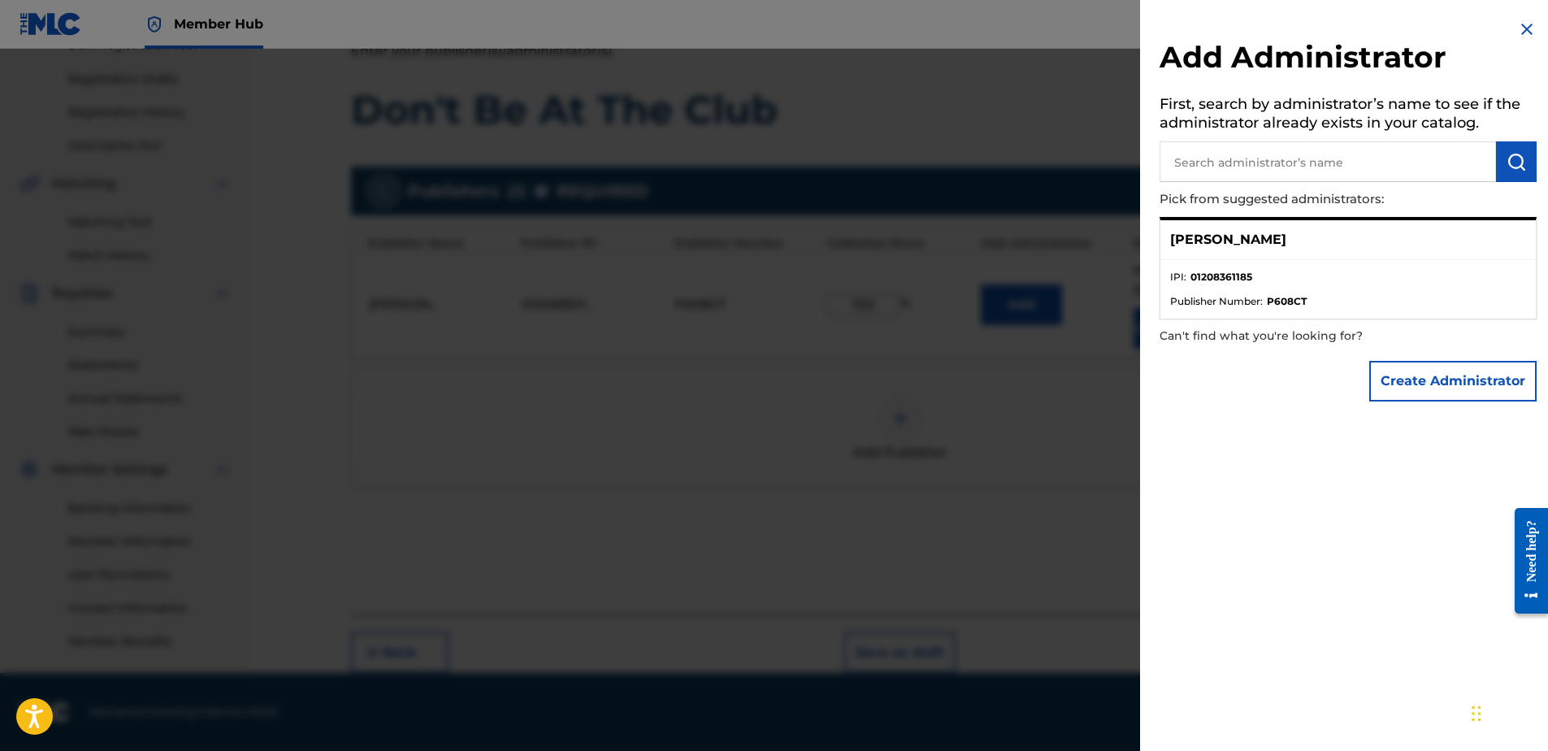
click at [1326, 261] on ul "IPI : 01208361185 Publisher Number : P608CT" at bounding box center [1347, 289] width 375 height 59
click at [1532, 25] on div "Add Administrator First, search by administrator’s name to see if the administr…" at bounding box center [1348, 214] width 416 height 429
click at [1526, 45] on h2 "Add Administrator" at bounding box center [1348, 59] width 377 height 41
drag, startPoint x: 1514, startPoint y: 35, endPoint x: 1507, endPoint y: 41, distance: 9.2
click at [1517, 34] on img at bounding box center [1527, 30] width 20 height 20
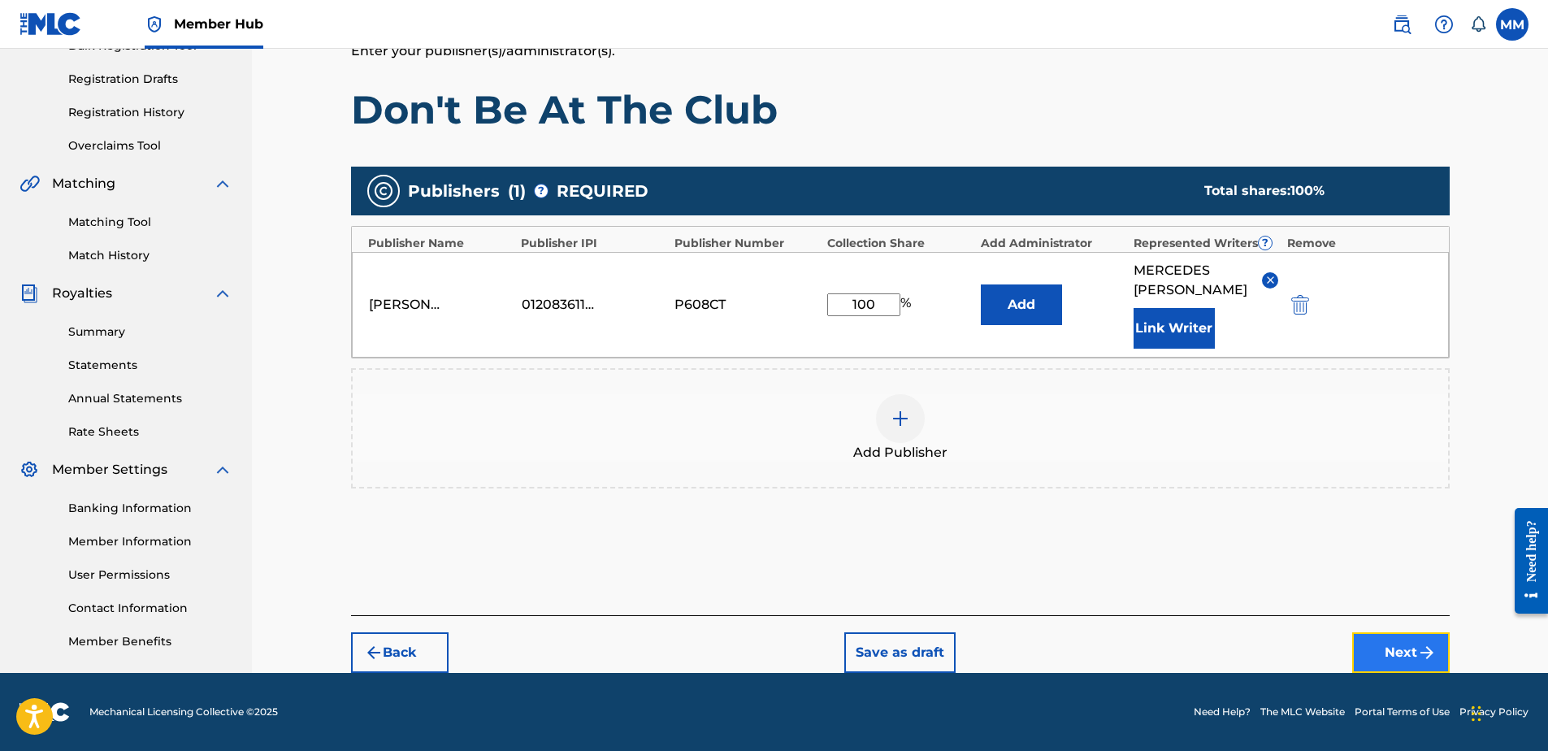
click at [1389, 650] on button "Next" at bounding box center [1401, 652] width 98 height 41
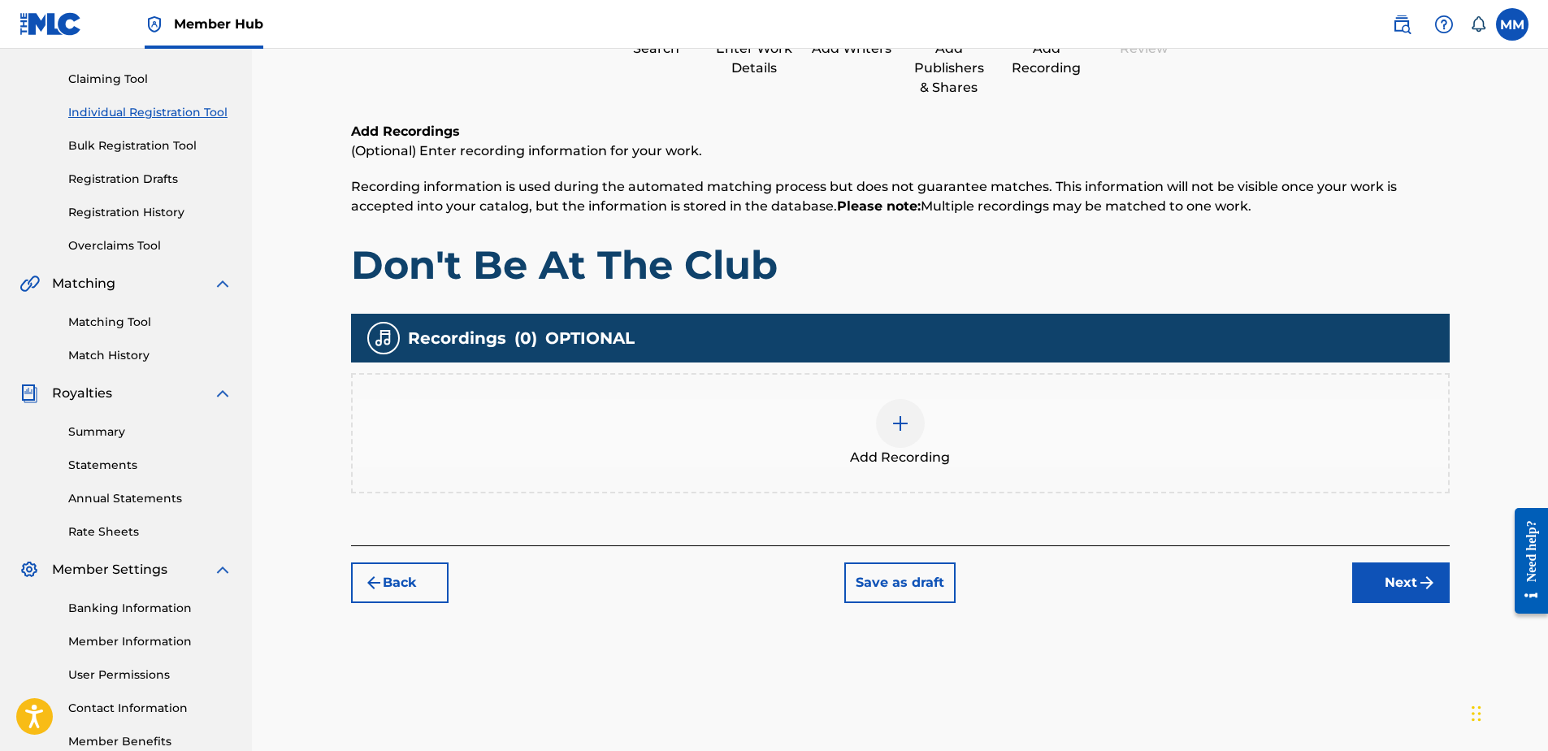
scroll to position [73, 0]
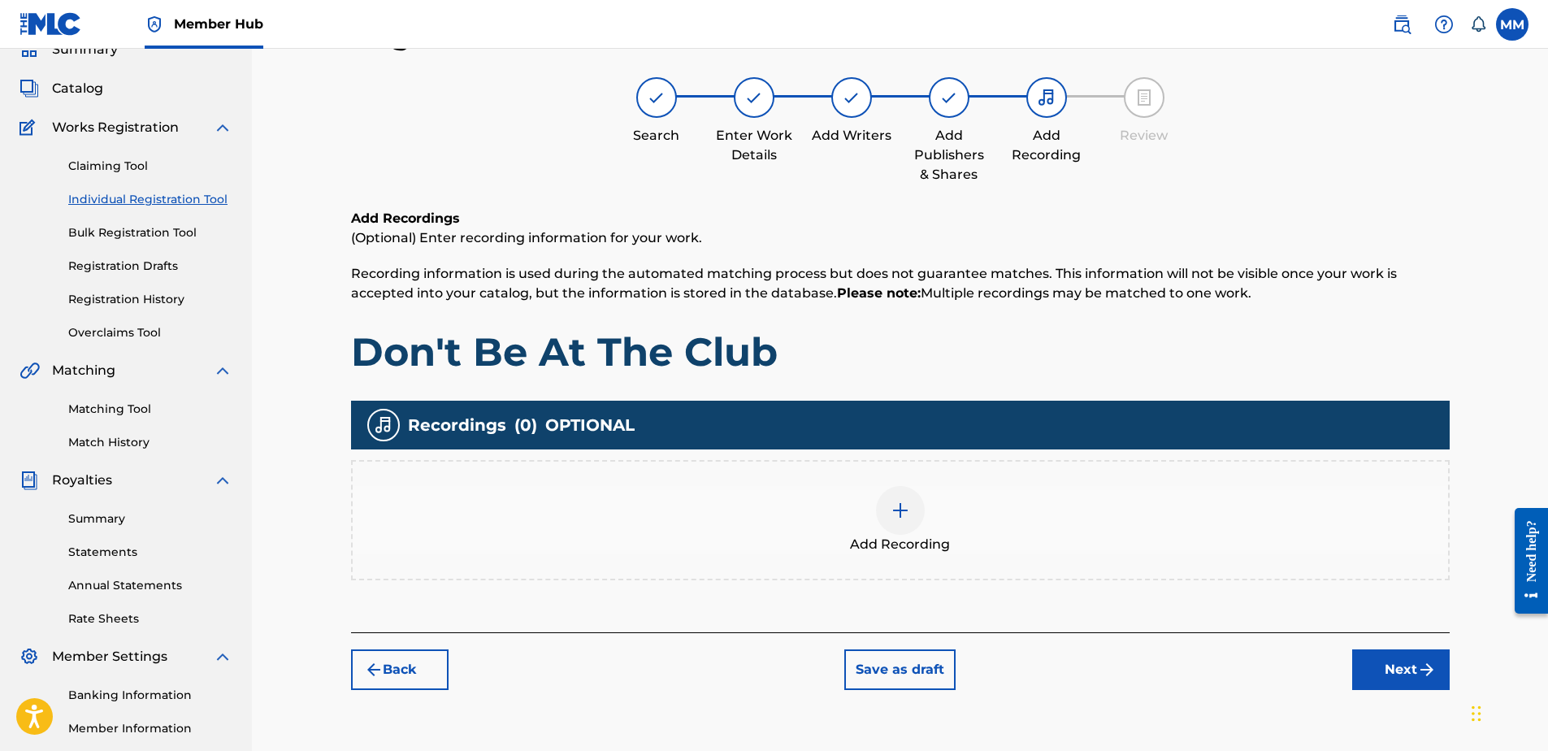
click at [900, 518] on img at bounding box center [901, 511] width 20 height 20
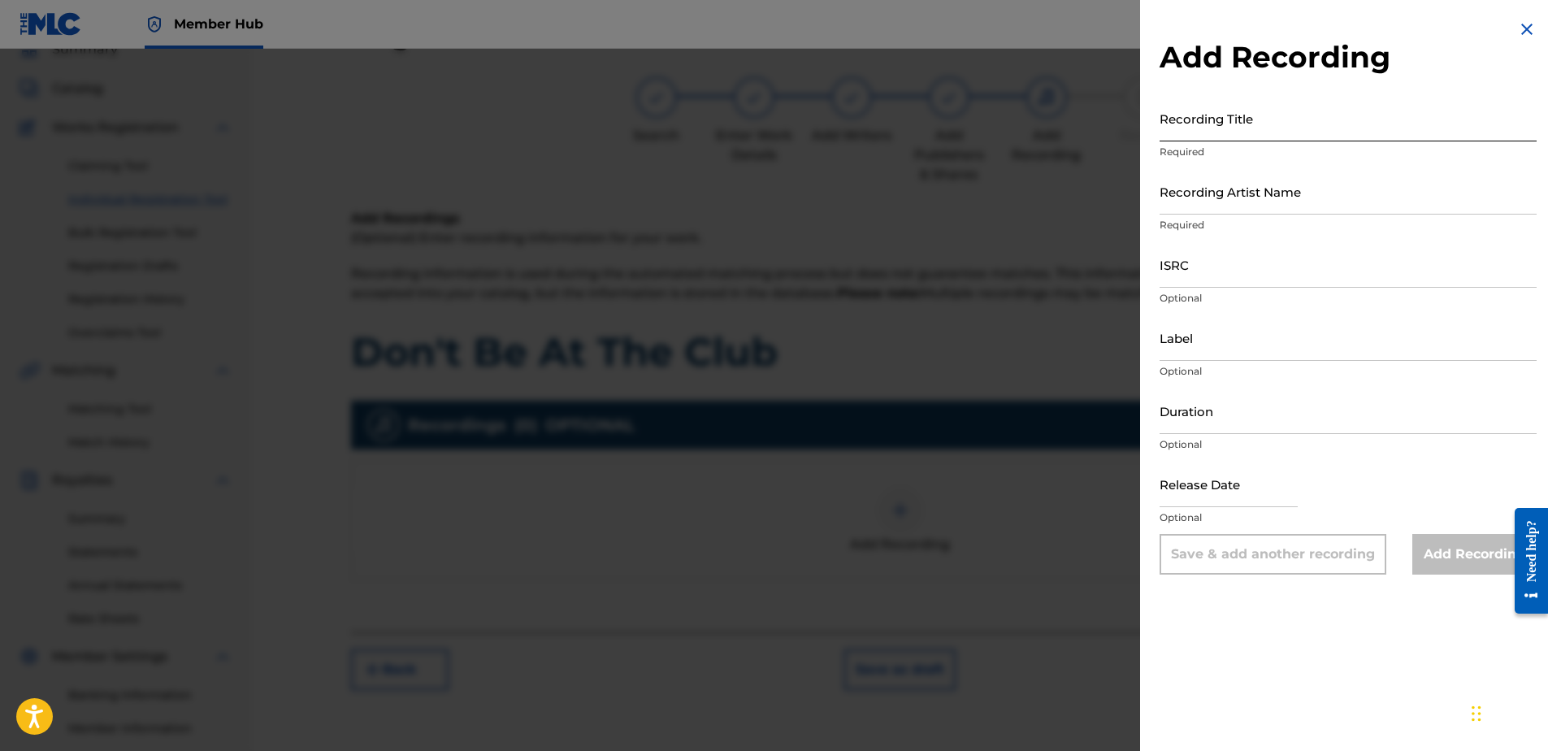
click at [1212, 113] on input "Recording Title" at bounding box center [1348, 118] width 377 height 46
paste input "Don't Be At The Club"
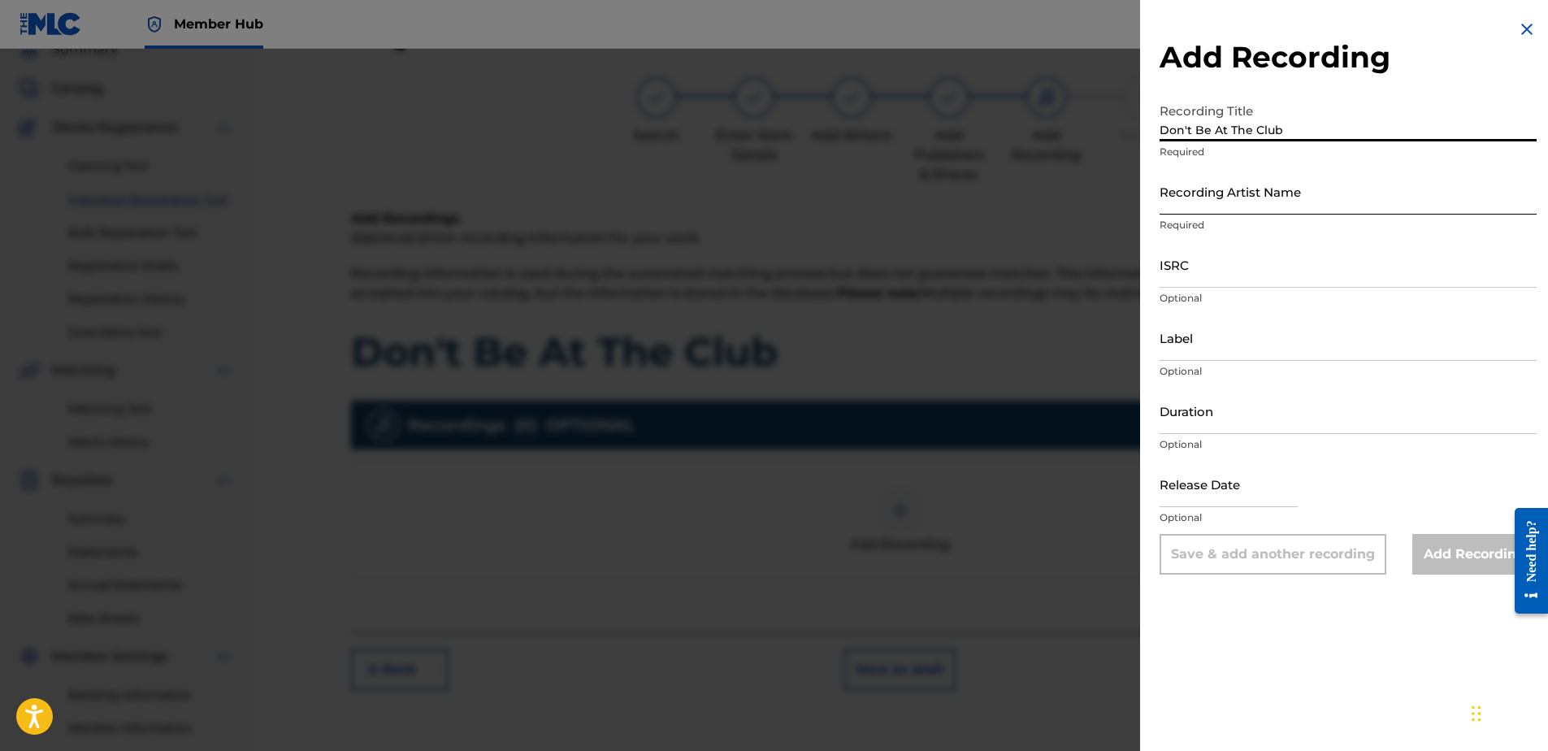
type input "Don't Be At The Club"
click at [1257, 196] on input "Recording Artist Name" at bounding box center [1348, 191] width 377 height 46
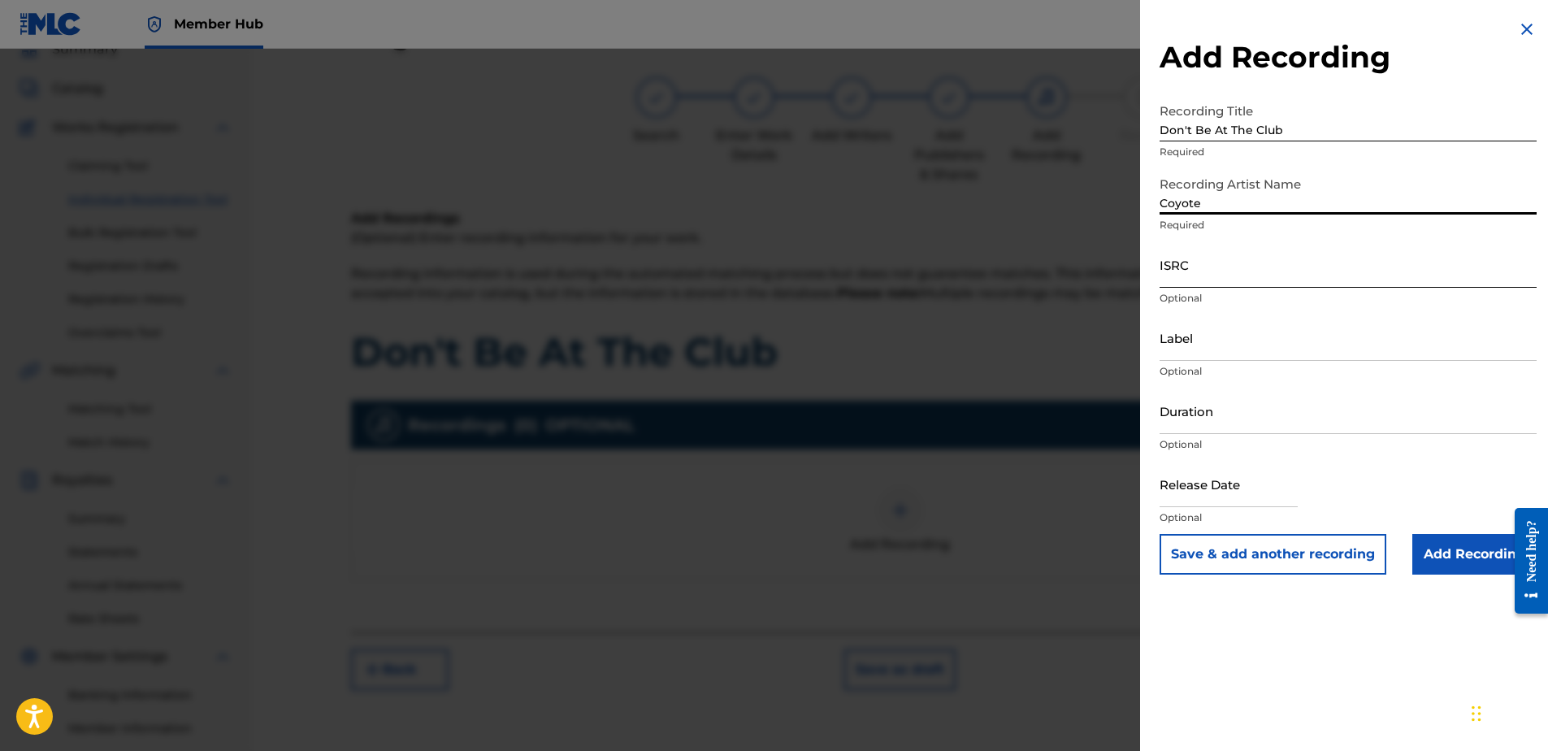
type input "Coyote"
click at [1177, 278] on input "ISRC" at bounding box center [1348, 264] width 377 height 46
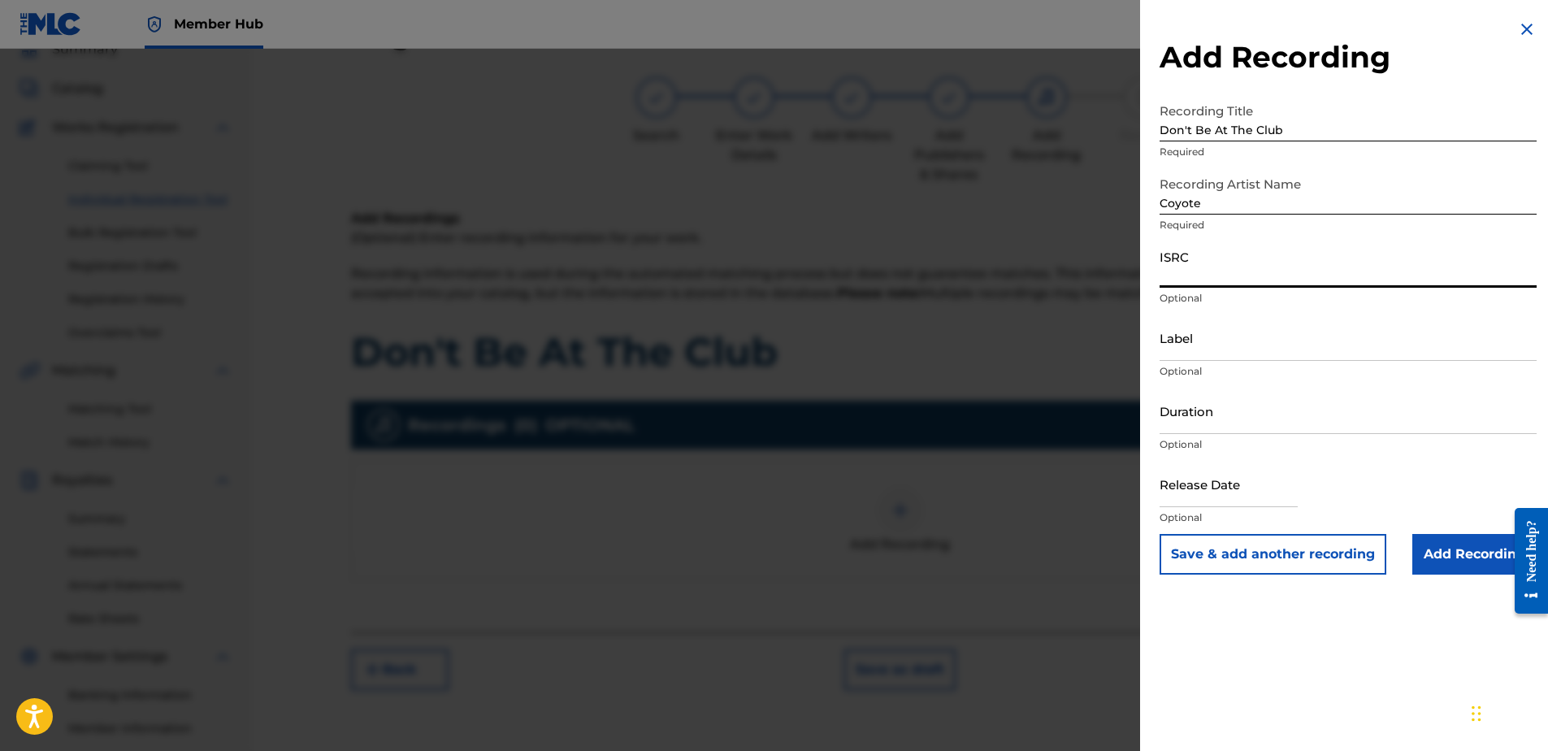
paste input "USLD91783205"
type input "USLD91783205"
click at [1199, 350] on input "Label" at bounding box center [1348, 337] width 377 height 46
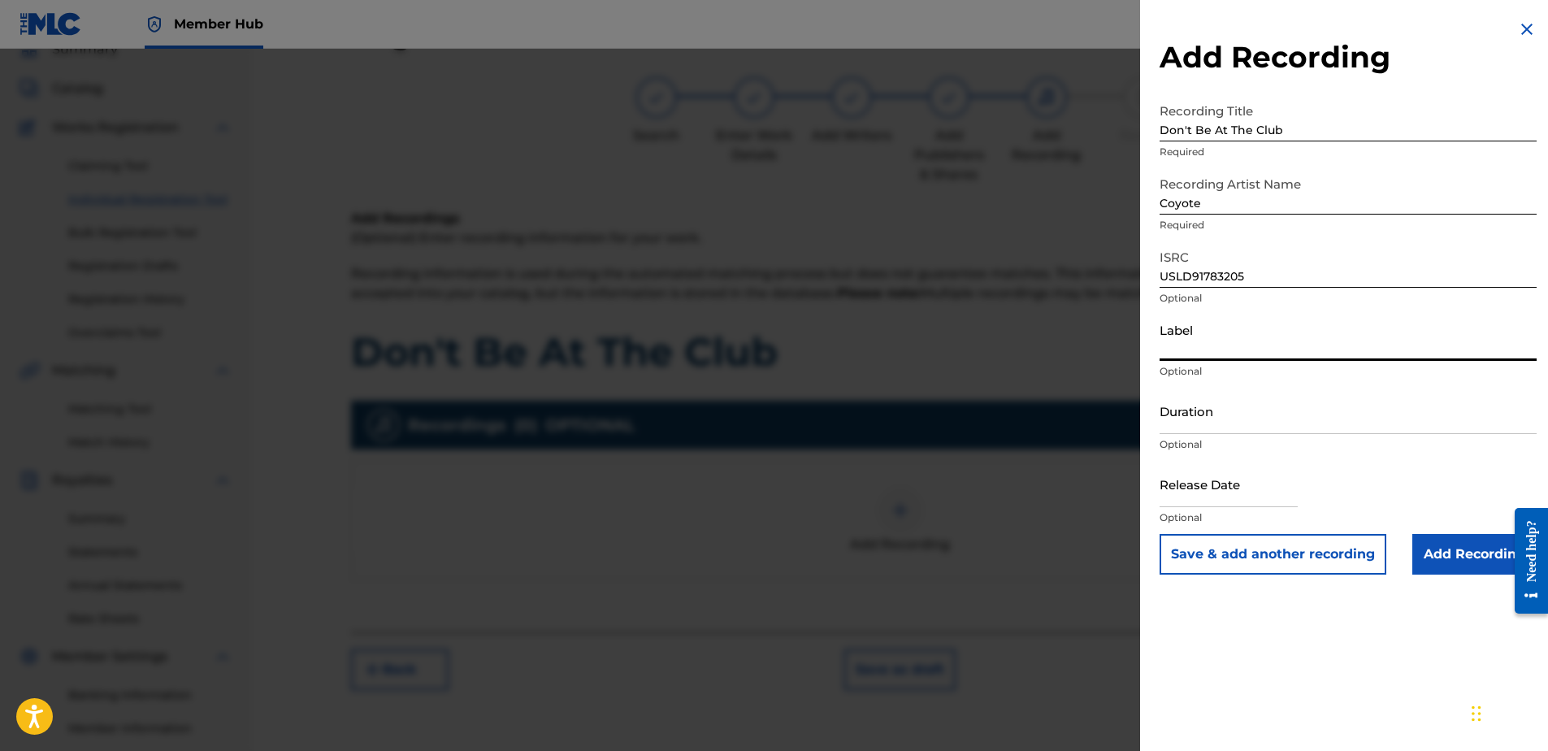
paste input "USLD91783205"
type input "USLD91783205"
click at [1227, 433] on input "Duration" at bounding box center [1348, 411] width 377 height 46
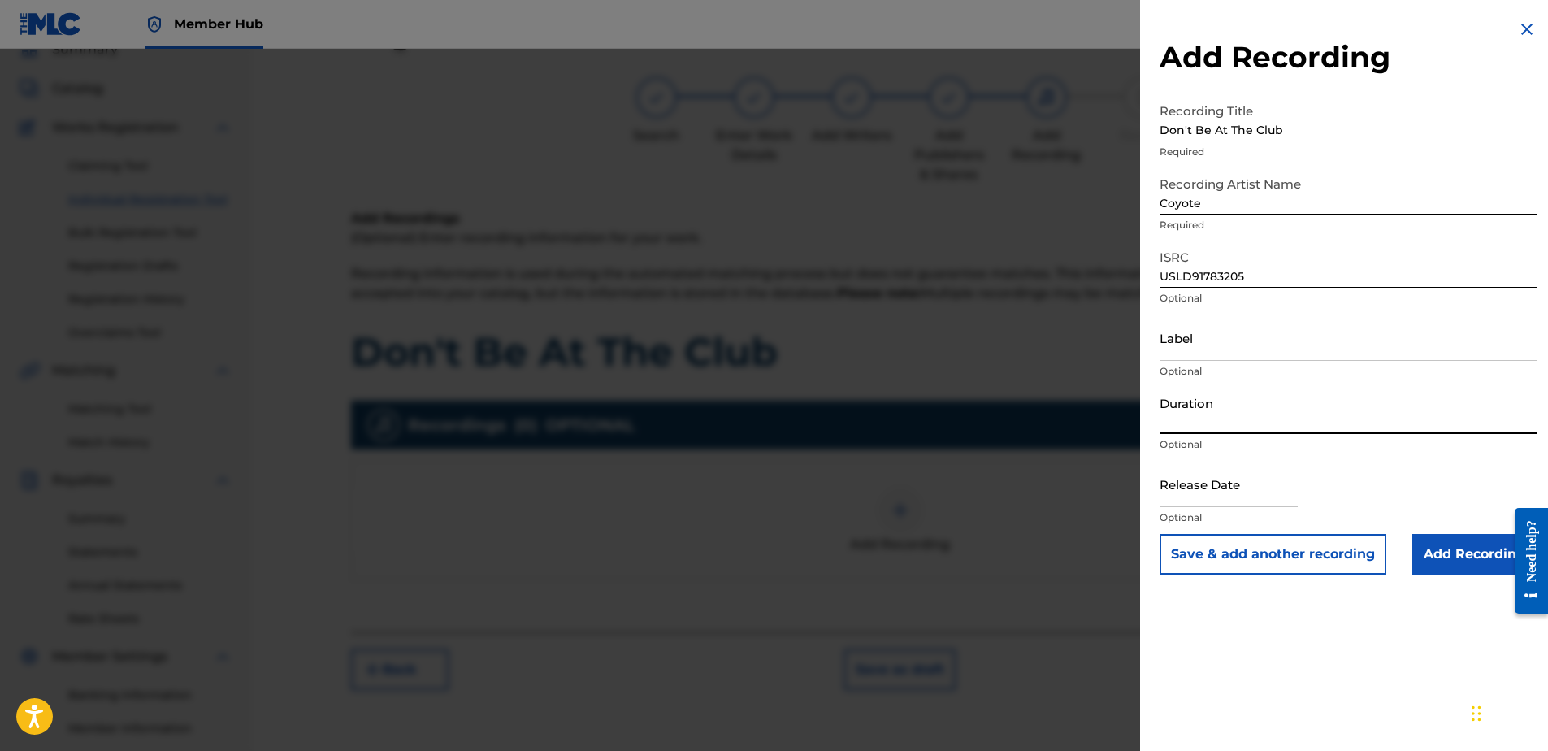
drag, startPoint x: 735, startPoint y: 228, endPoint x: 977, endPoint y: 168, distance: 248.5
click at [756, 216] on div at bounding box center [774, 424] width 1548 height 751
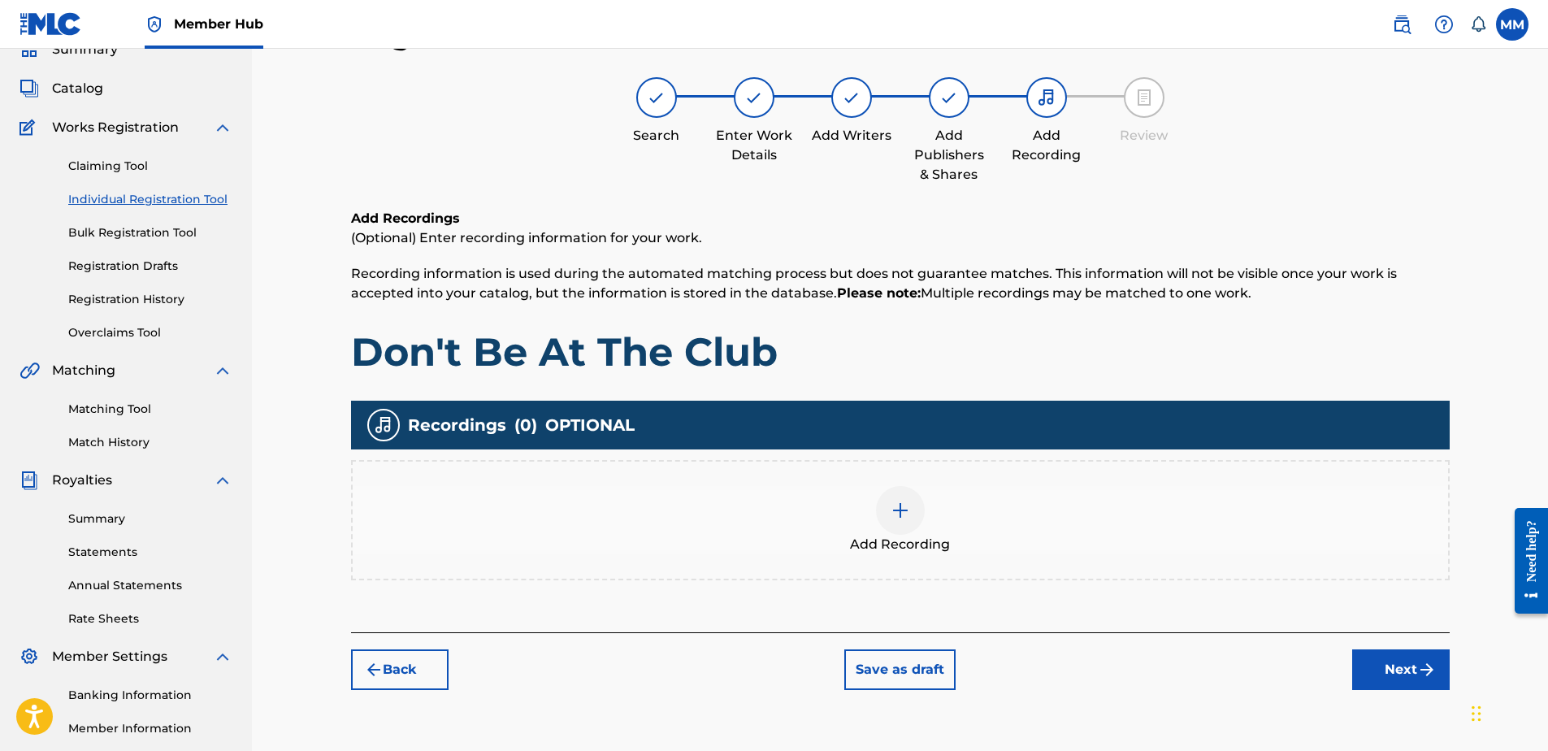
click at [897, 519] on img at bounding box center [901, 511] width 20 height 20
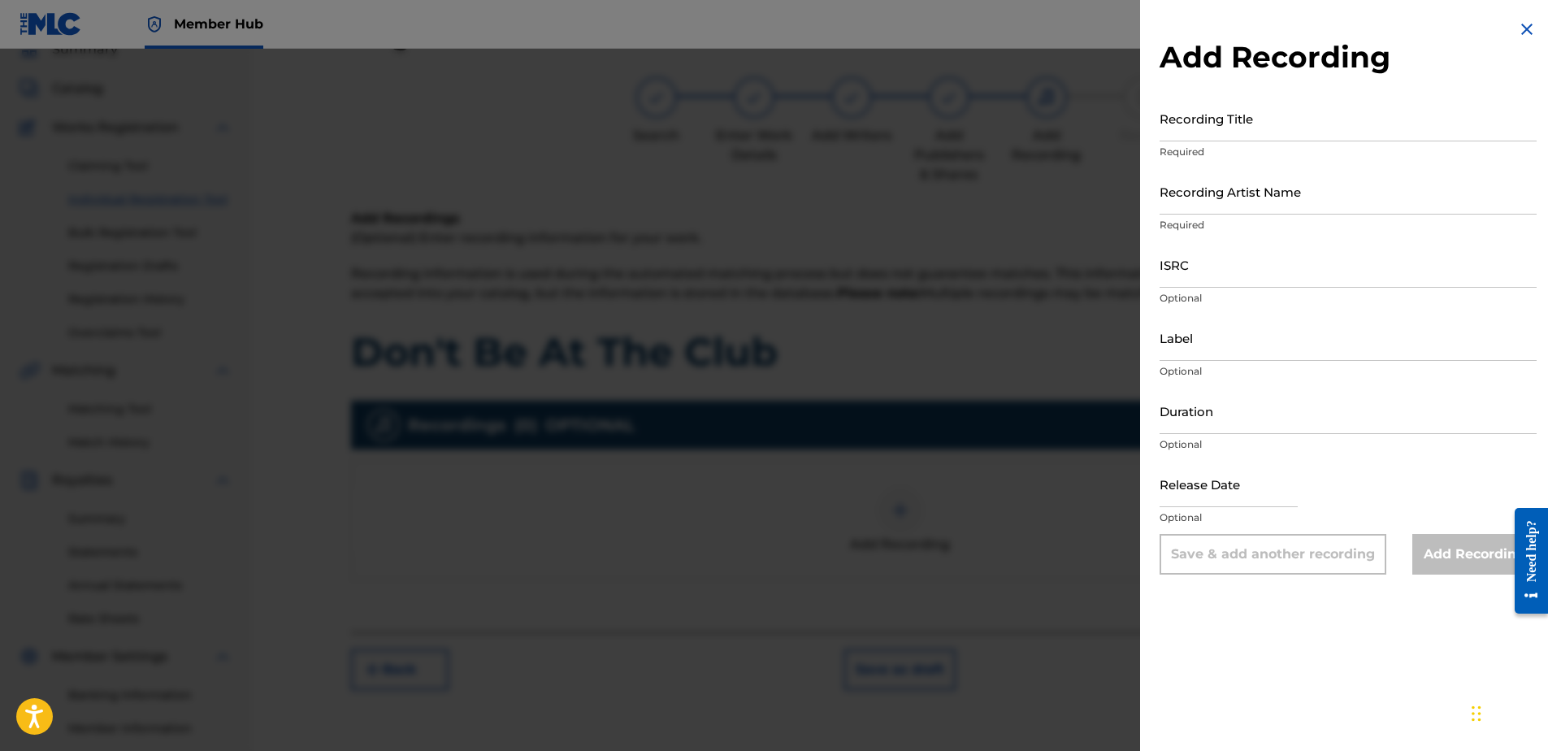
click at [1235, 162] on div "Recording Title Required" at bounding box center [1348, 131] width 377 height 73
click at [1234, 126] on input "Recording Title" at bounding box center [1348, 118] width 377 height 46
paste input "USLD91783205"
type input "USLD91783205"
click at [1201, 261] on input "ISRC" at bounding box center [1348, 264] width 377 height 46
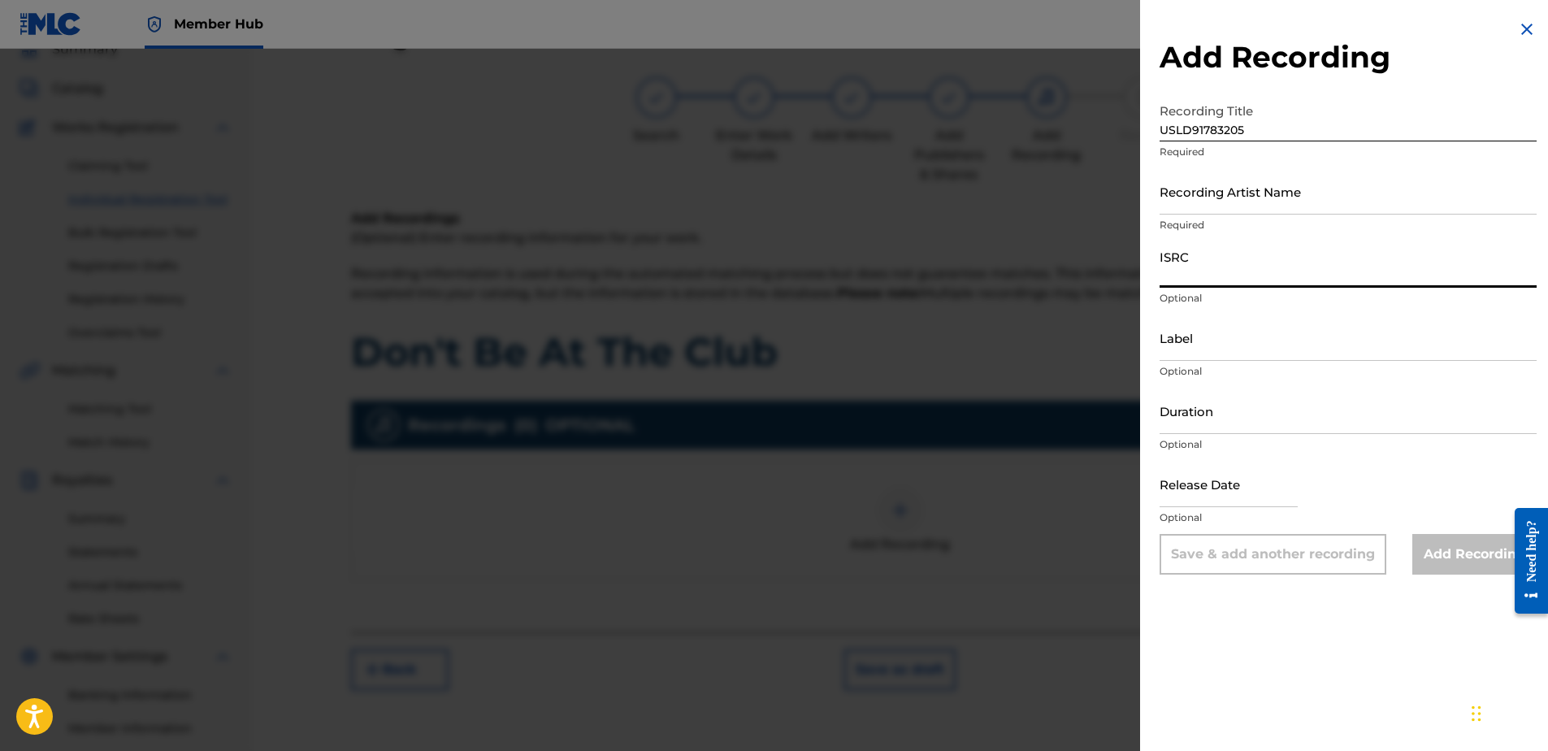
paste input "USLD91783205"
type input "USLD91783205"
click at [1316, 199] on input "Recording Artist Name" at bounding box center [1348, 191] width 377 height 46
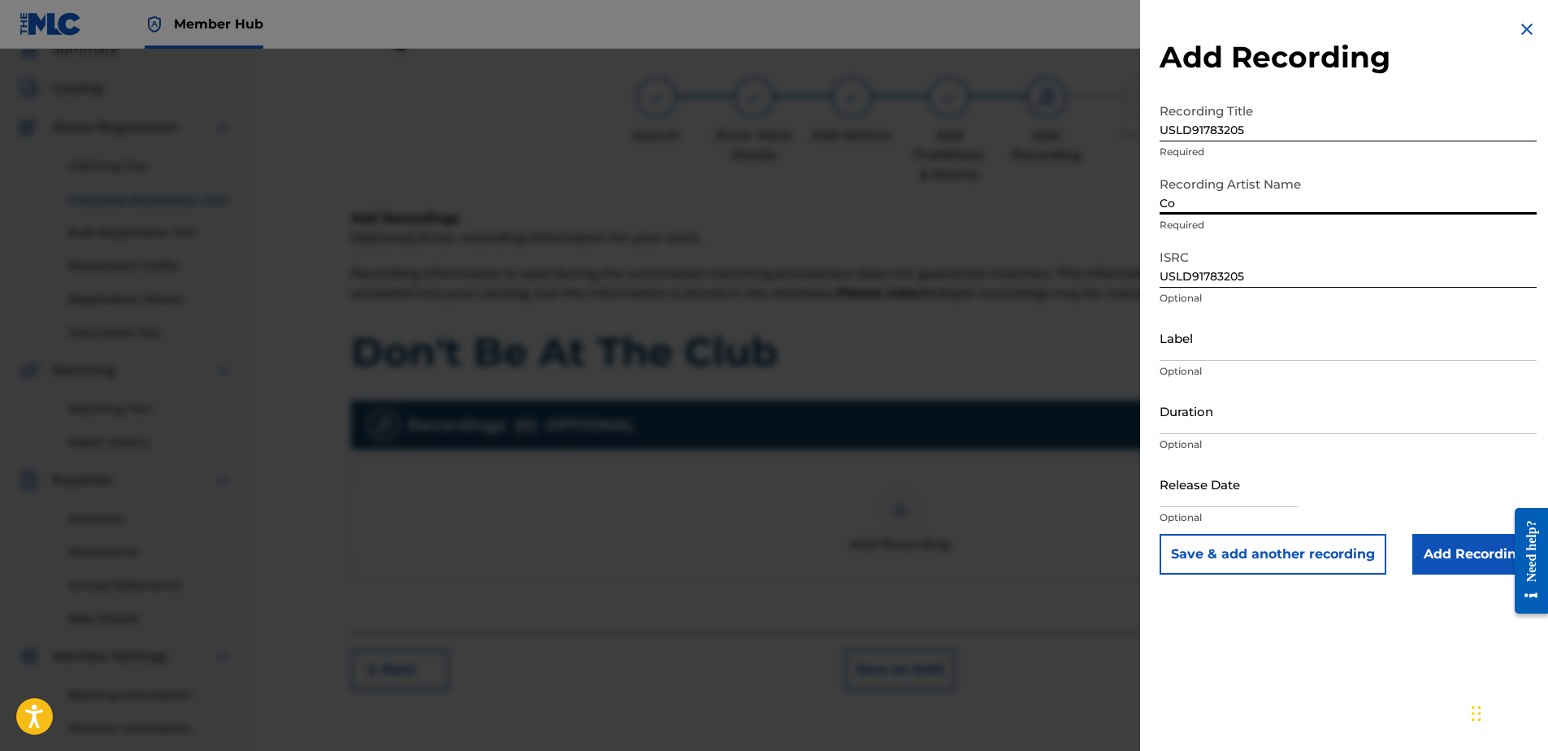
type input "Coyote"
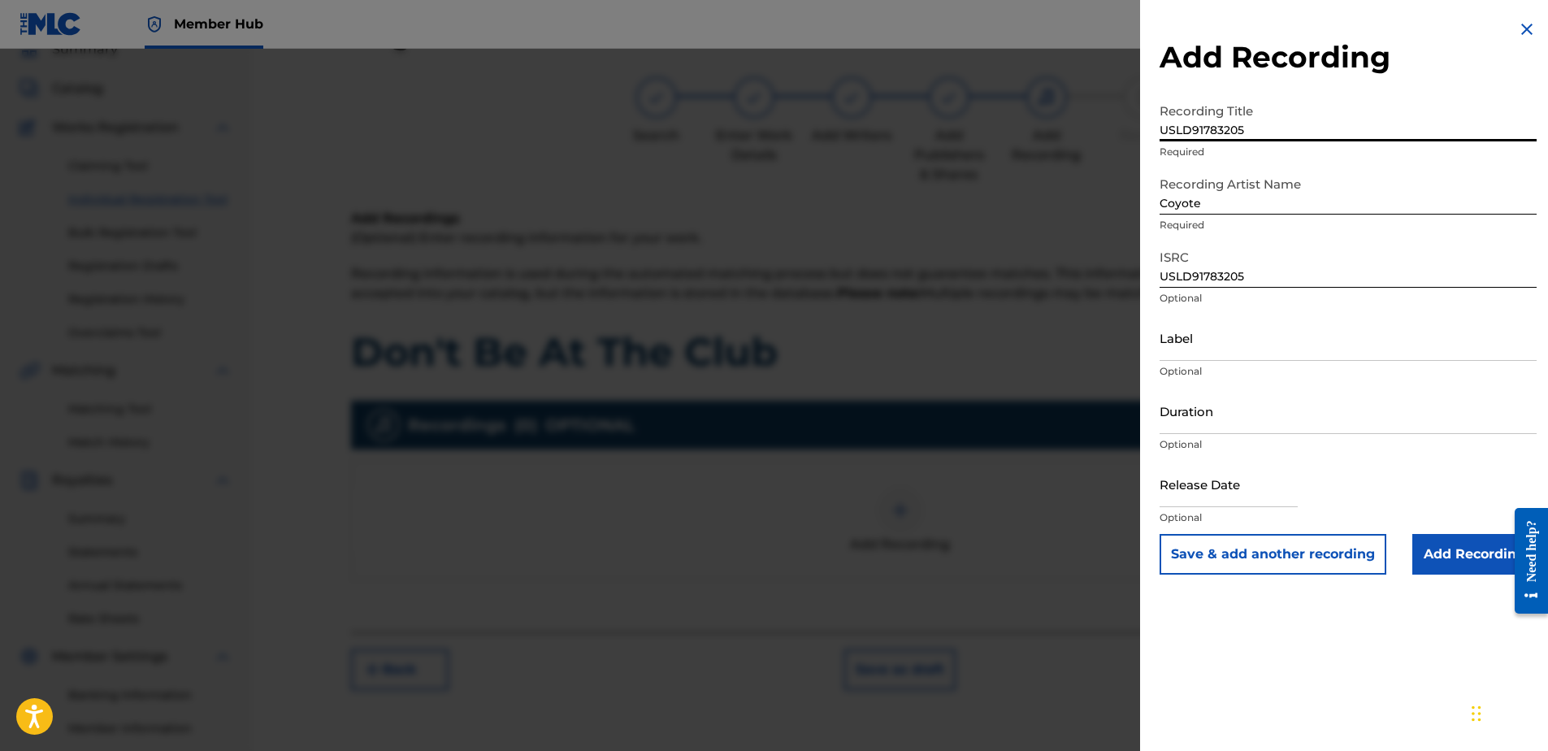
drag, startPoint x: 1270, startPoint y: 136, endPoint x: 1129, endPoint y: 128, distance: 141.6
click at [1042, 122] on div "Add Recording Recording Title USLD91783205 Required Recording Artist Name Coyot…" at bounding box center [774, 400] width 1548 height 702
type input "Don't Be At The Club"
click at [1221, 410] on input "Duration" at bounding box center [1348, 411] width 377 height 46
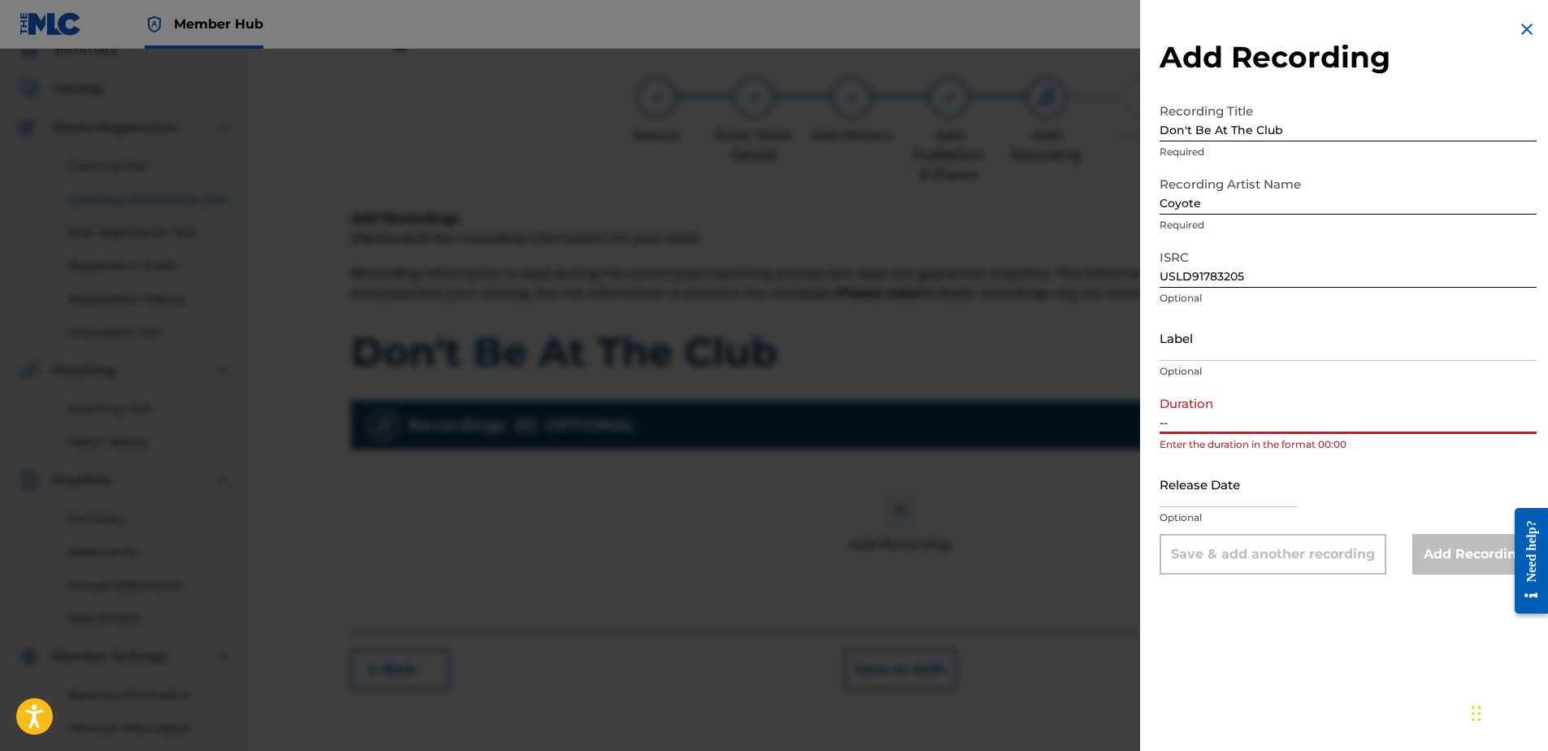
type input "-"
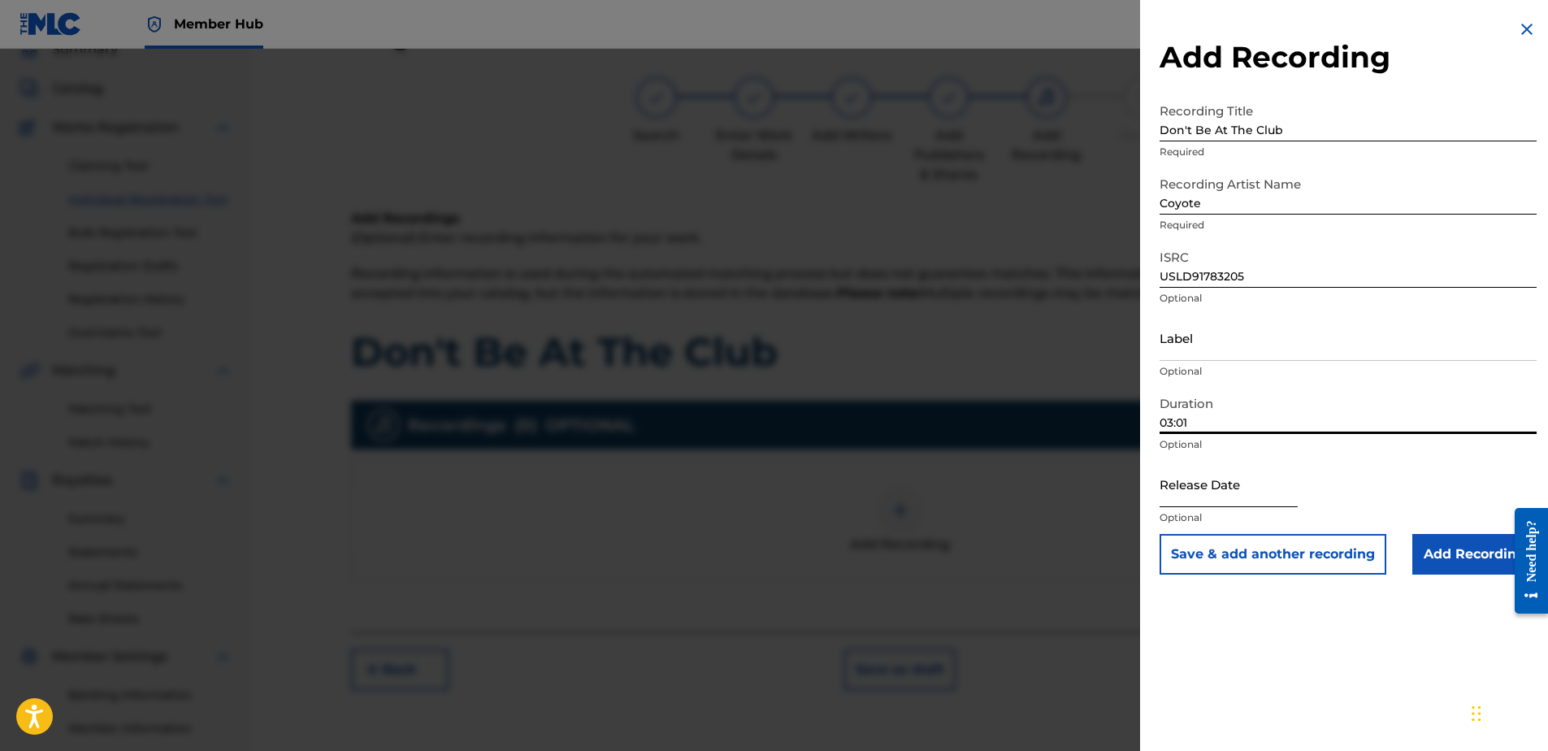
type input "03:01"
click at [1266, 492] on input "text" at bounding box center [1229, 484] width 138 height 46
select select "8"
select select "2025"
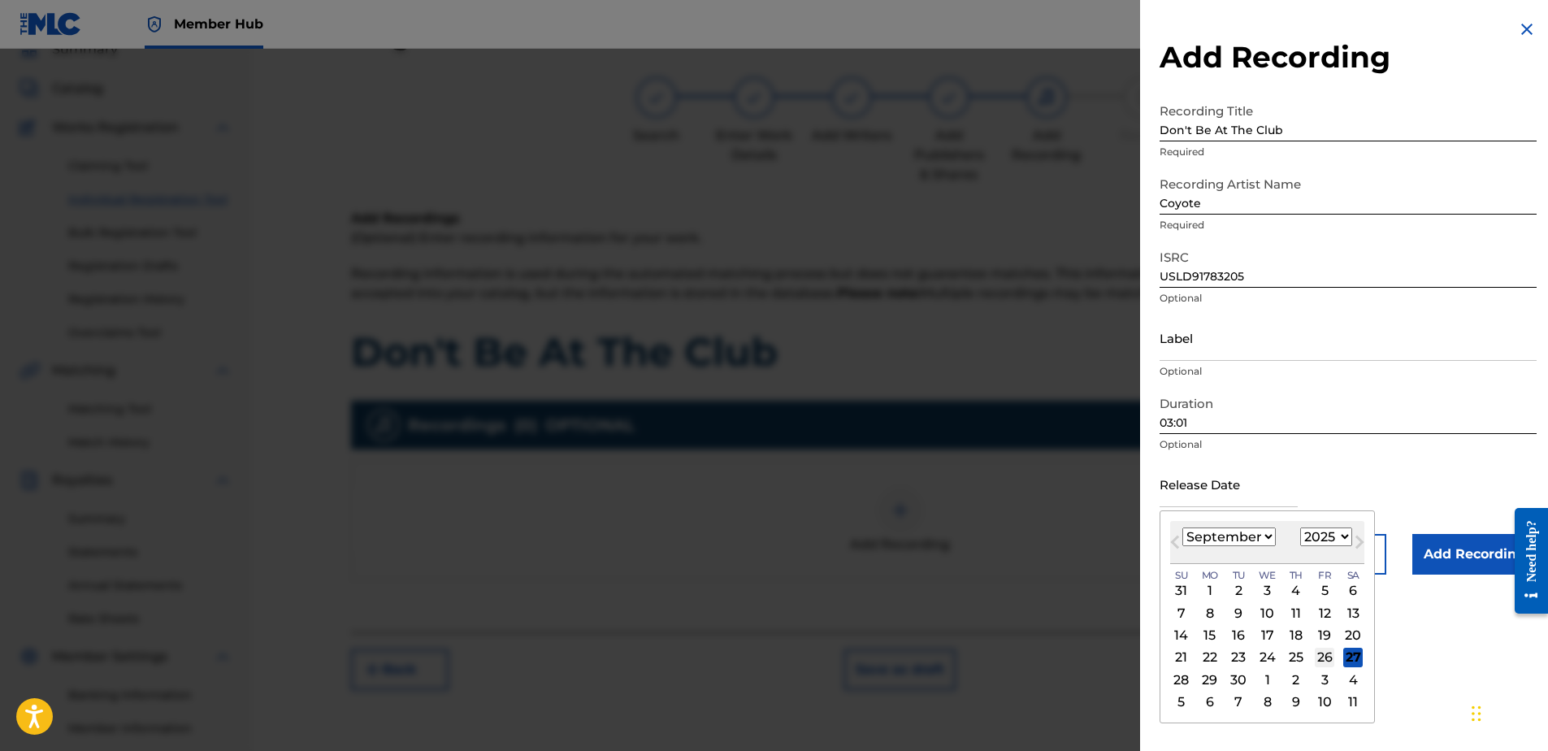
click at [1317, 658] on div "26" at bounding box center [1325, 658] width 20 height 20
type input "[DATE]"
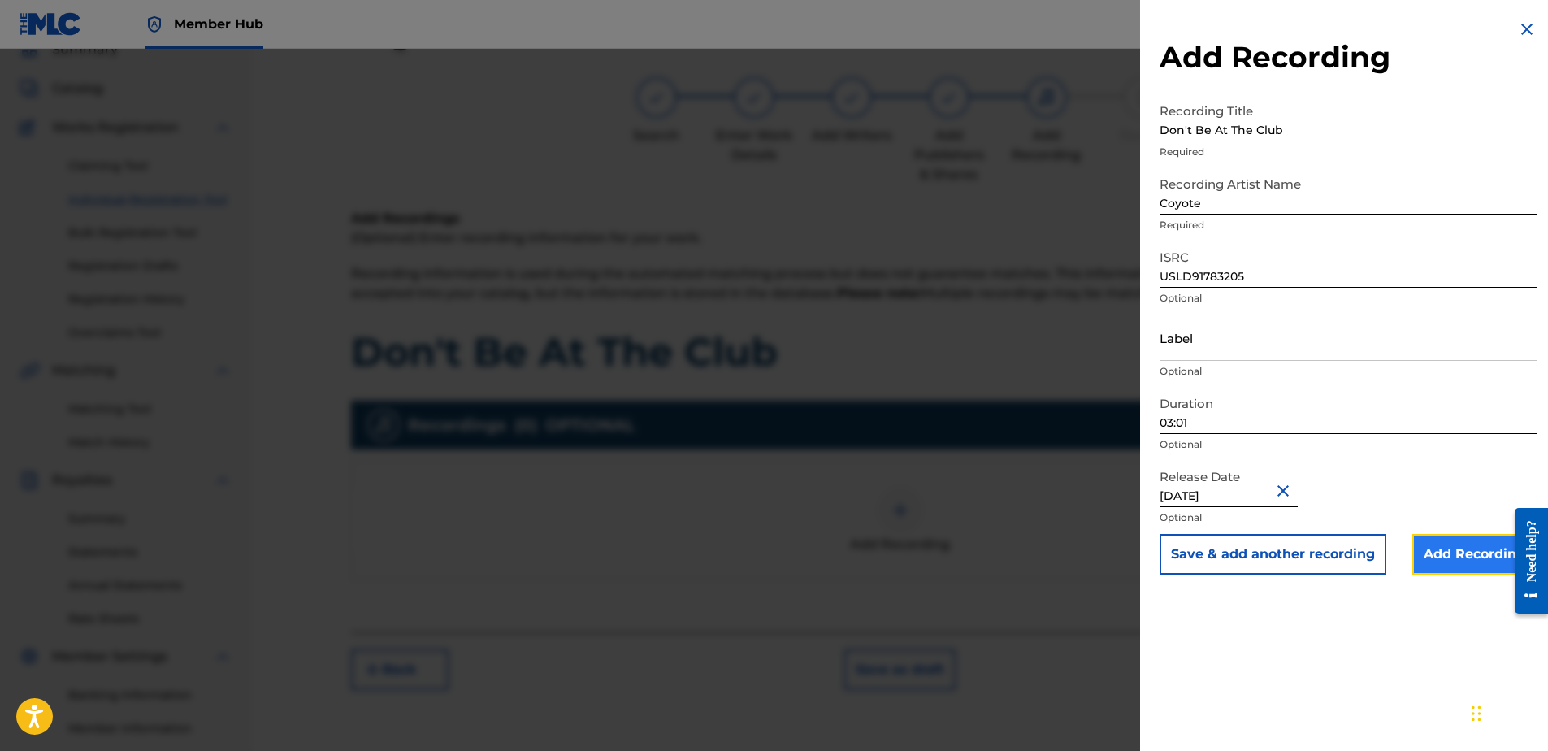
click at [1429, 568] on input "Add Recording" at bounding box center [1474, 554] width 124 height 41
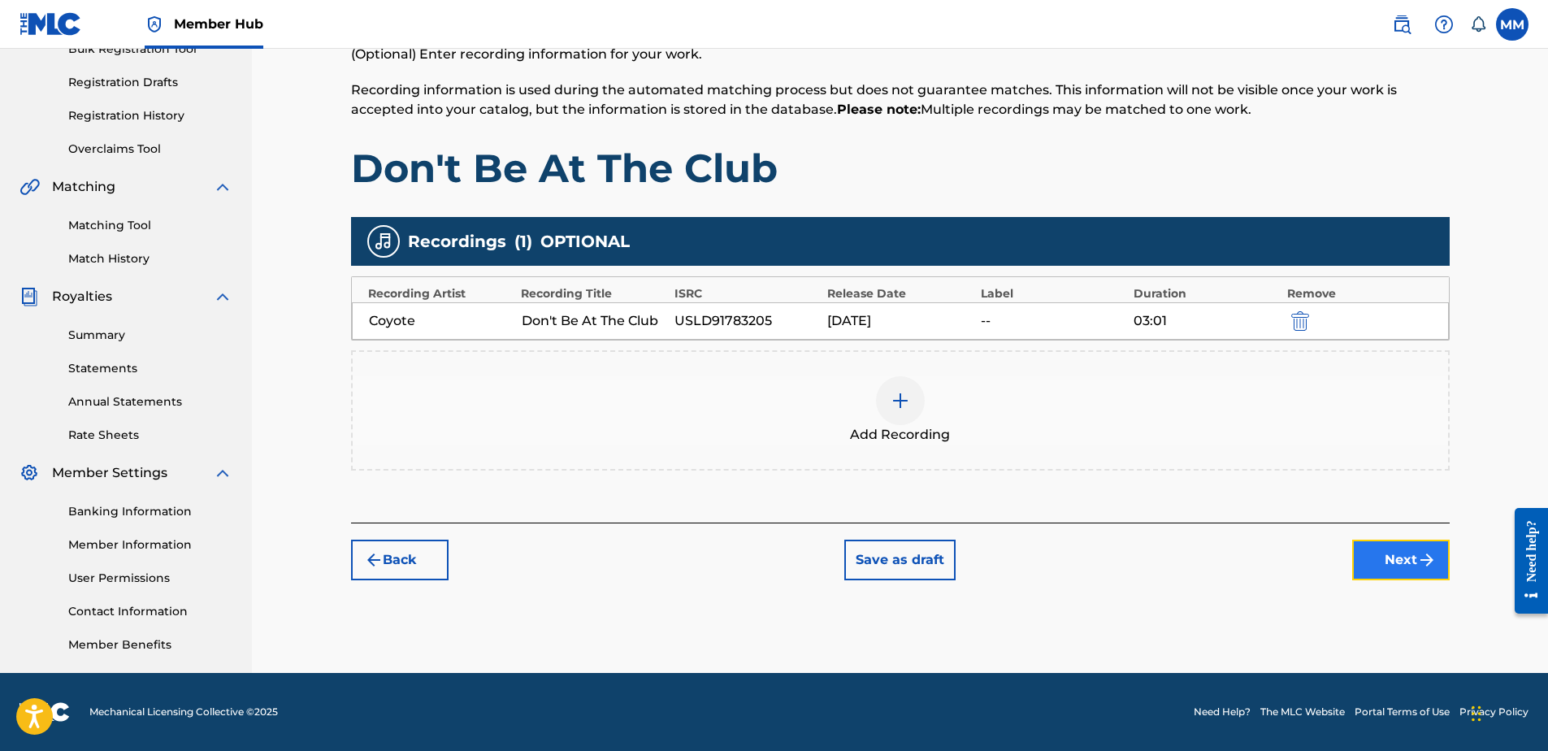
click at [1392, 555] on button "Next" at bounding box center [1401, 560] width 98 height 41
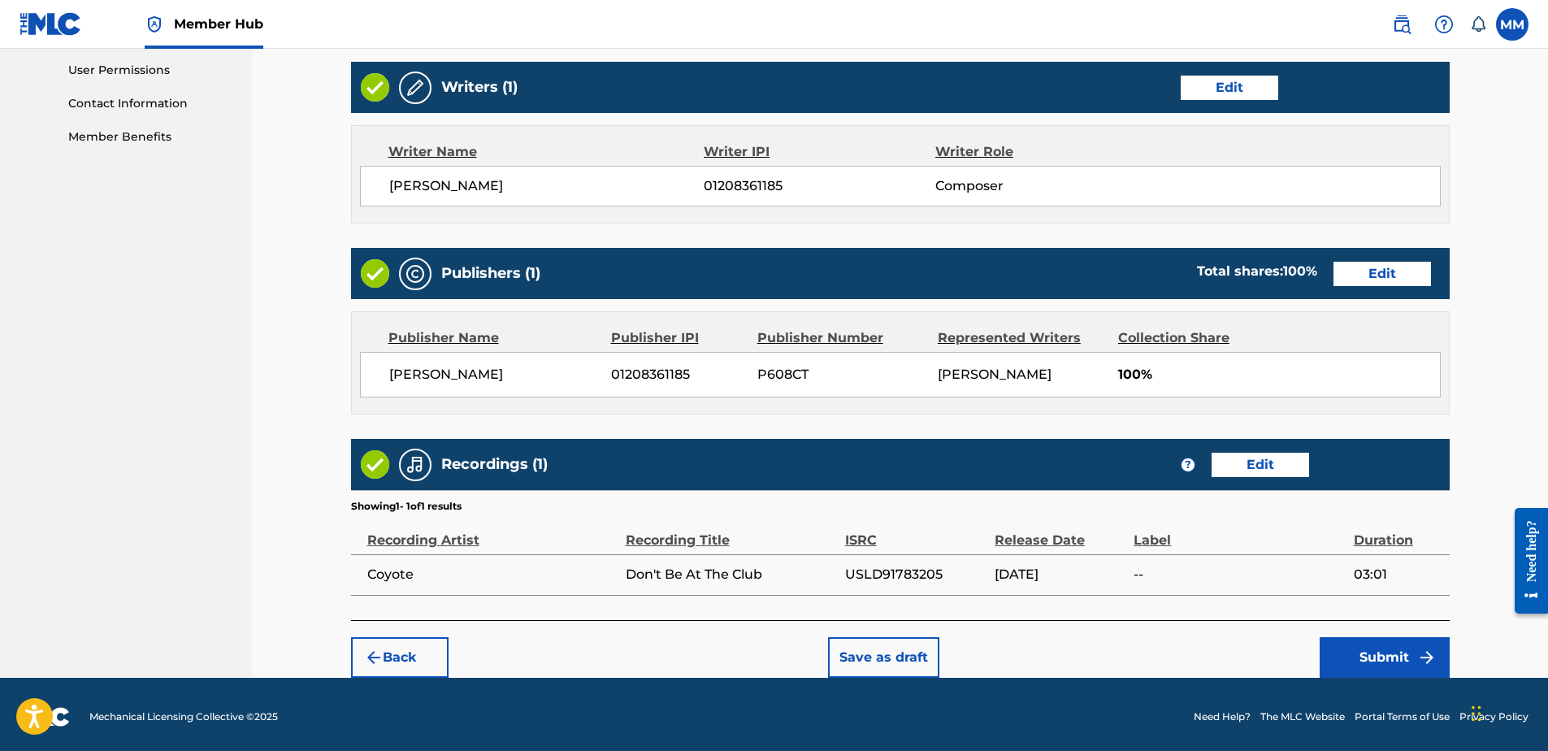
scroll to position [769, 0]
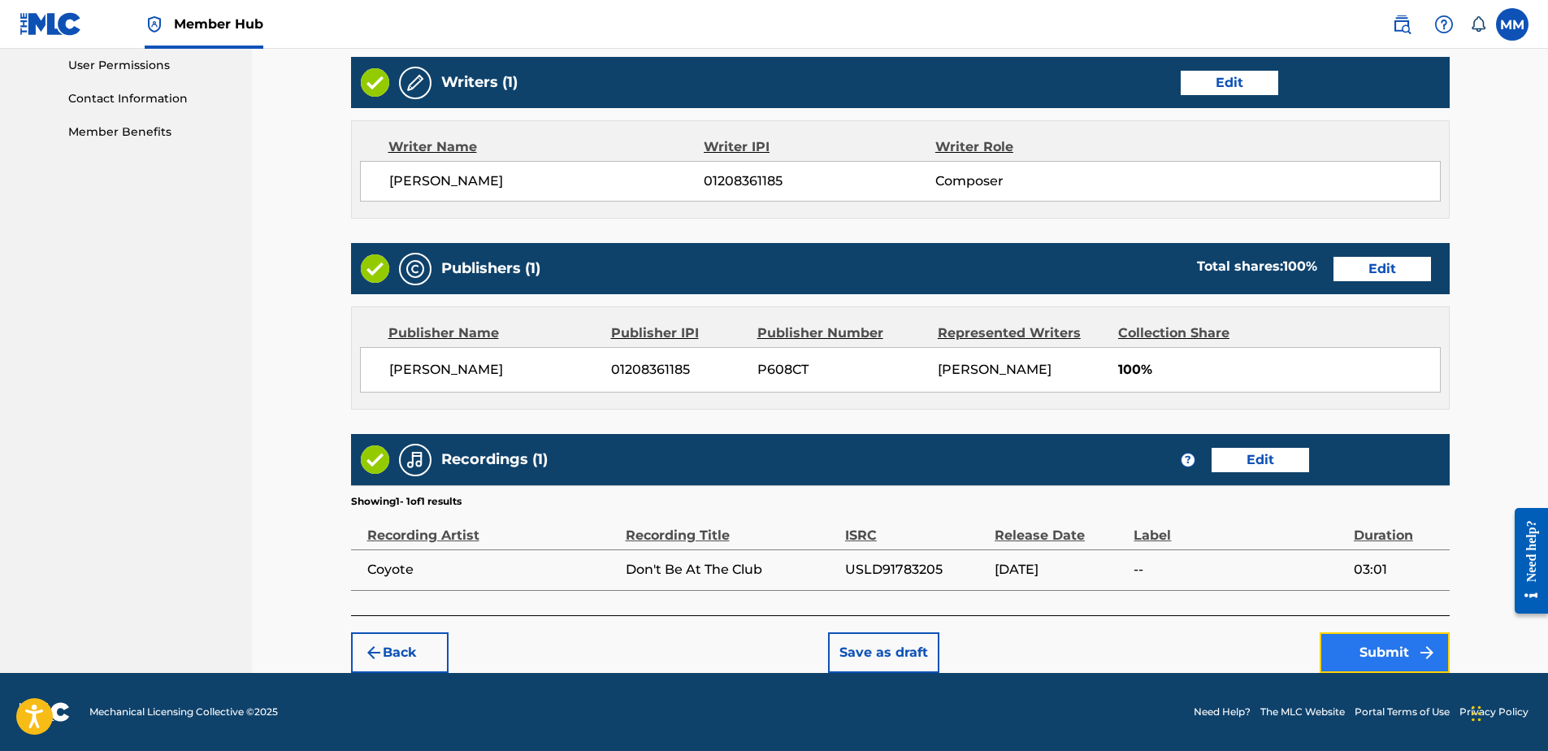
click at [1355, 643] on button "Submit" at bounding box center [1385, 652] width 130 height 41
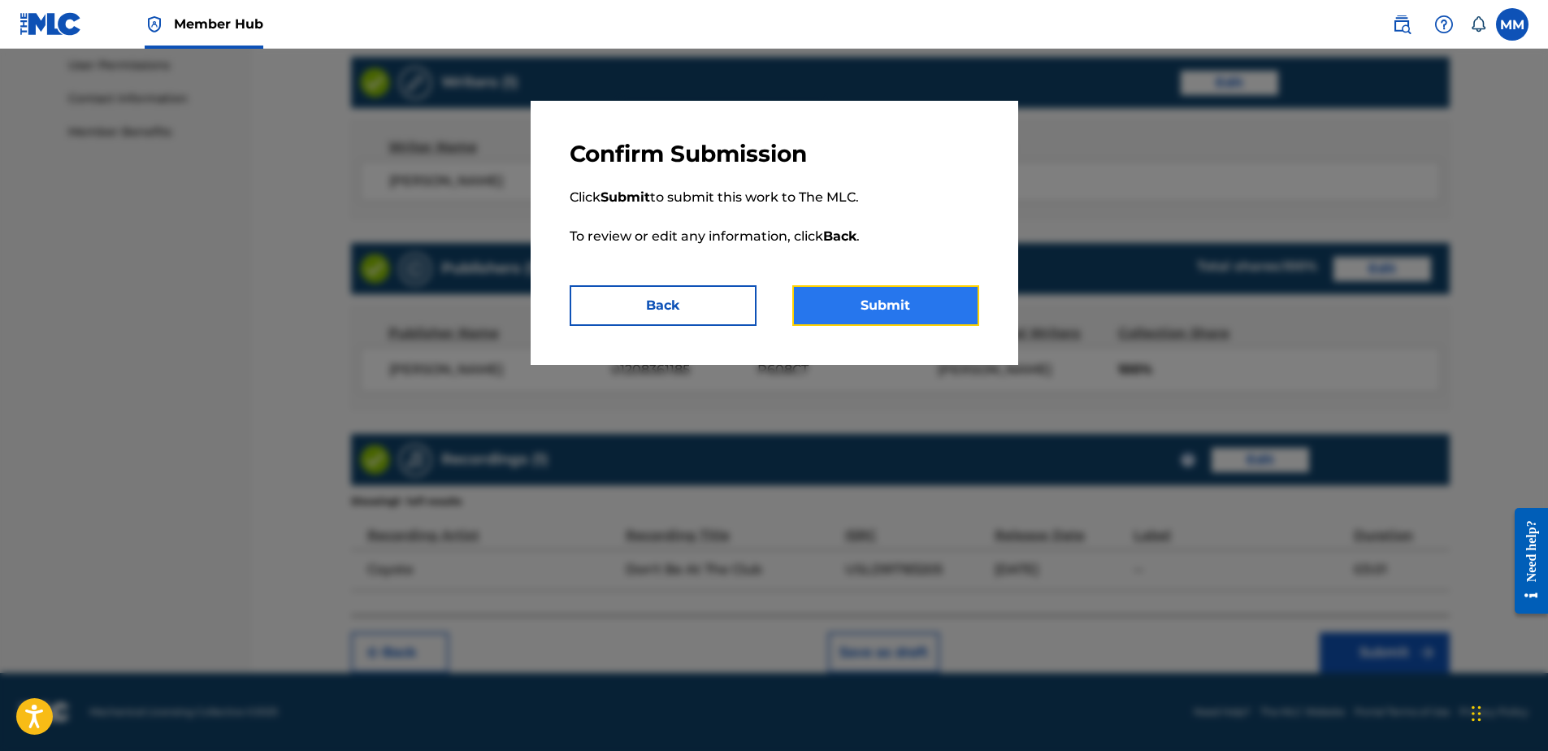
click at [869, 297] on button "Submit" at bounding box center [885, 305] width 187 height 41
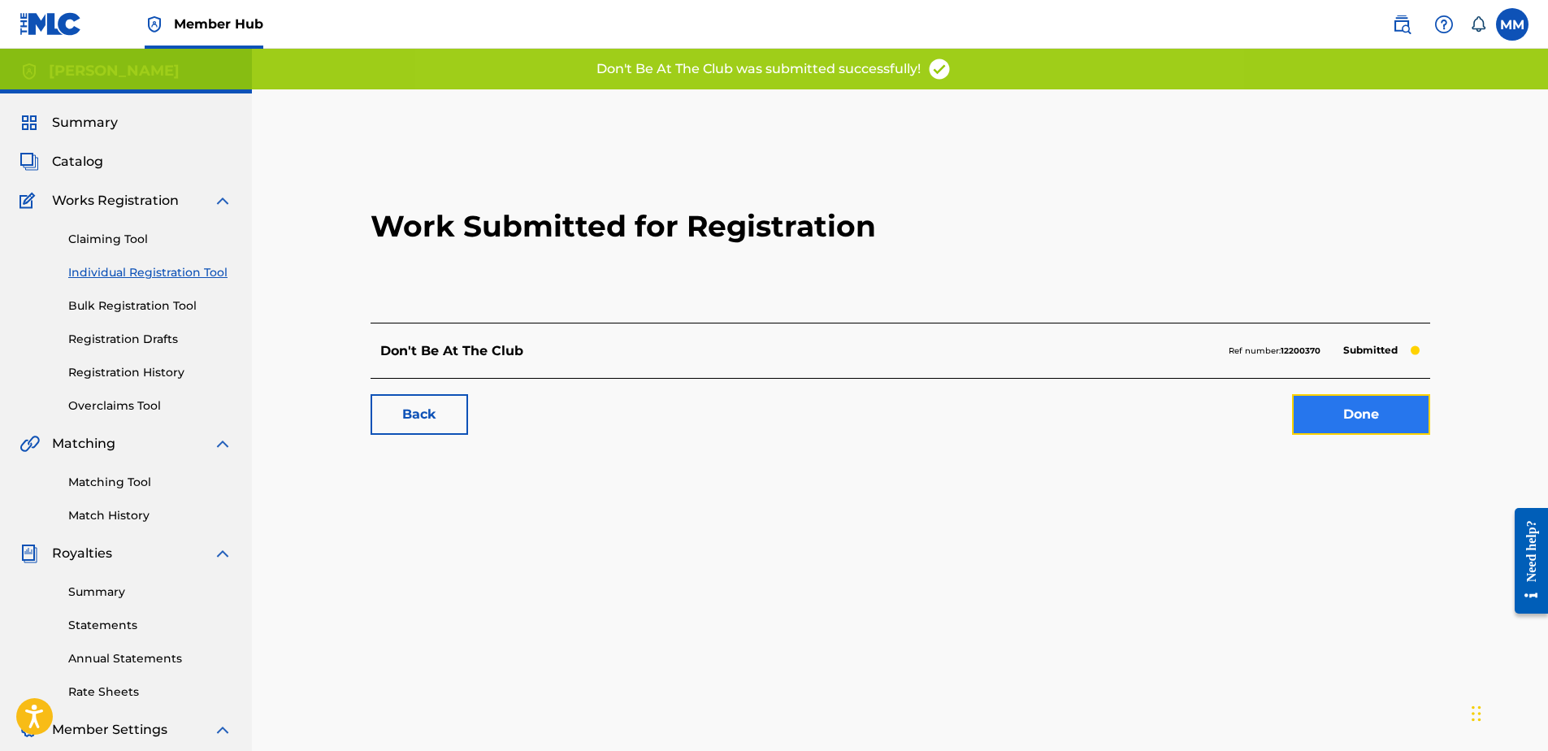
click at [1333, 413] on link "Done" at bounding box center [1361, 414] width 138 height 41
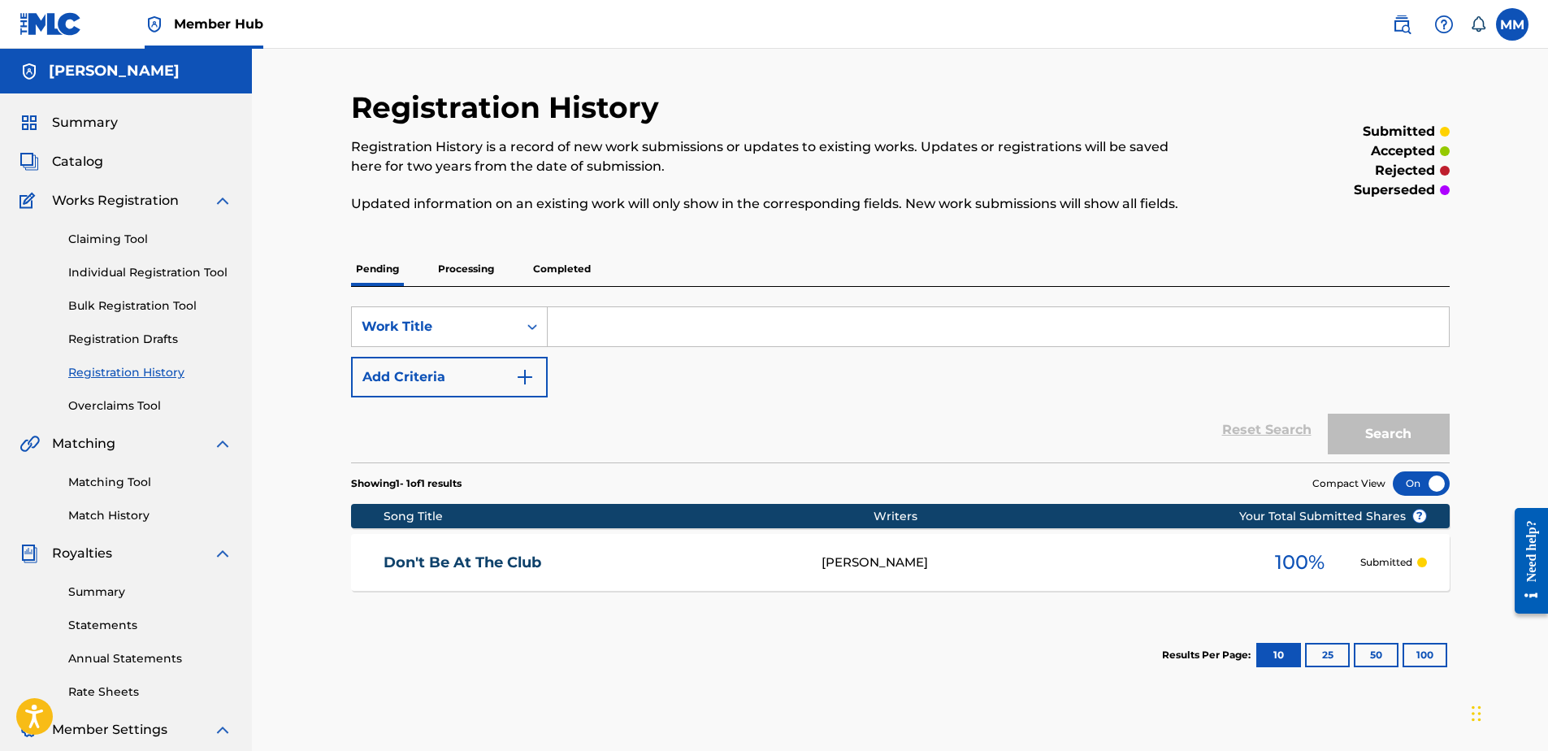
click at [461, 273] on p "Processing" at bounding box center [466, 269] width 66 height 34
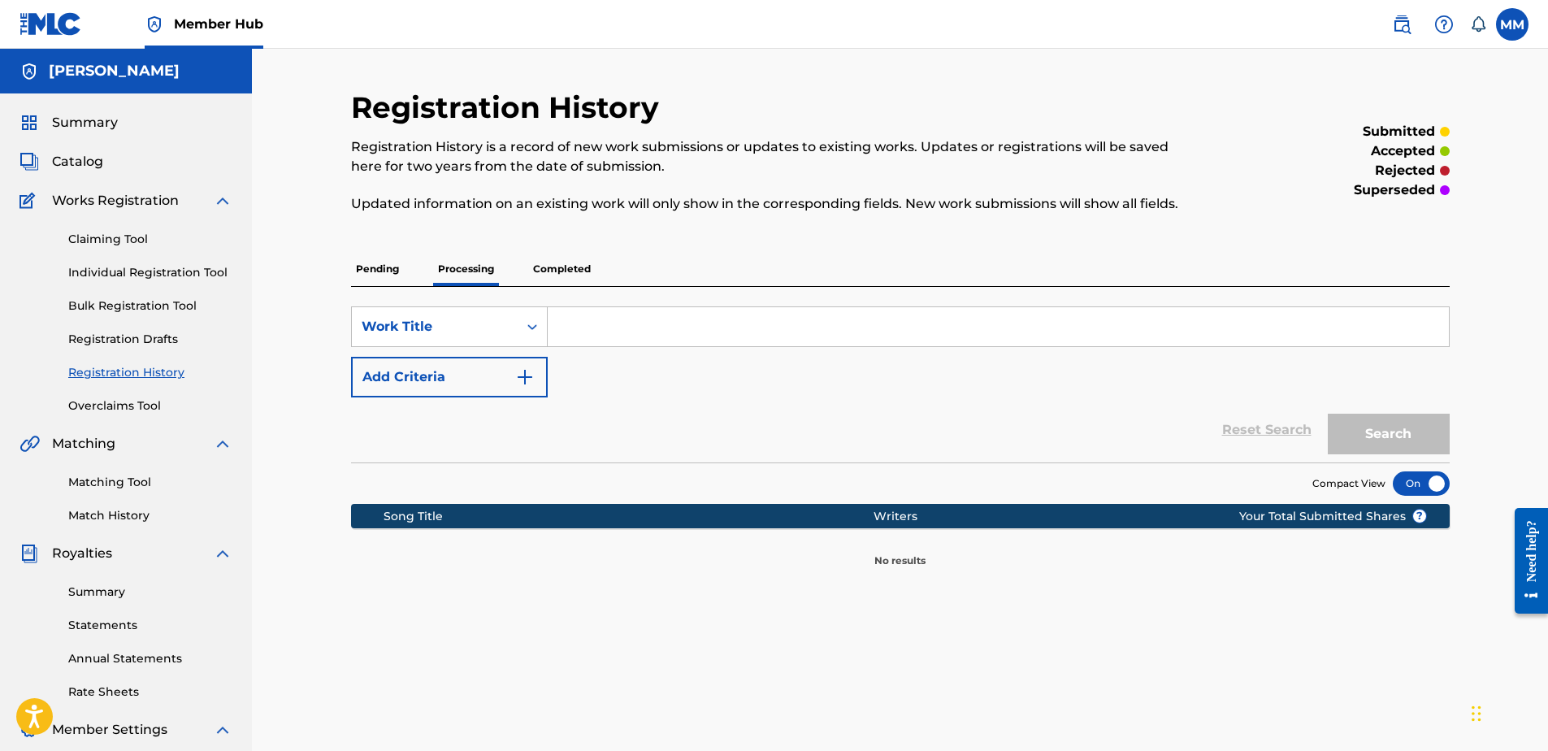
click at [392, 271] on p "Pending" at bounding box center [377, 269] width 53 height 34
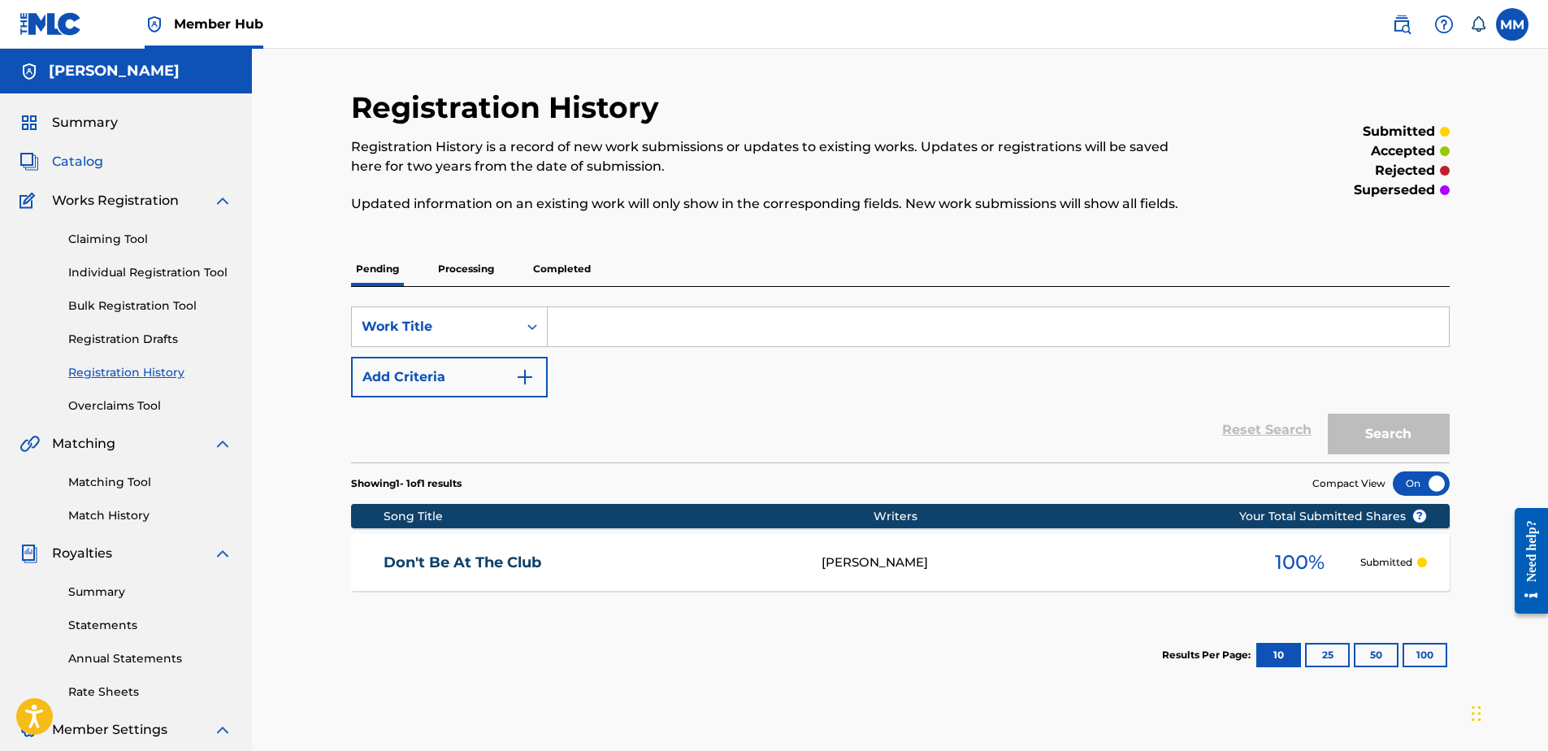
click at [86, 166] on span "Catalog" at bounding box center [77, 162] width 51 height 20
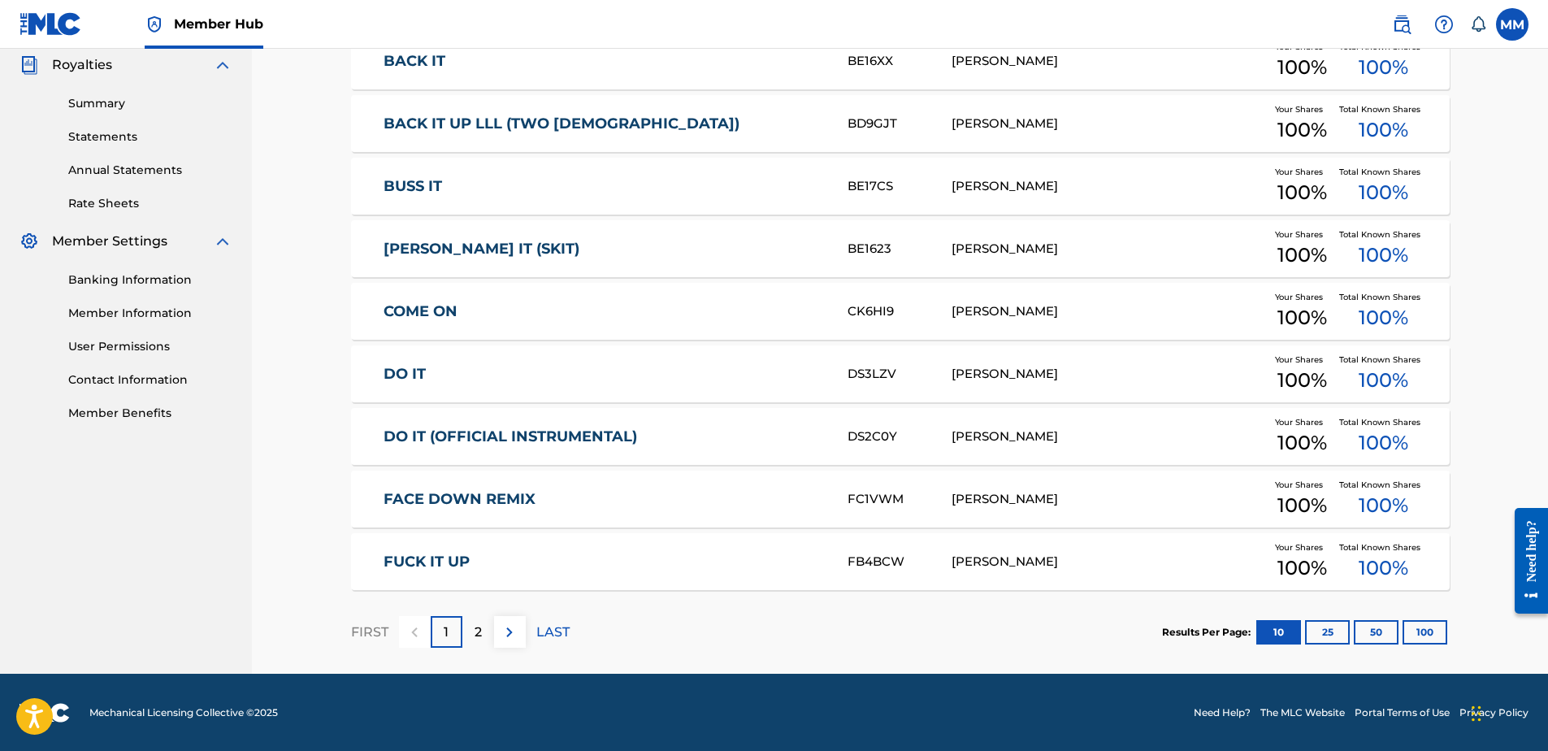
scroll to position [489, 0]
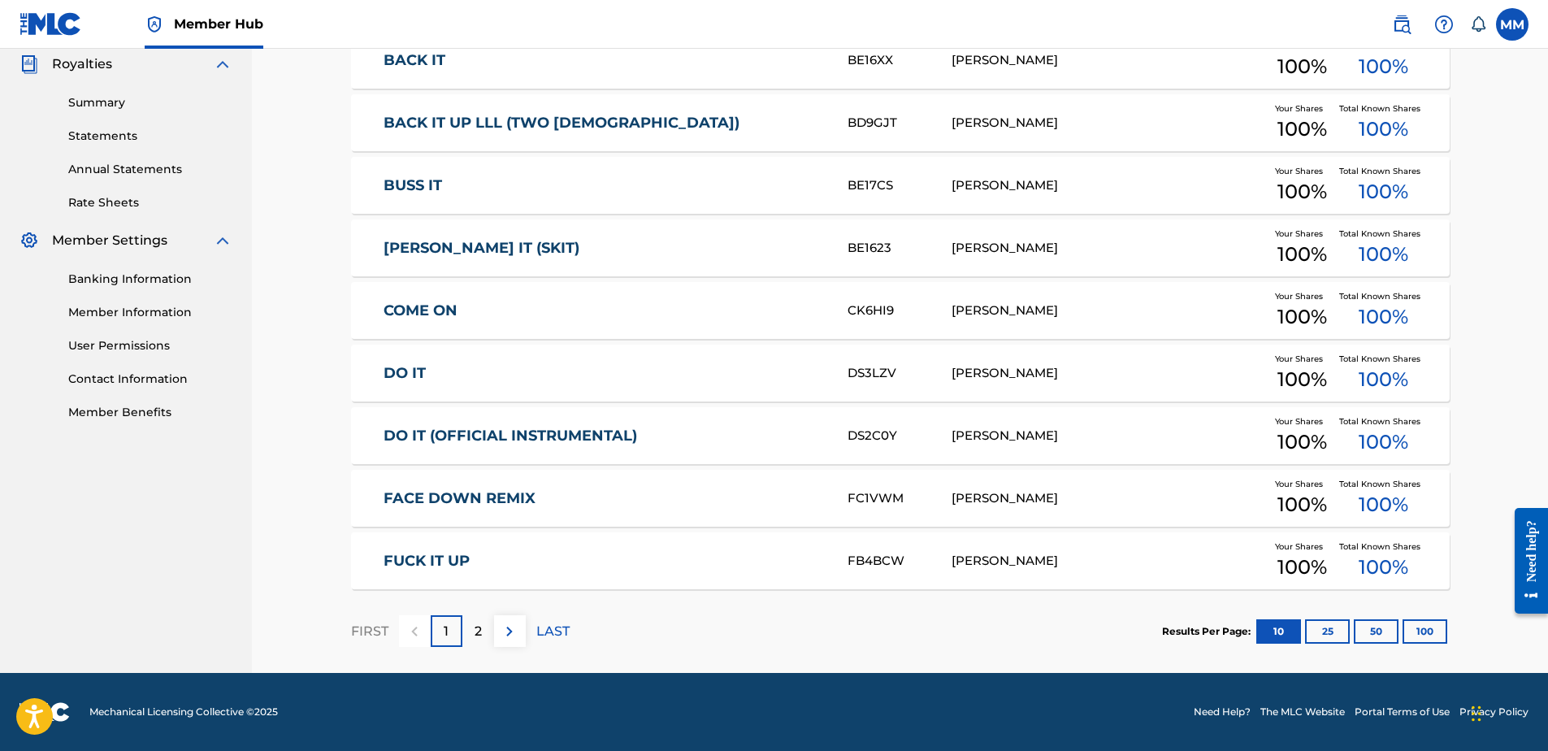
click at [483, 353] on div "DO IT DS3LZV MERCEDES MARK Your Shares 100 % Total Known Shares 100 %" at bounding box center [900, 373] width 1099 height 57
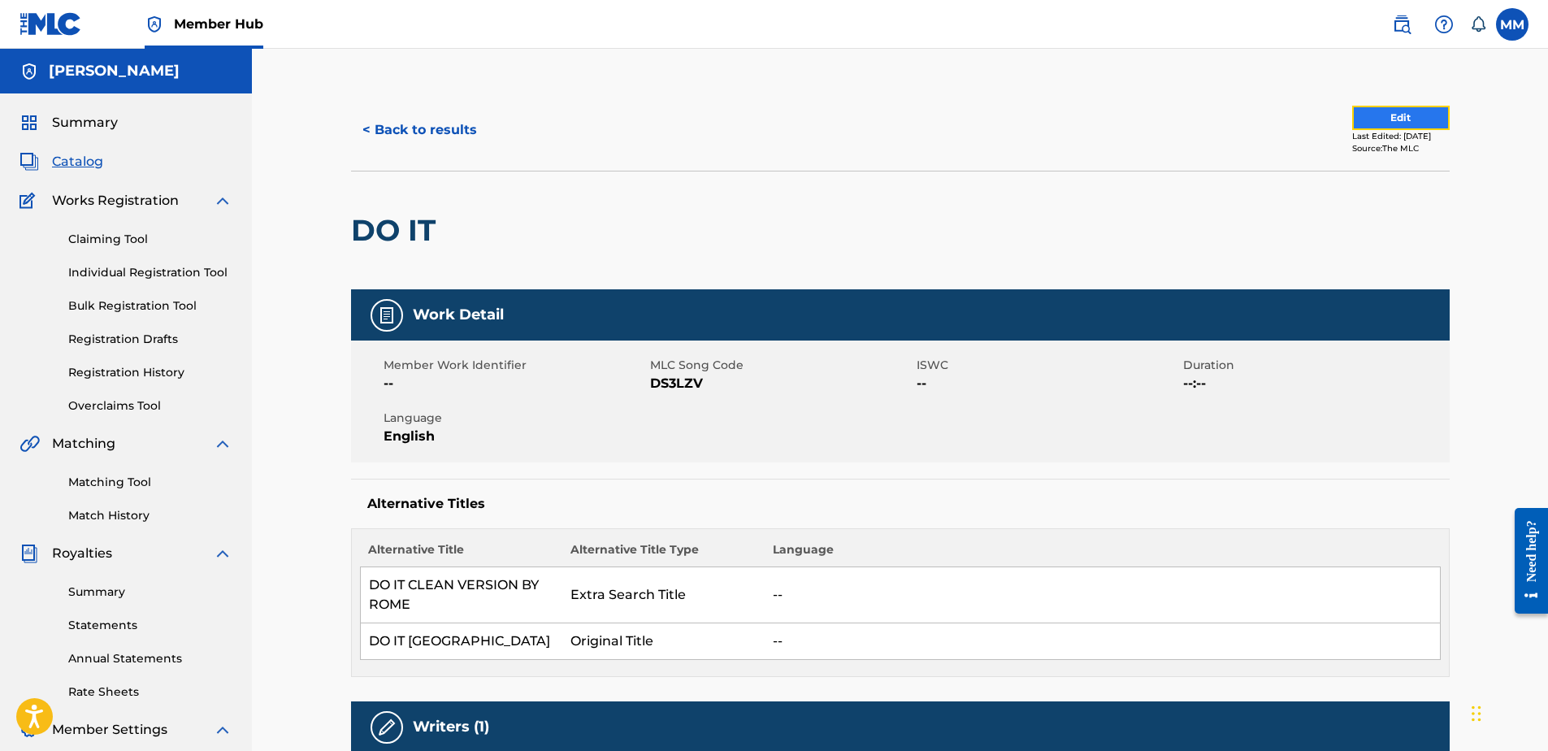
click at [1363, 128] on button "Edit" at bounding box center [1401, 118] width 98 height 24
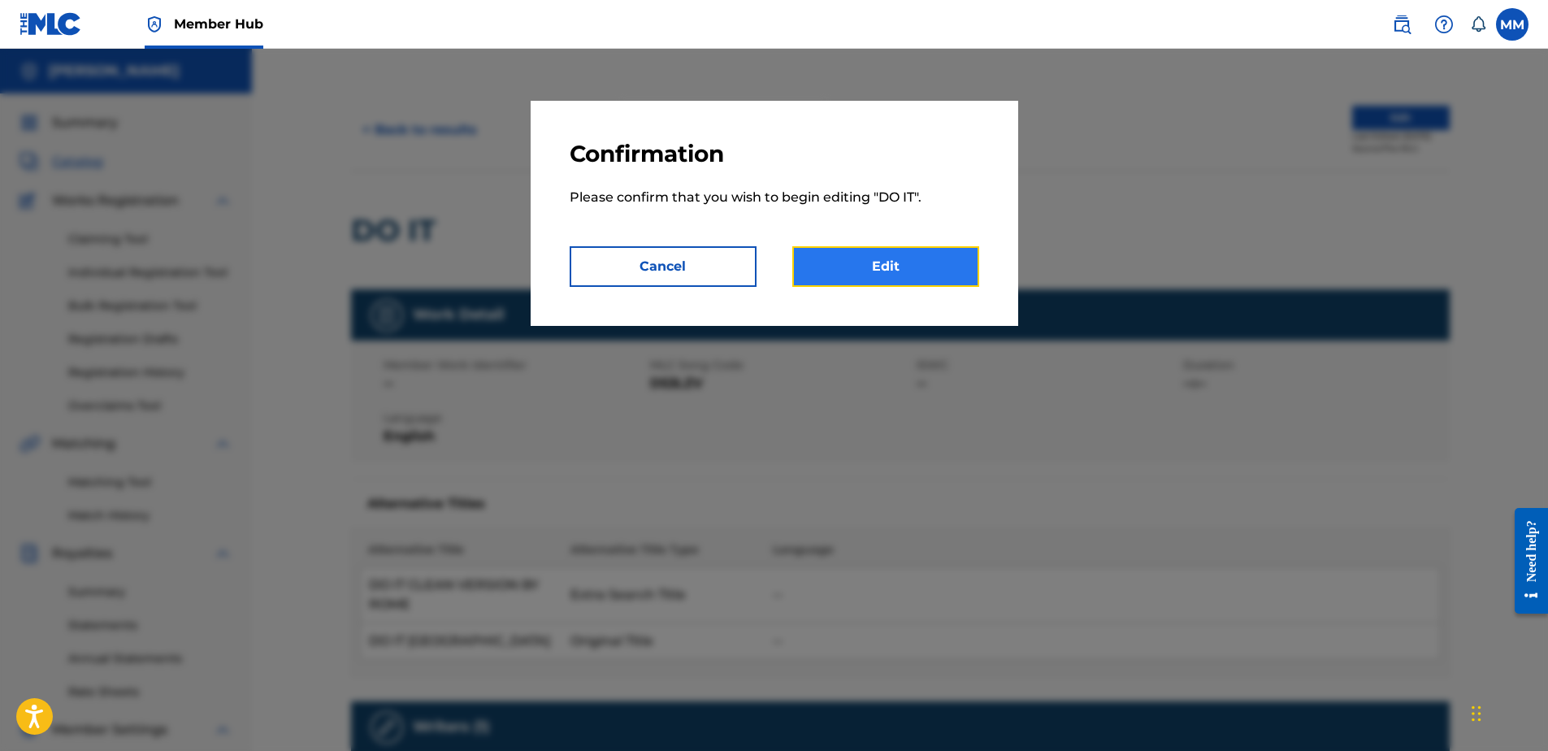
click at [885, 261] on link "Edit" at bounding box center [885, 266] width 187 height 41
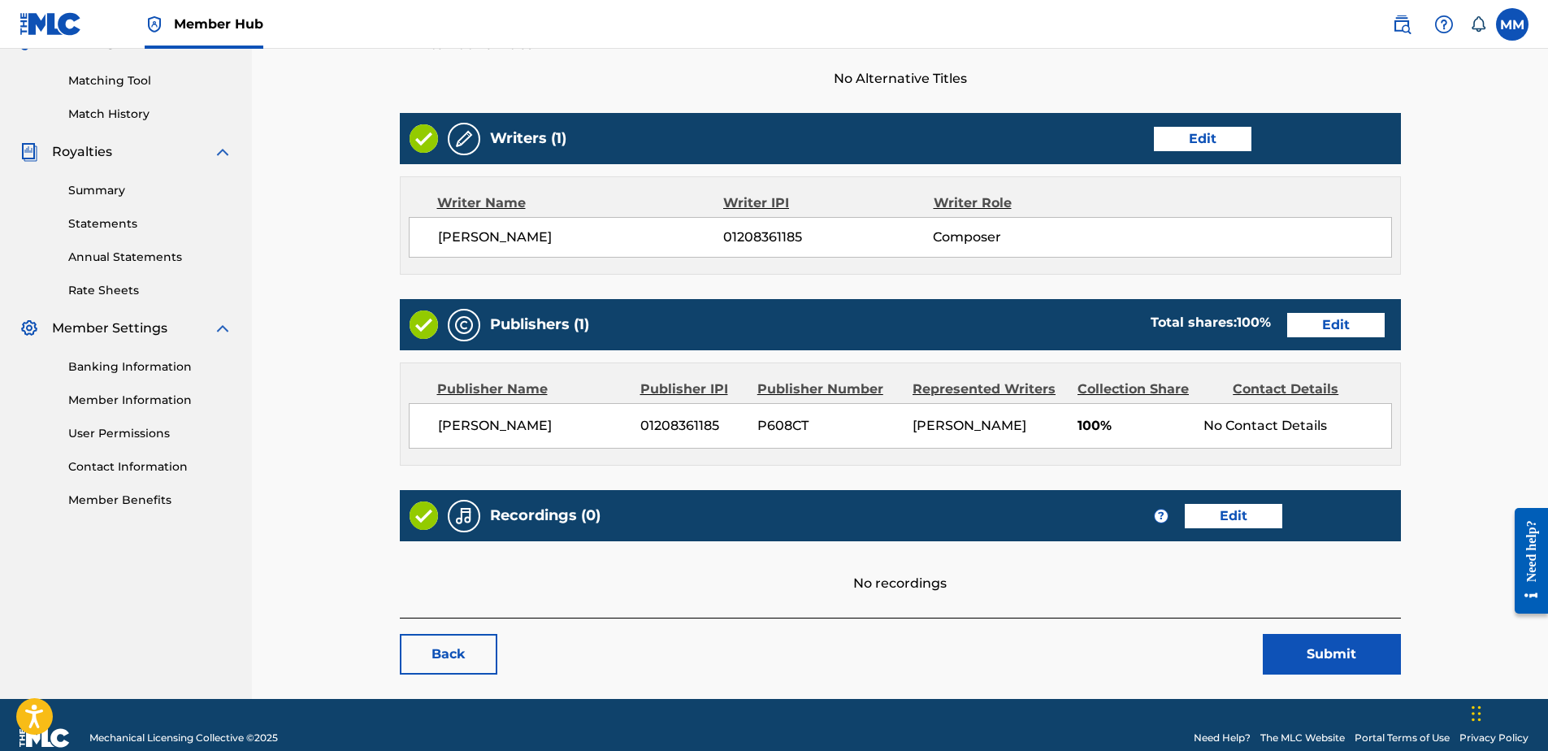
scroll to position [406, 0]
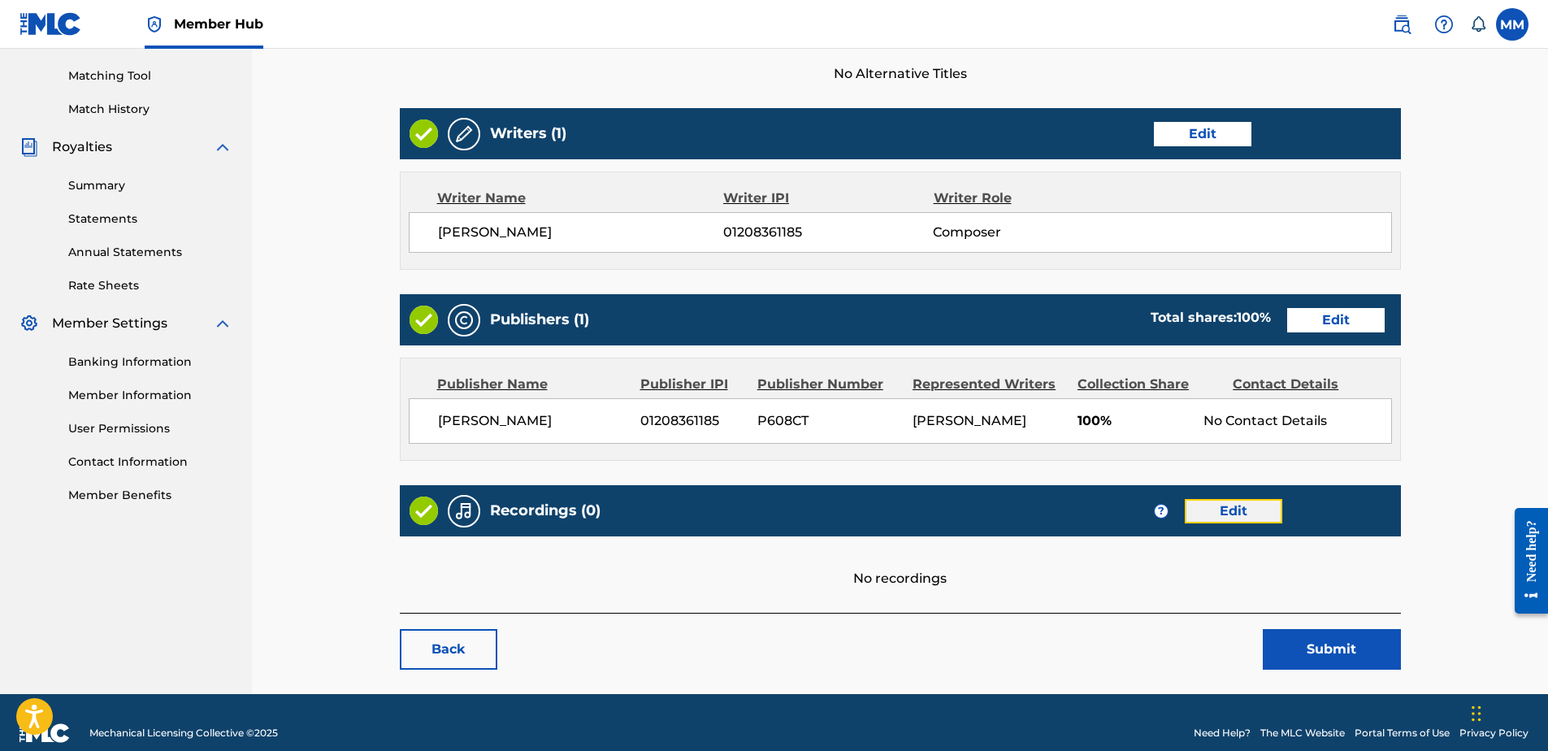
click at [1245, 518] on link "Edit" at bounding box center [1234, 511] width 98 height 24
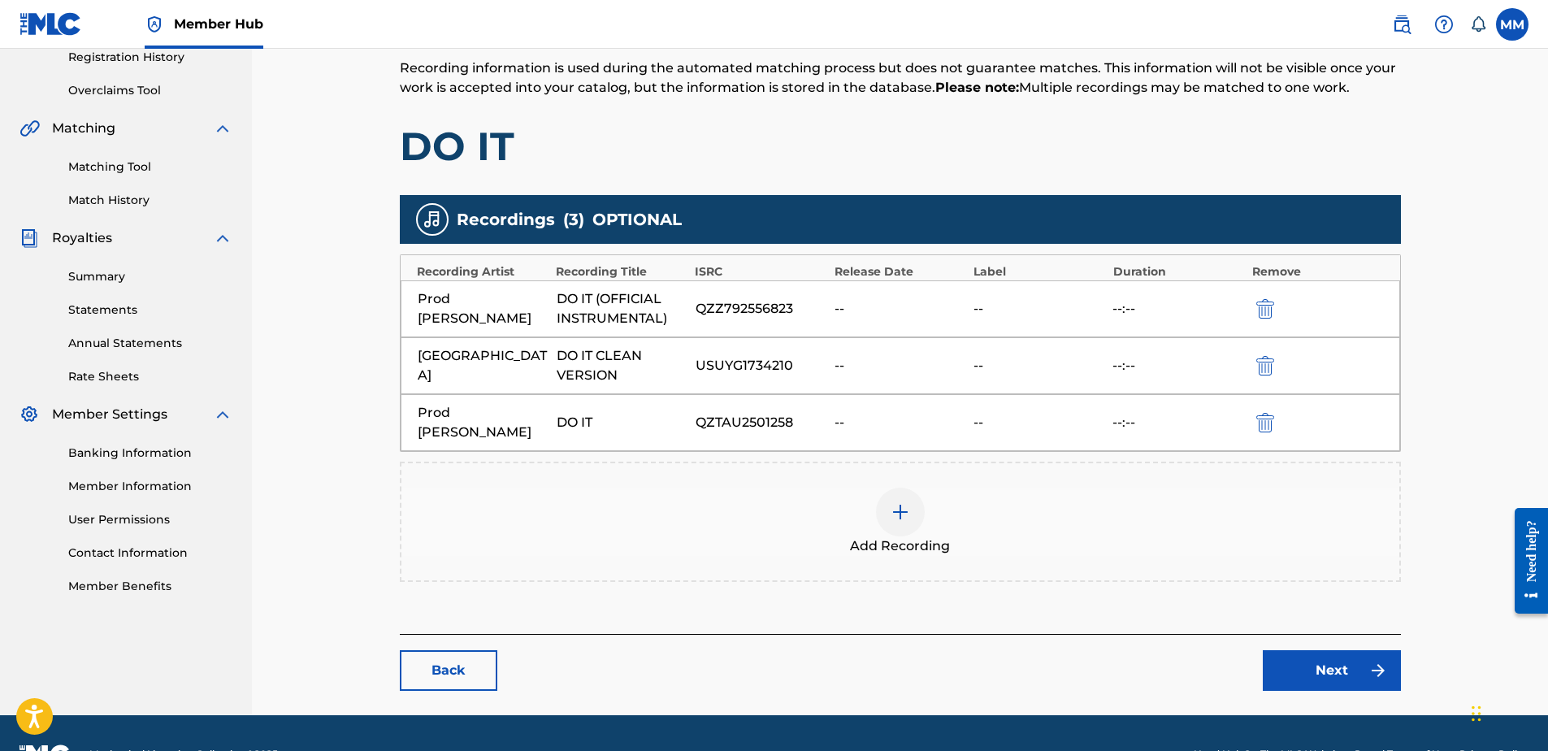
scroll to position [338, 0]
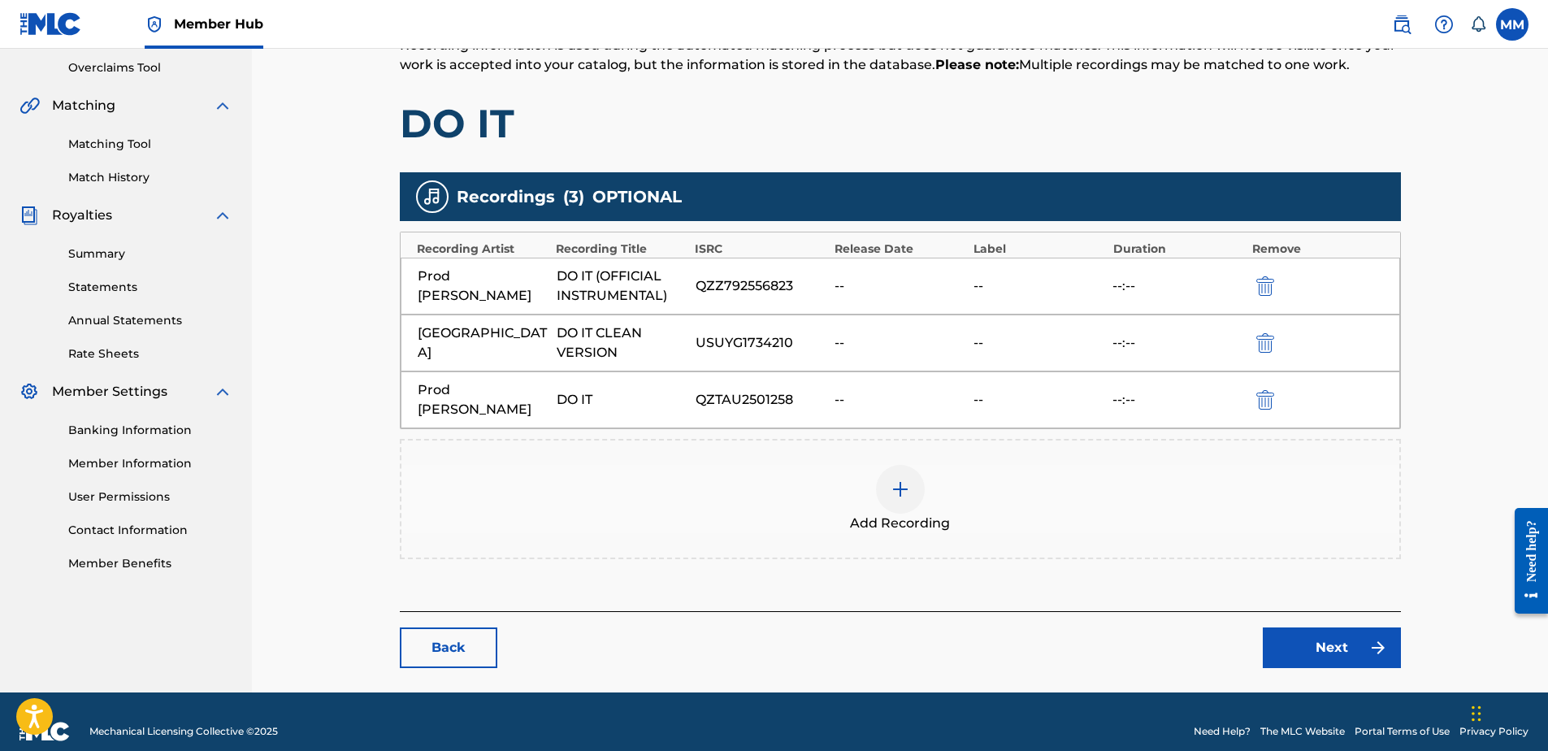
click at [900, 482] on div at bounding box center [900, 489] width 49 height 49
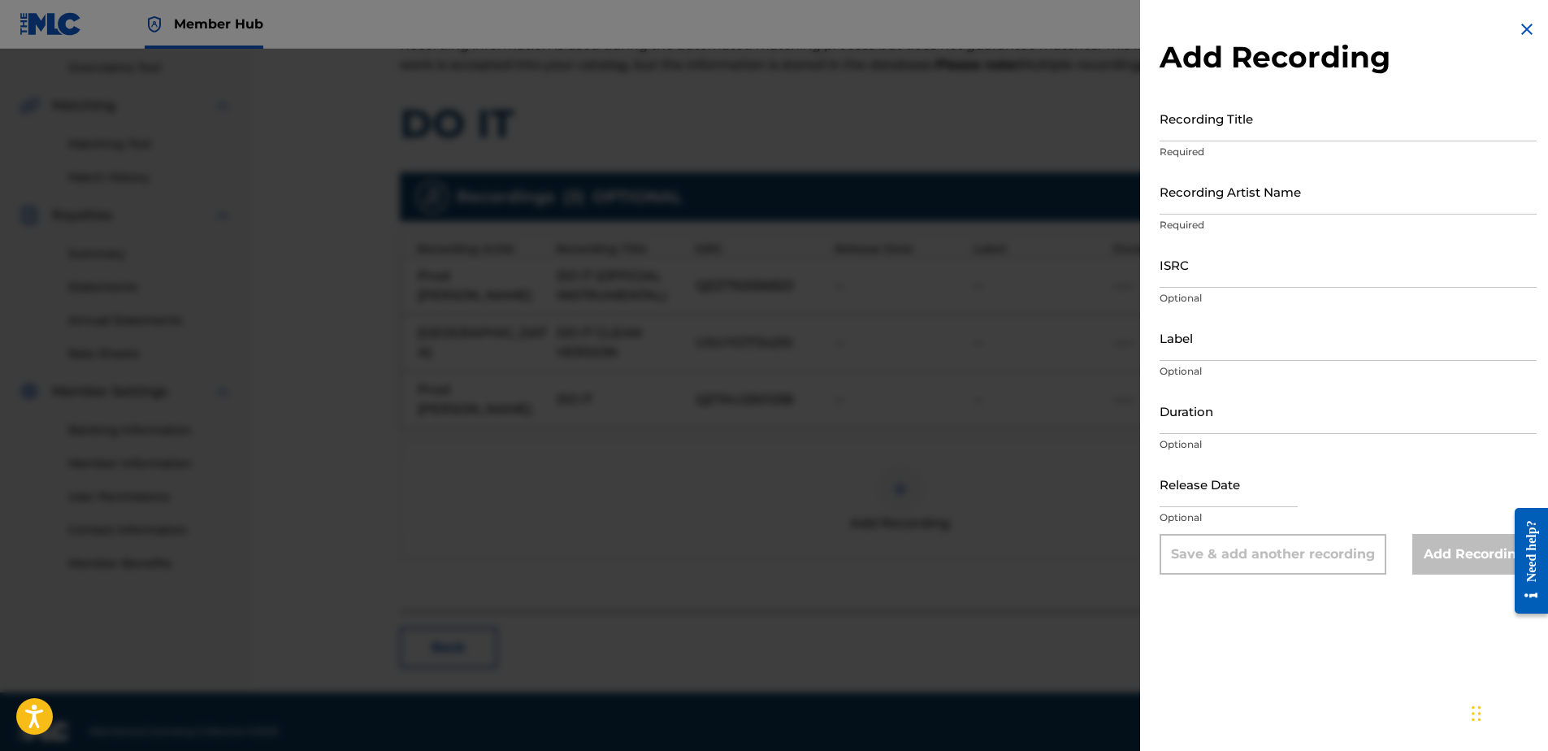
click at [1528, 27] on img at bounding box center [1527, 30] width 20 height 20
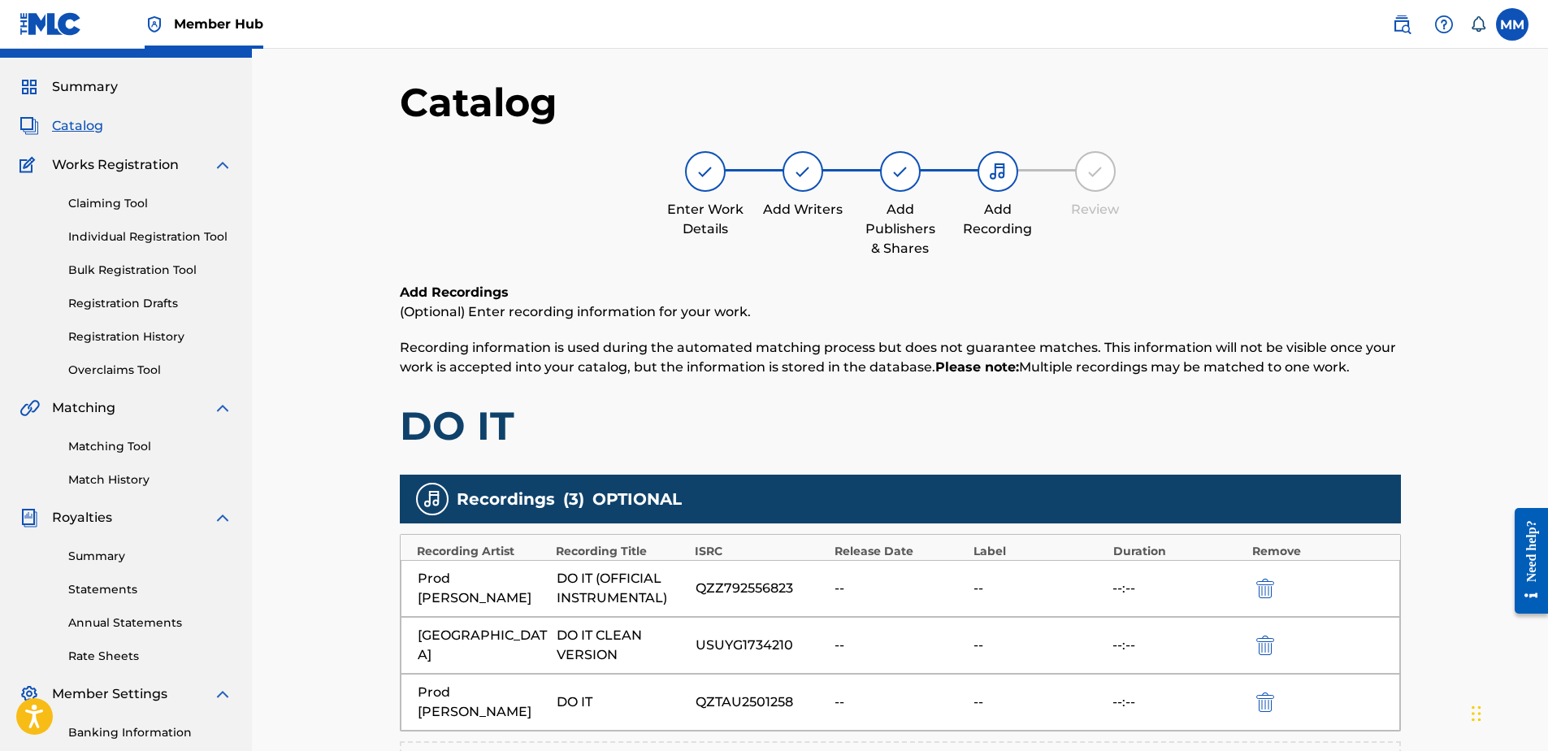
scroll to position [0, 0]
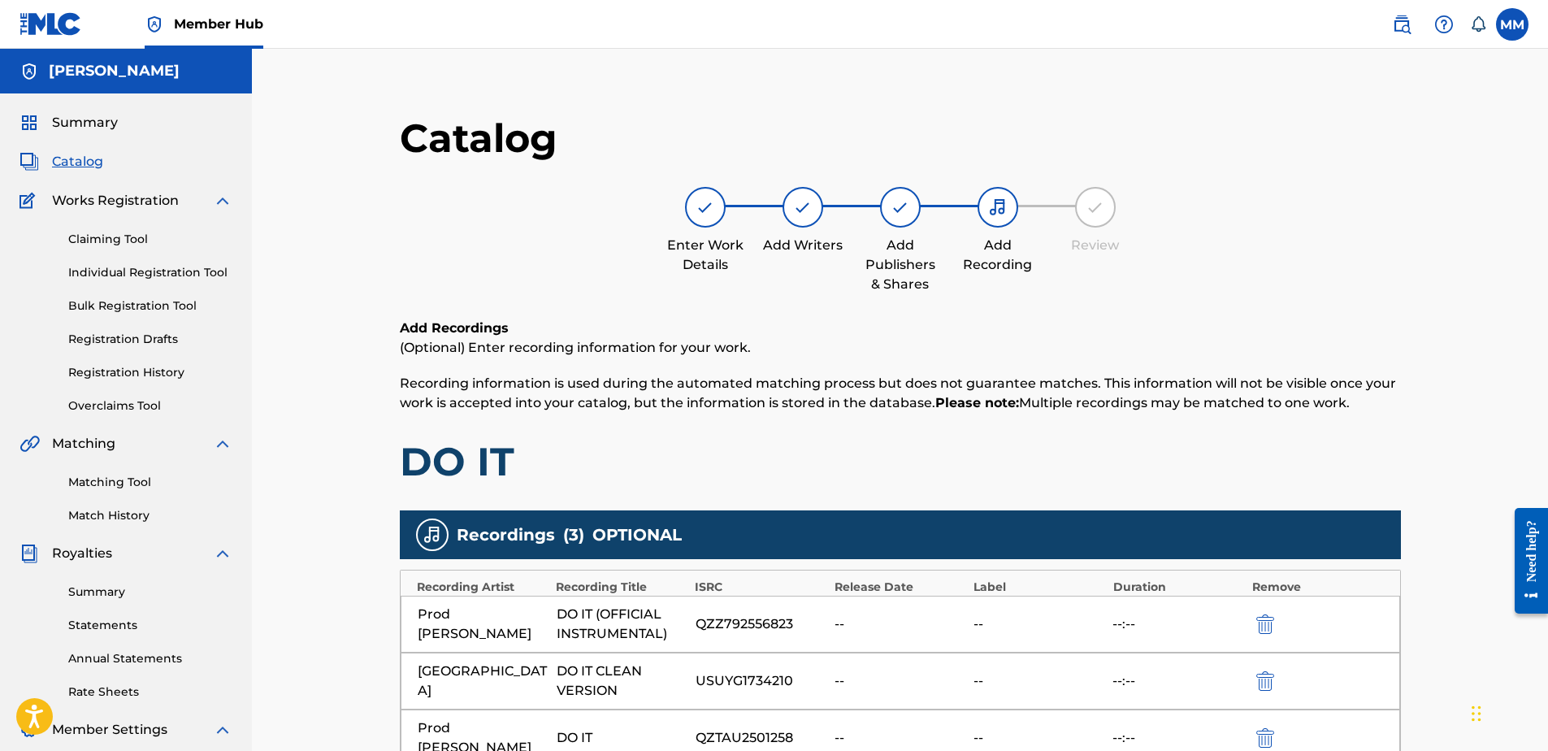
click at [110, 160] on div "Catalog" at bounding box center [126, 162] width 213 height 20
click at [72, 156] on span "Catalog" at bounding box center [77, 162] width 51 height 20
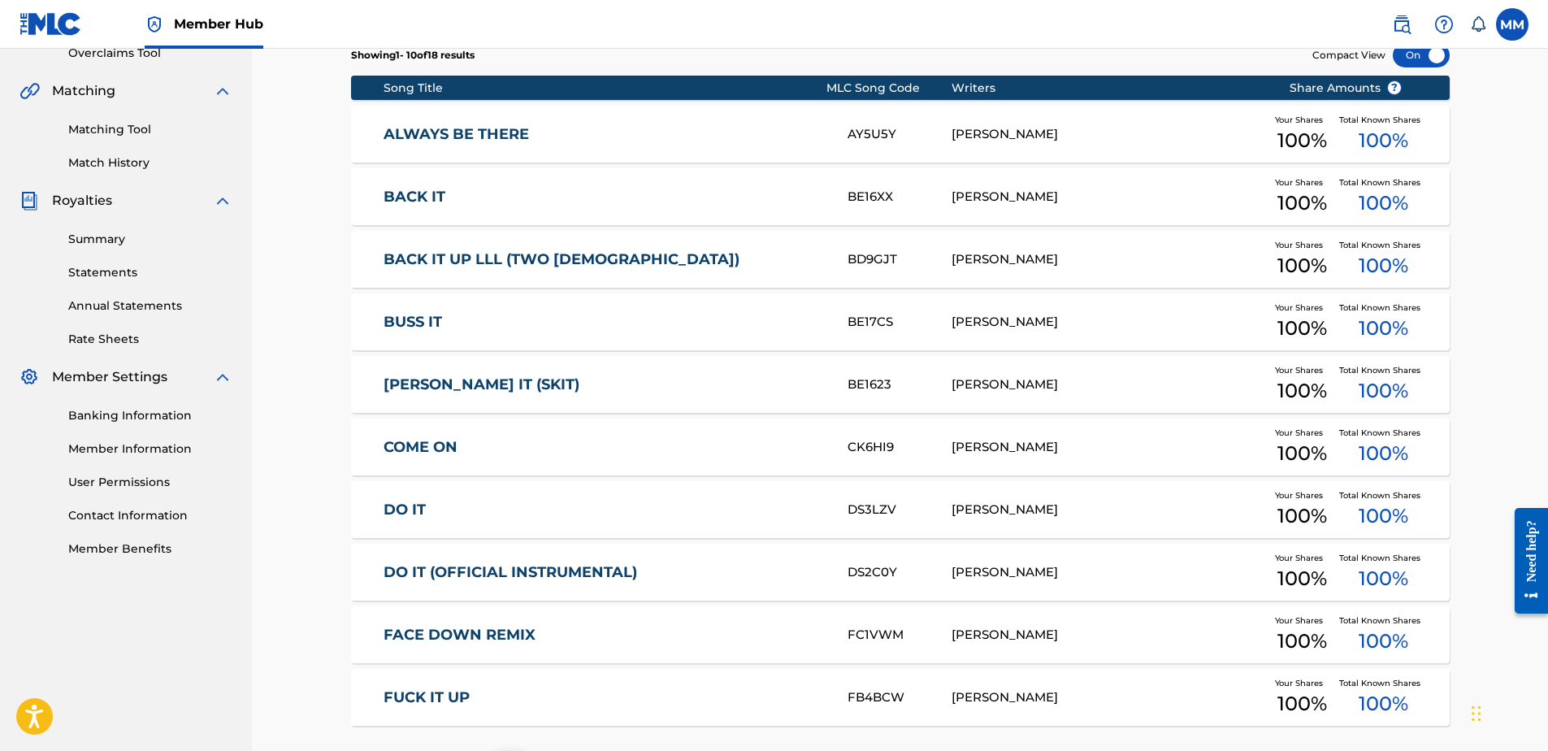
scroll to position [489, 0]
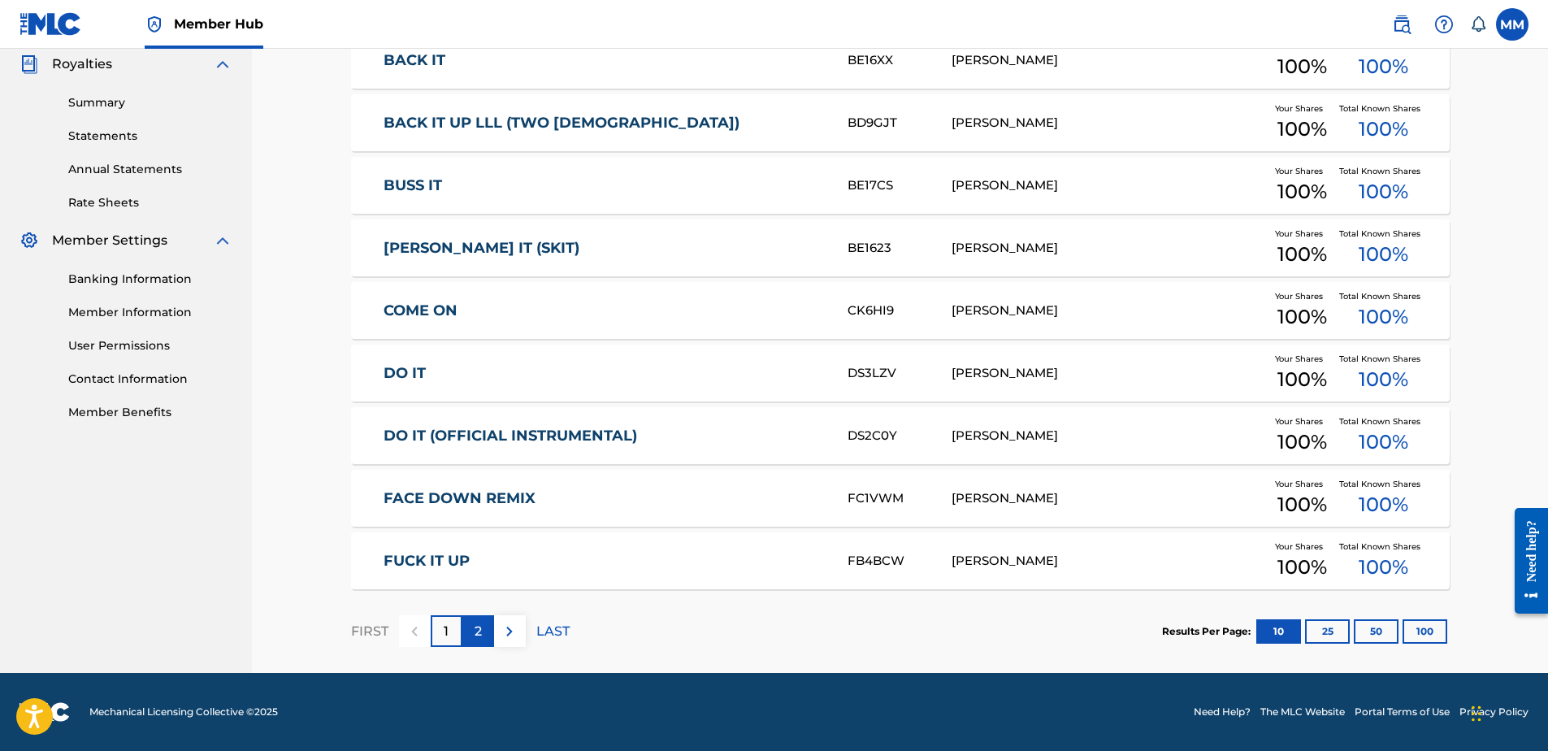
click at [475, 625] on p "2" at bounding box center [478, 632] width 7 height 20
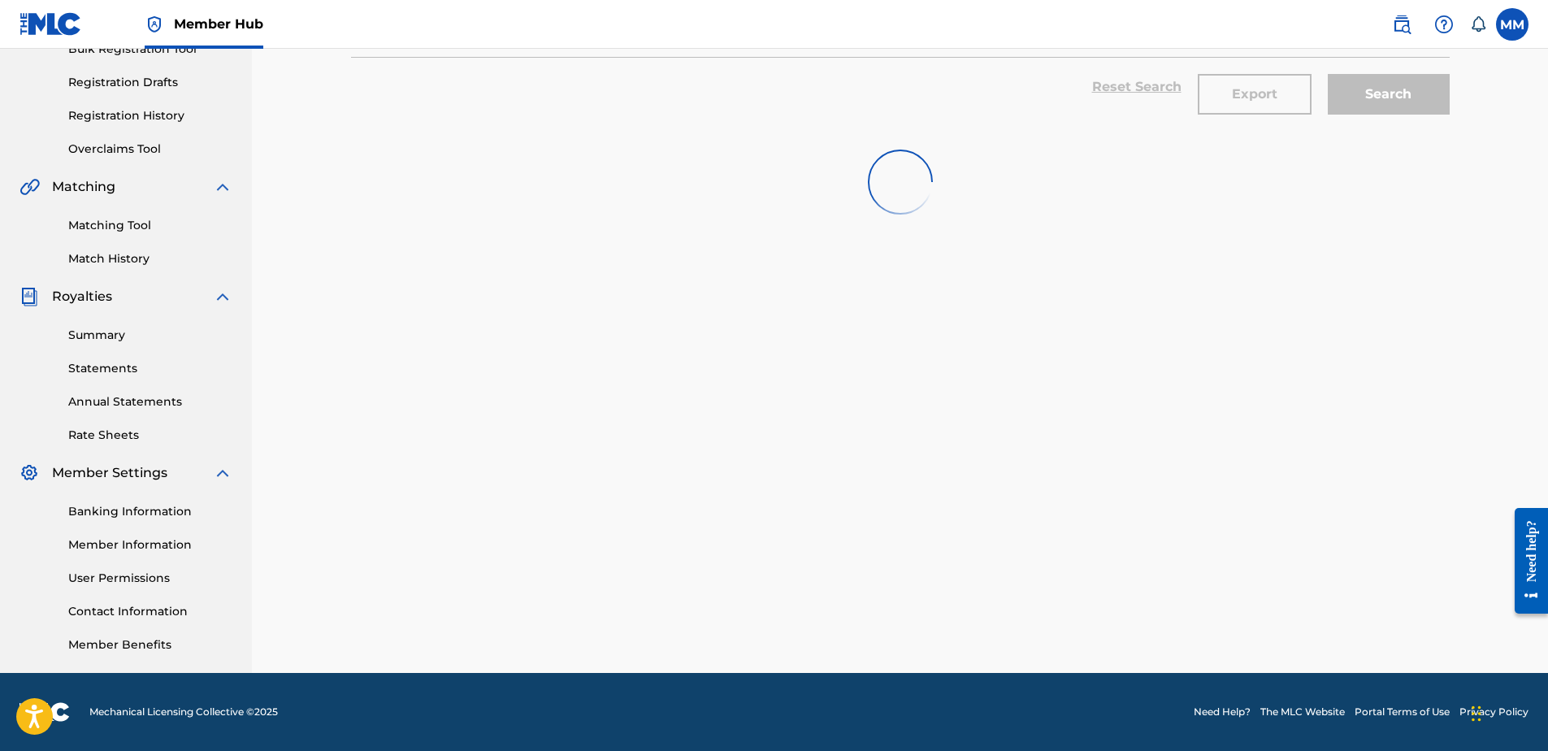
scroll to position [364, 0]
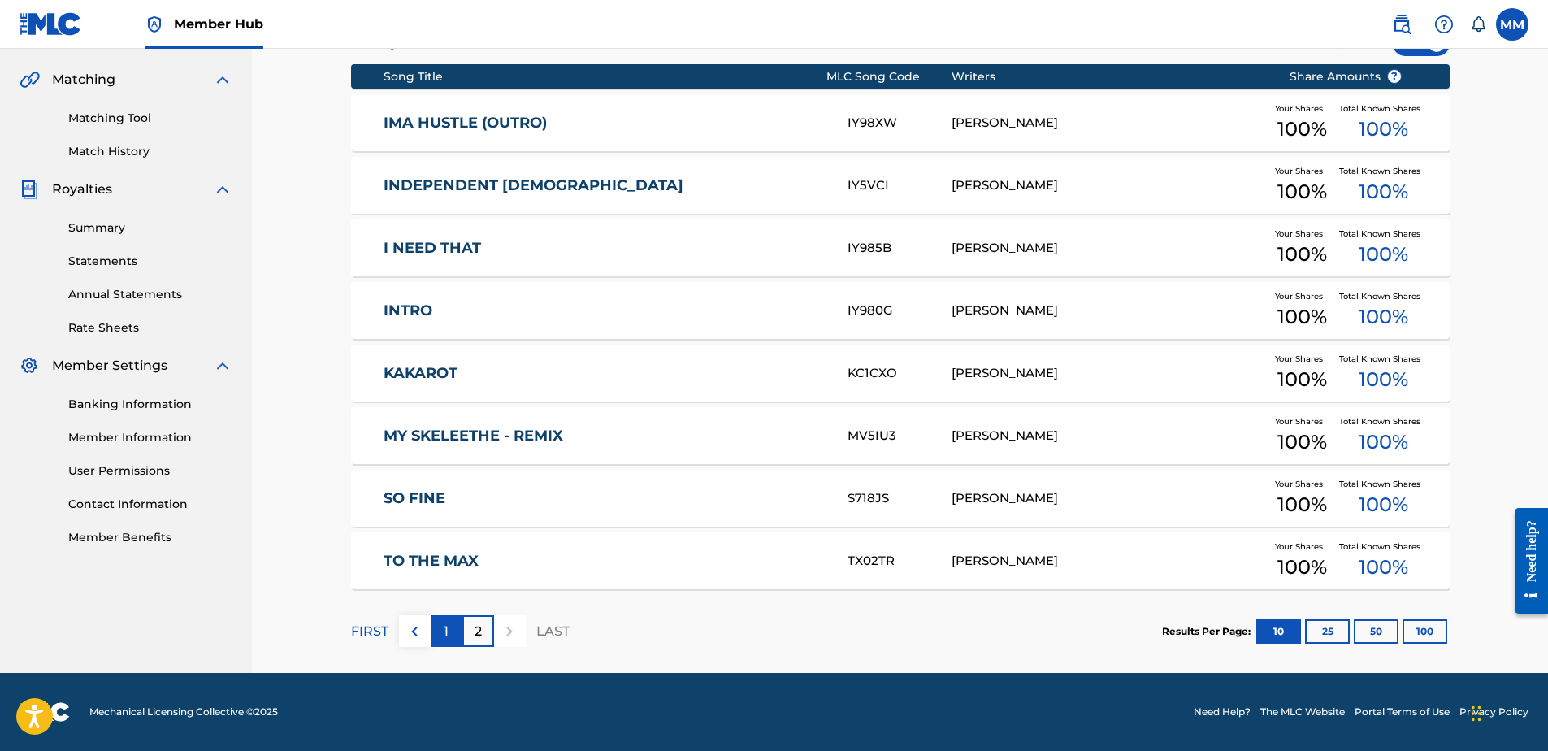
click at [448, 631] on p "1" at bounding box center [446, 632] width 5 height 20
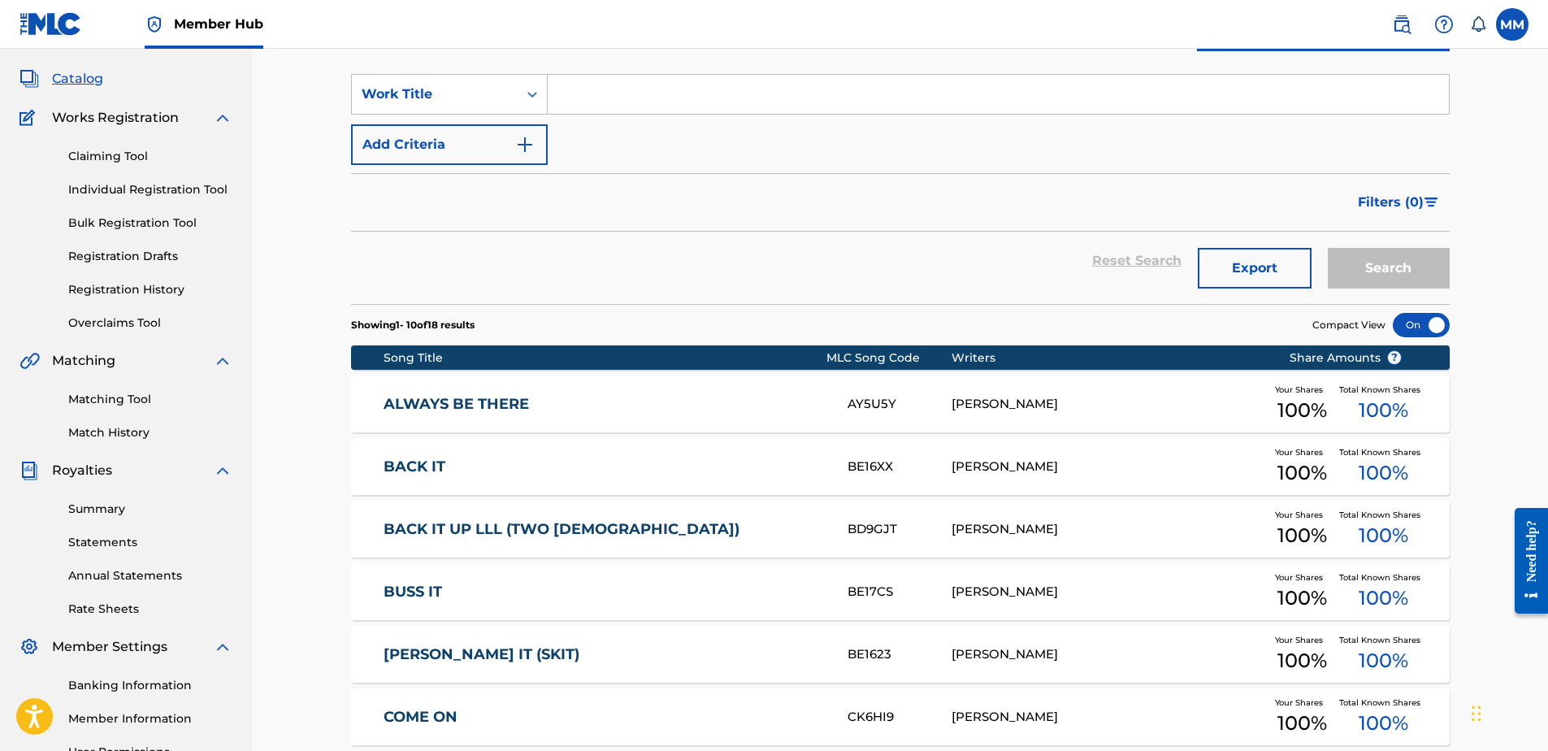
scroll to position [489, 0]
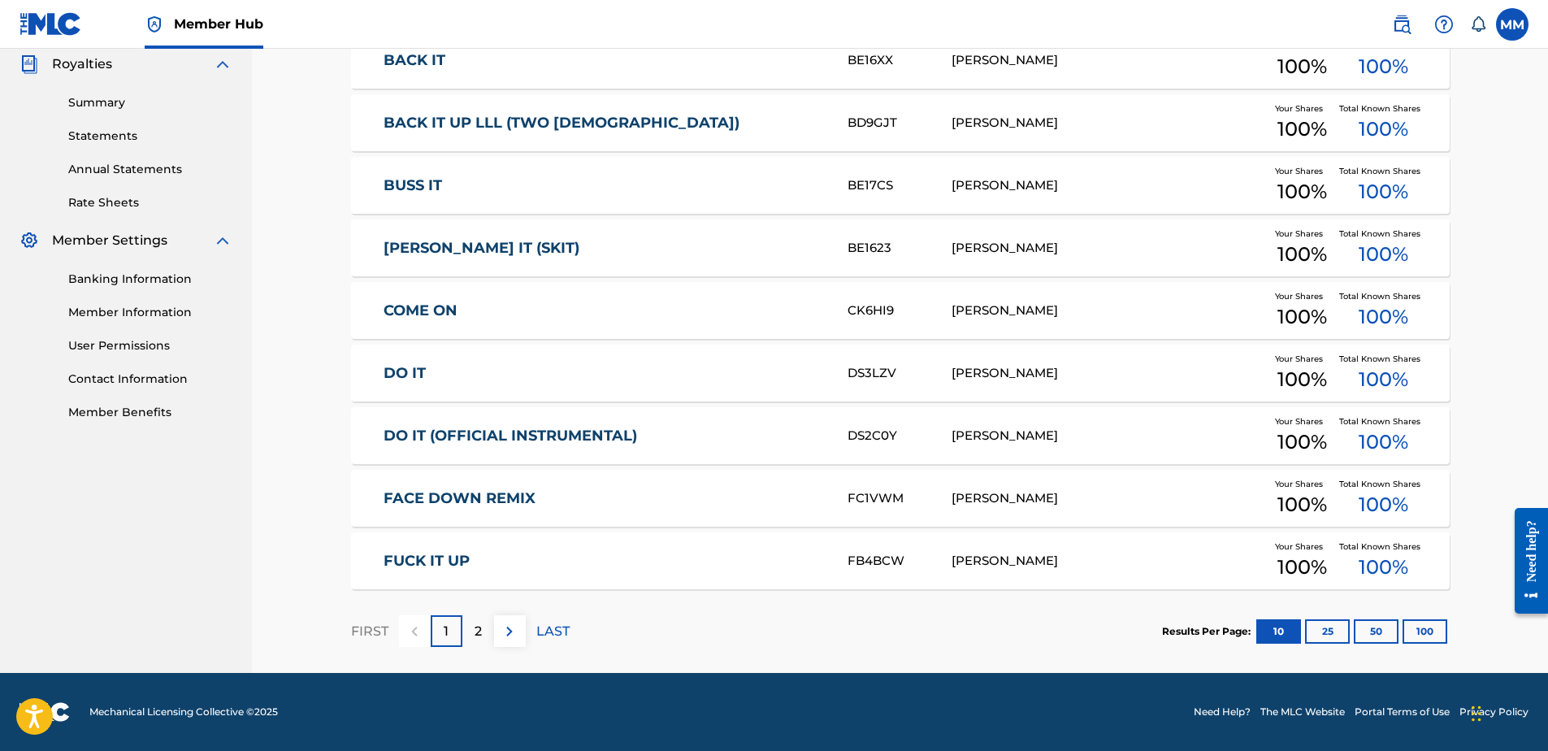
click at [455, 449] on div "DO IT (OFFICIAL INSTRUMENTAL) DS2C0Y MERCEDES MARK Your Shares 100 % Total Know…" at bounding box center [900, 435] width 1099 height 57
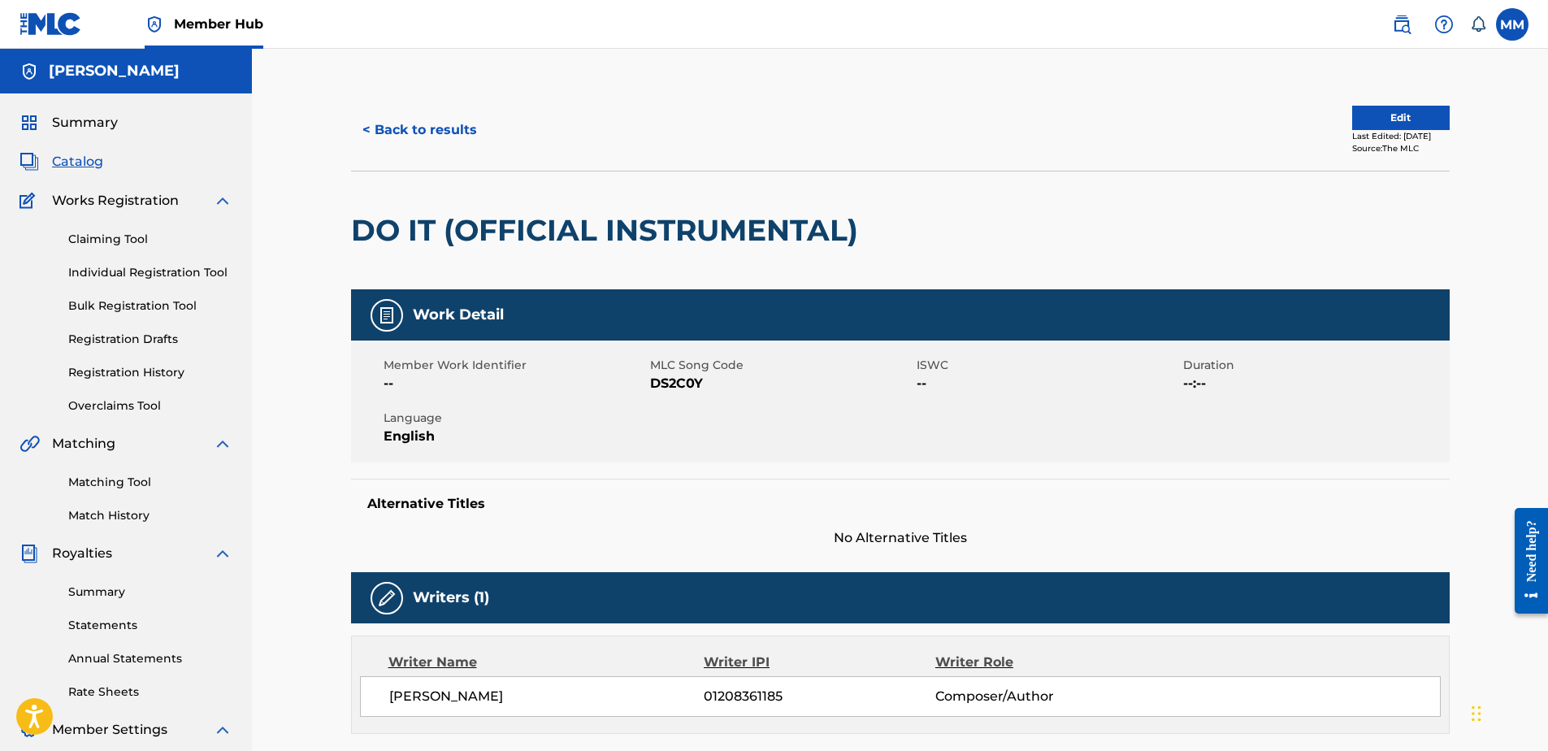
click at [1401, 131] on div "Last Edited: [DATE]" at bounding box center [1401, 136] width 98 height 12
click at [1378, 113] on button "Edit" at bounding box center [1401, 118] width 98 height 24
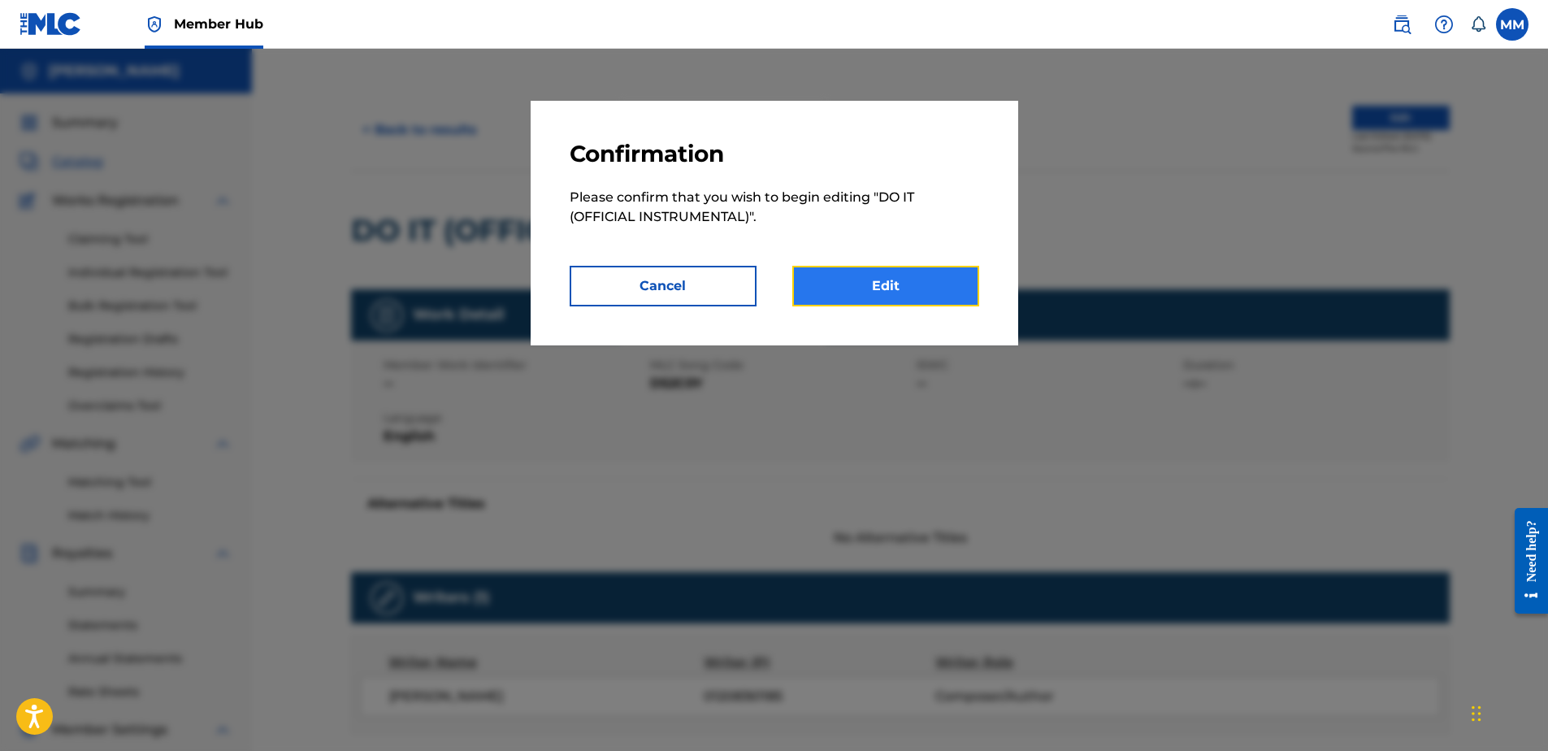
click at [932, 277] on link "Edit" at bounding box center [885, 286] width 187 height 41
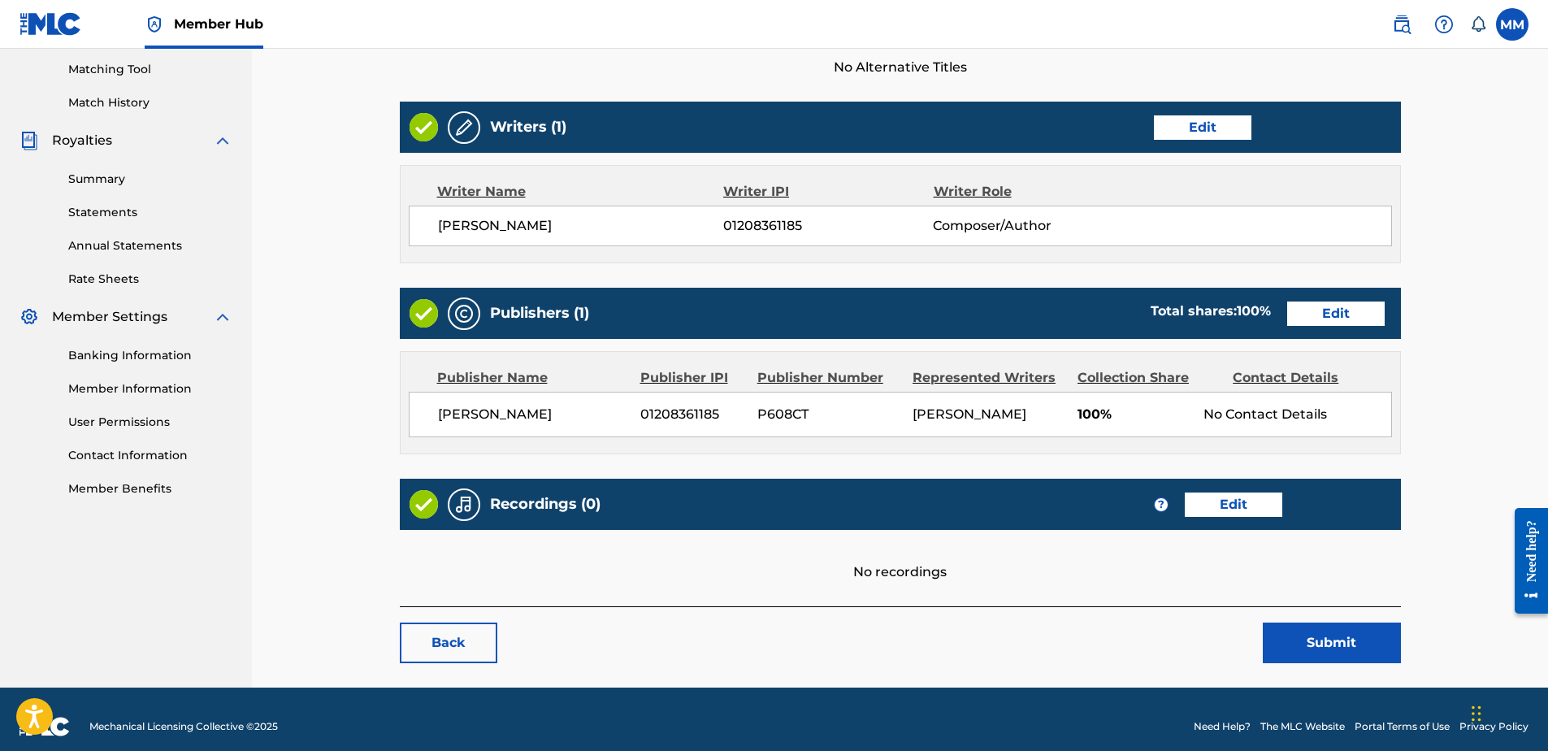
scroll to position [427, 0]
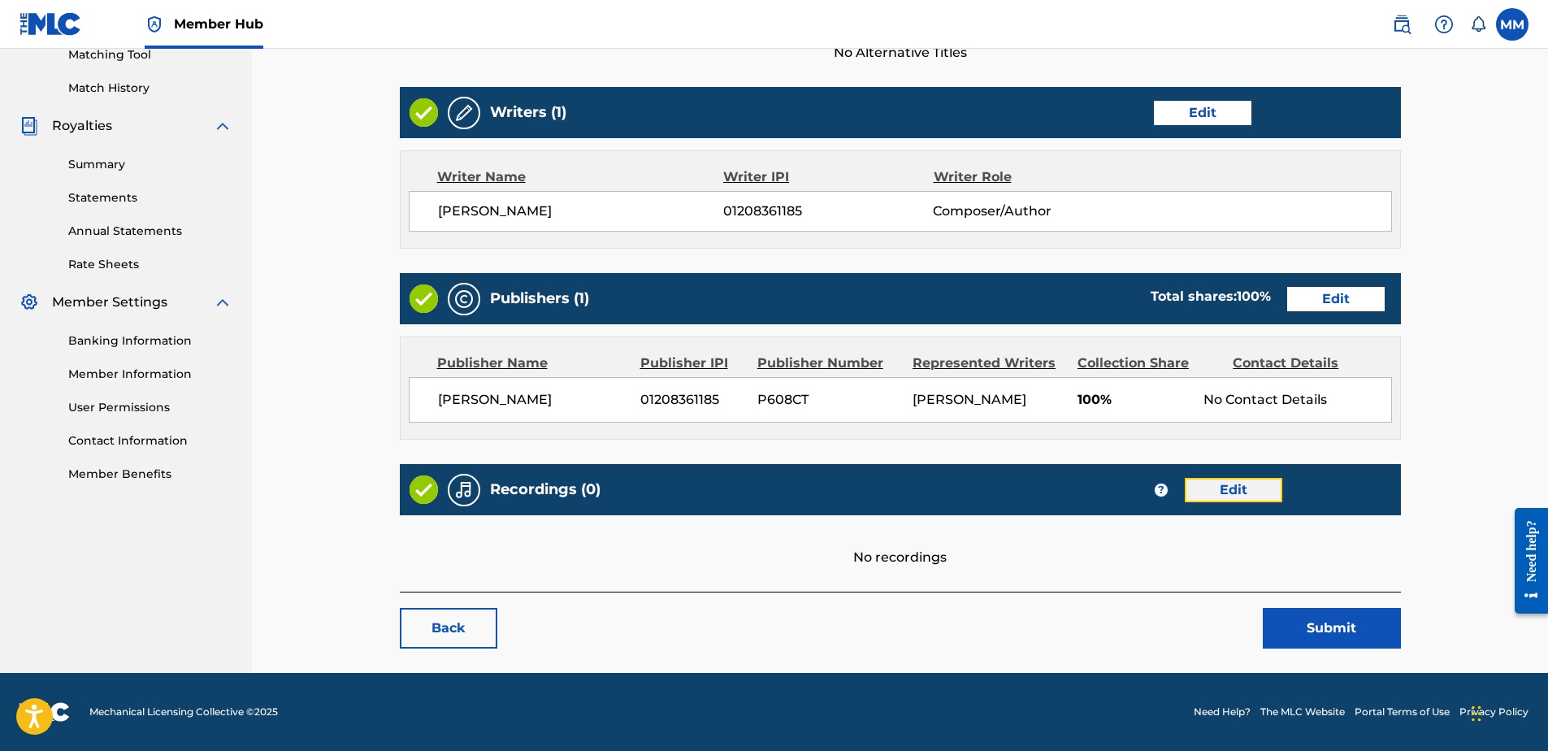
click at [1200, 497] on link "Edit" at bounding box center [1234, 490] width 98 height 24
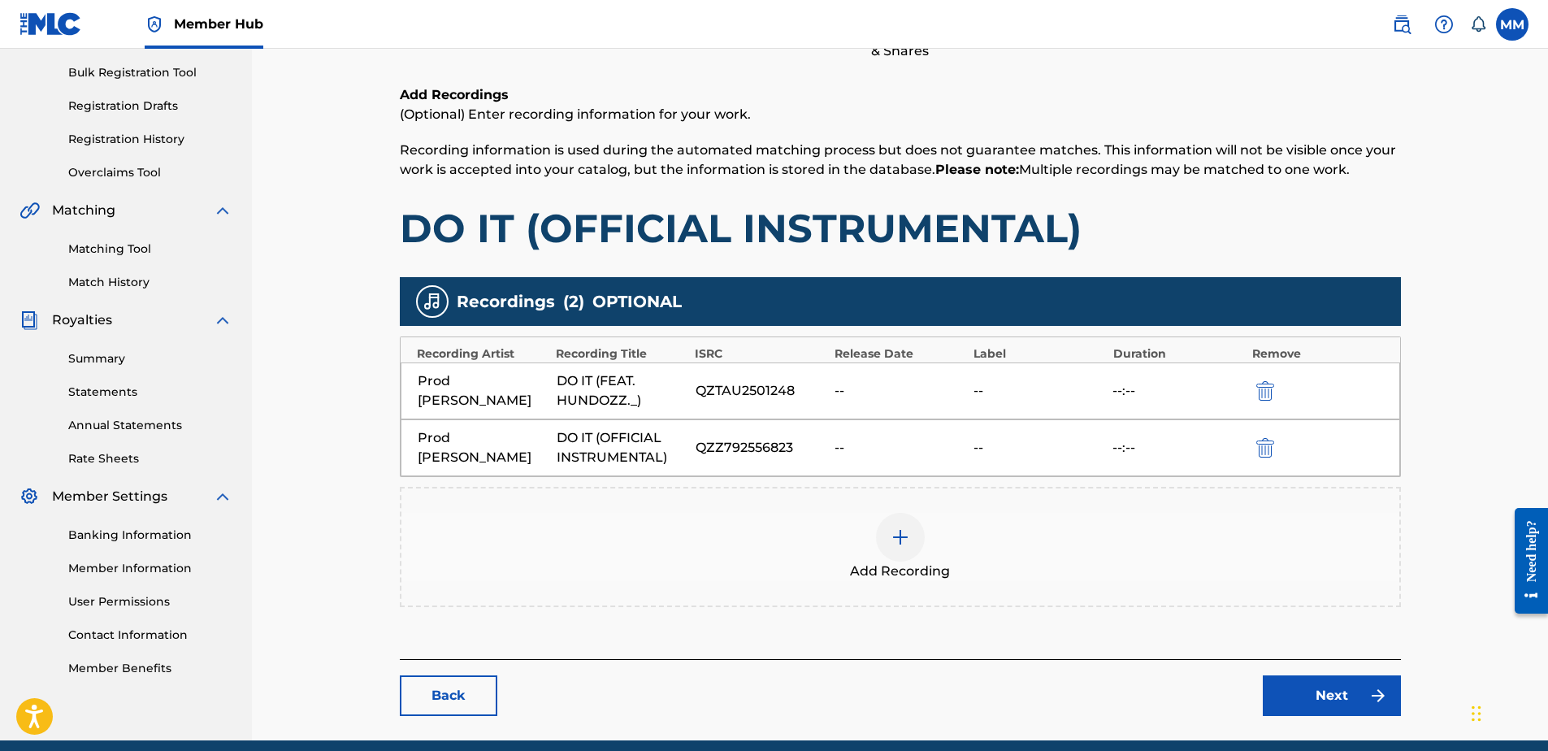
scroll to position [244, 0]
